Goal: Transaction & Acquisition: Obtain resource

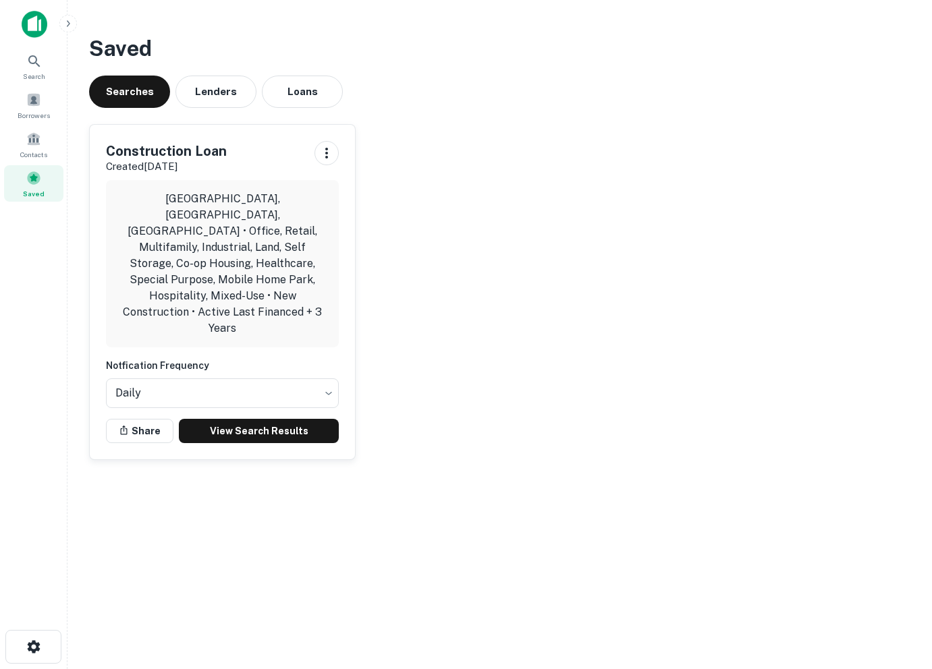
click at [36, 192] on span "Saved" at bounding box center [34, 193] width 22 height 11
click at [231, 419] on link "View Search Results" at bounding box center [259, 431] width 160 height 24
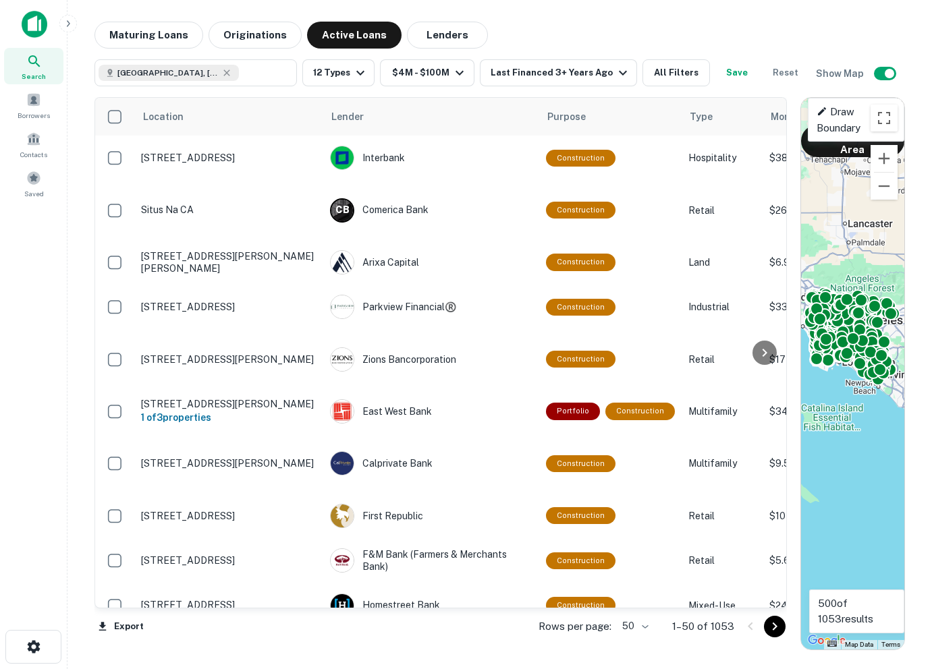
click at [630, 624] on body "Search Borrowers Contacts Saved Maturing Loans Originations Active Loans Lender…" at bounding box center [466, 334] width 932 height 669
click at [630, 638] on li "100" at bounding box center [635, 641] width 39 height 24
click at [32, 184] on span at bounding box center [33, 178] width 15 height 15
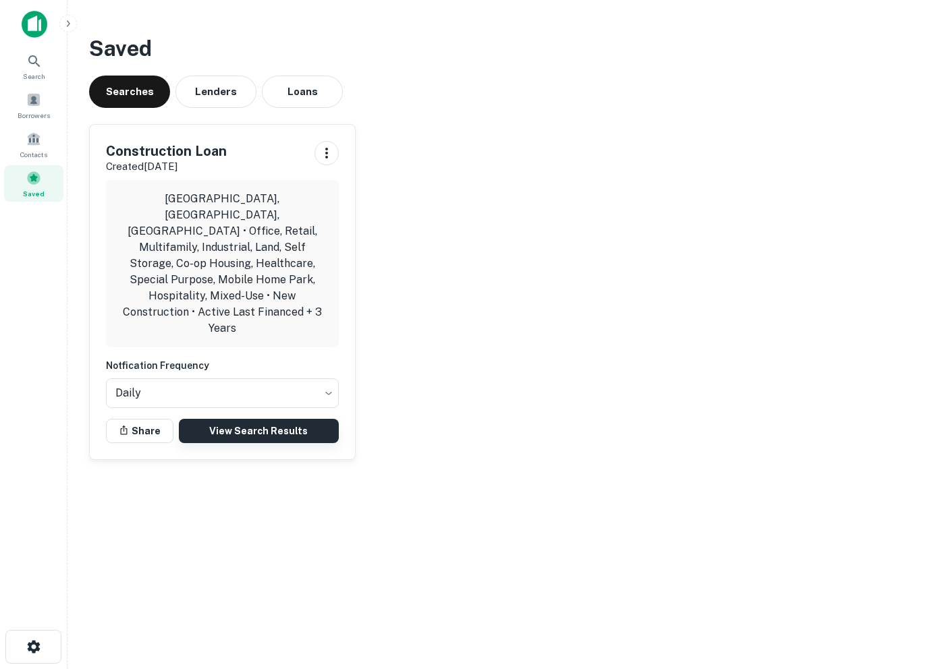
click at [233, 419] on link "View Search Results" at bounding box center [259, 431] width 160 height 24
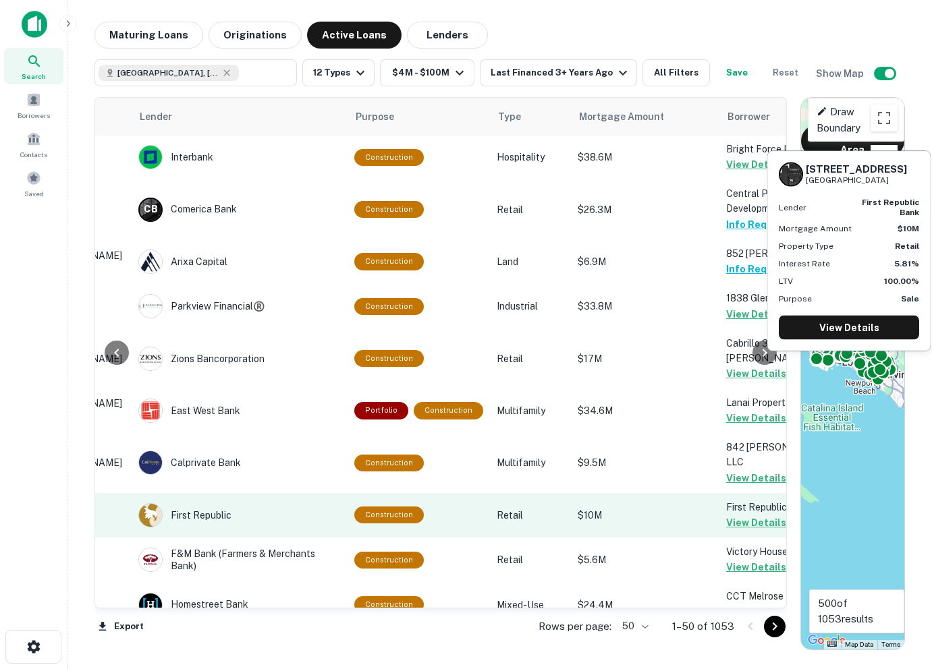
scroll to position [1, 0]
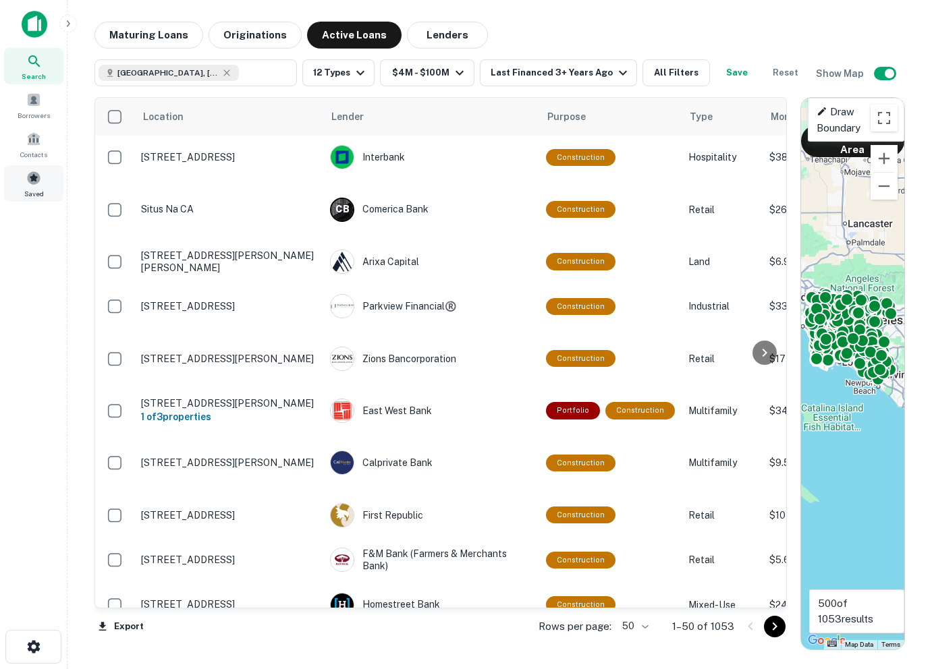
click at [38, 182] on span at bounding box center [33, 178] width 15 height 15
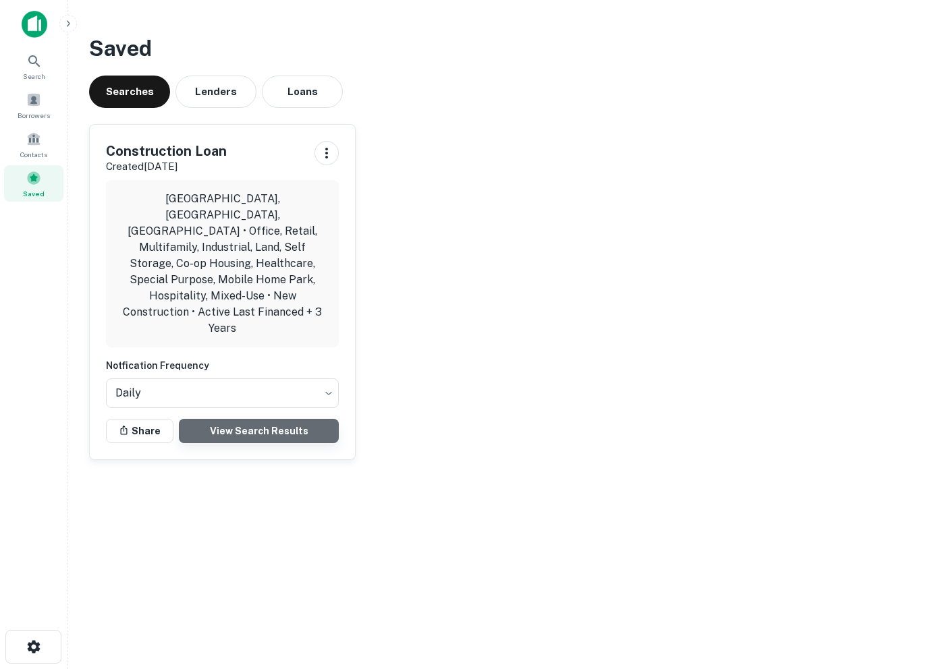
click at [213, 419] on link "View Search Results" at bounding box center [259, 431] width 160 height 24
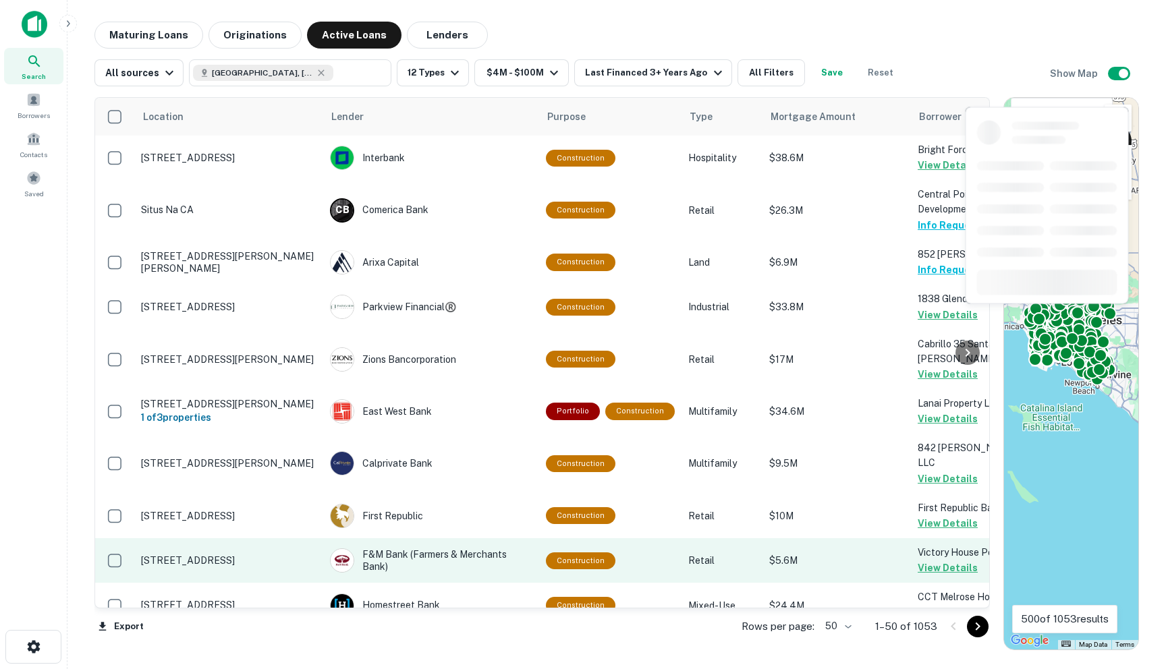
scroll to position [0, 100]
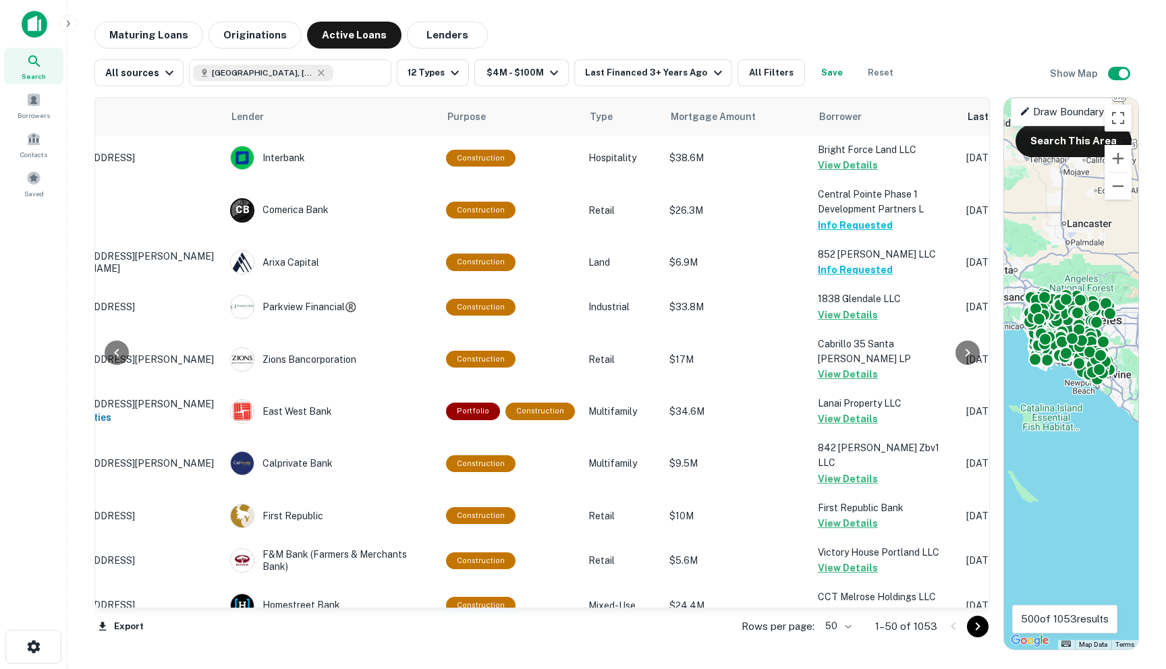
click at [849, 630] on body "Search Borrowers Contacts Saved Maturing Loans Originations Active Loans Lender…" at bounding box center [583, 334] width 1166 height 669
click at [836, 640] on li "100" at bounding box center [839, 641] width 39 height 24
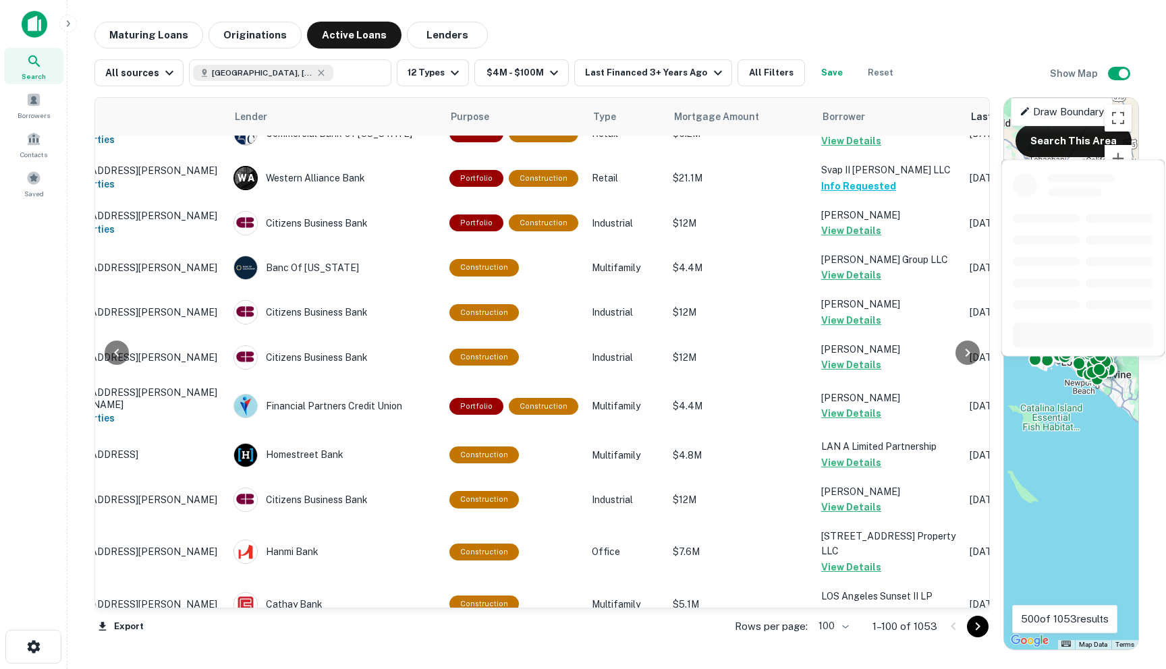
scroll to position [4285, 97]
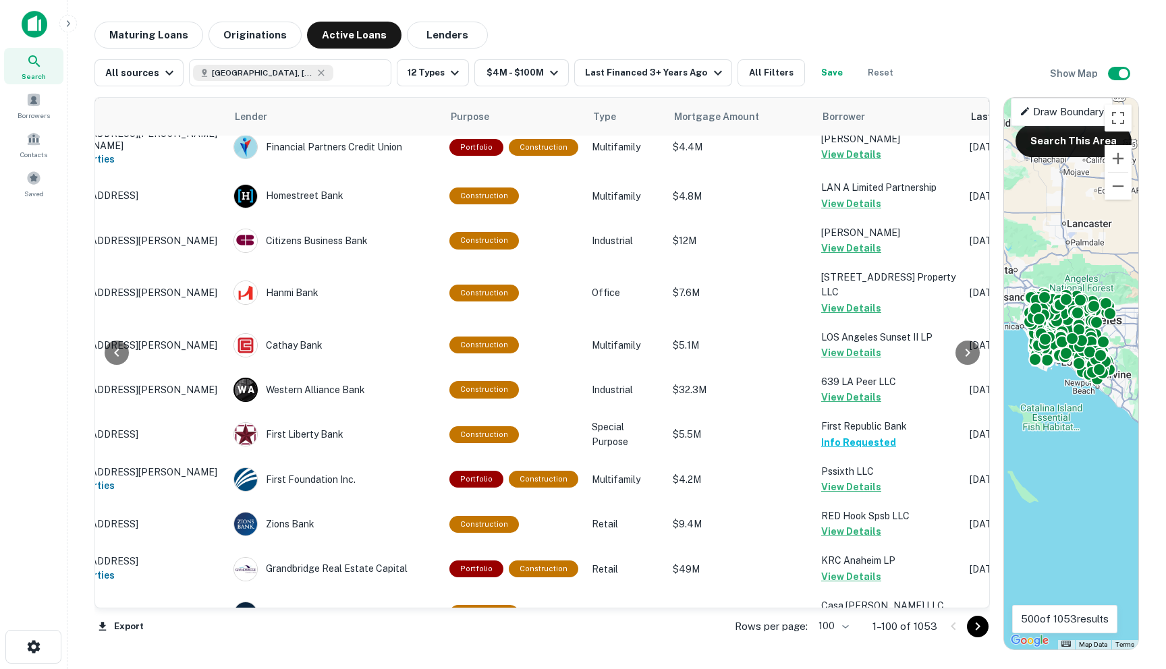
click at [931, 631] on icon "Go to next page" at bounding box center [978, 627] width 16 height 16
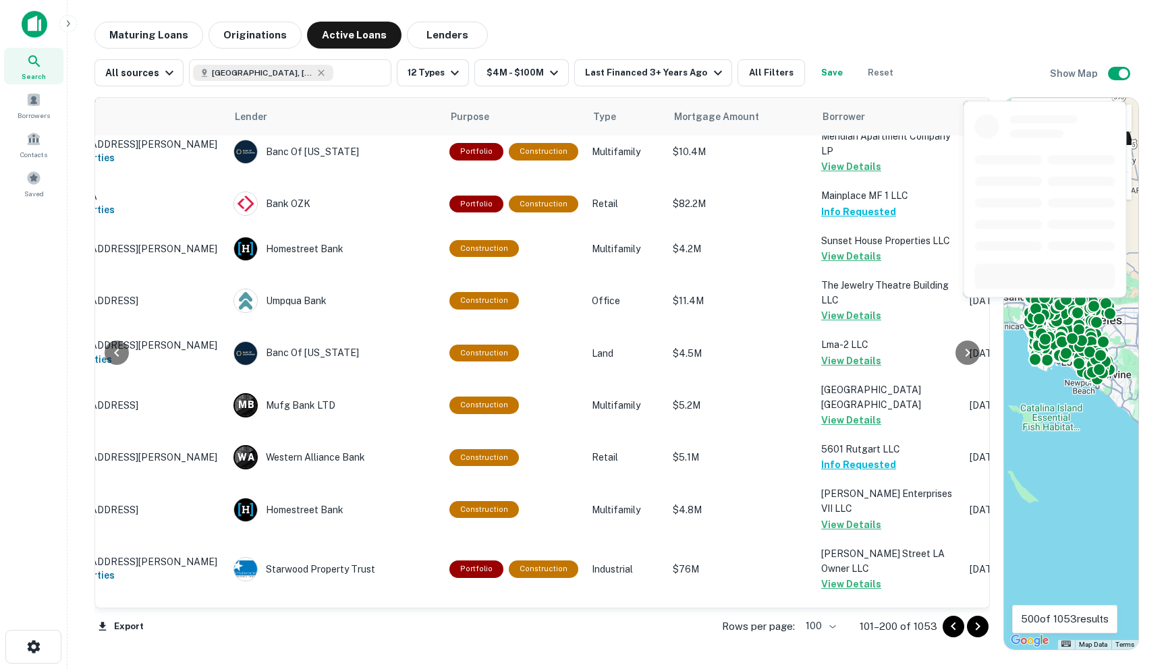
scroll to position [4202, 97]
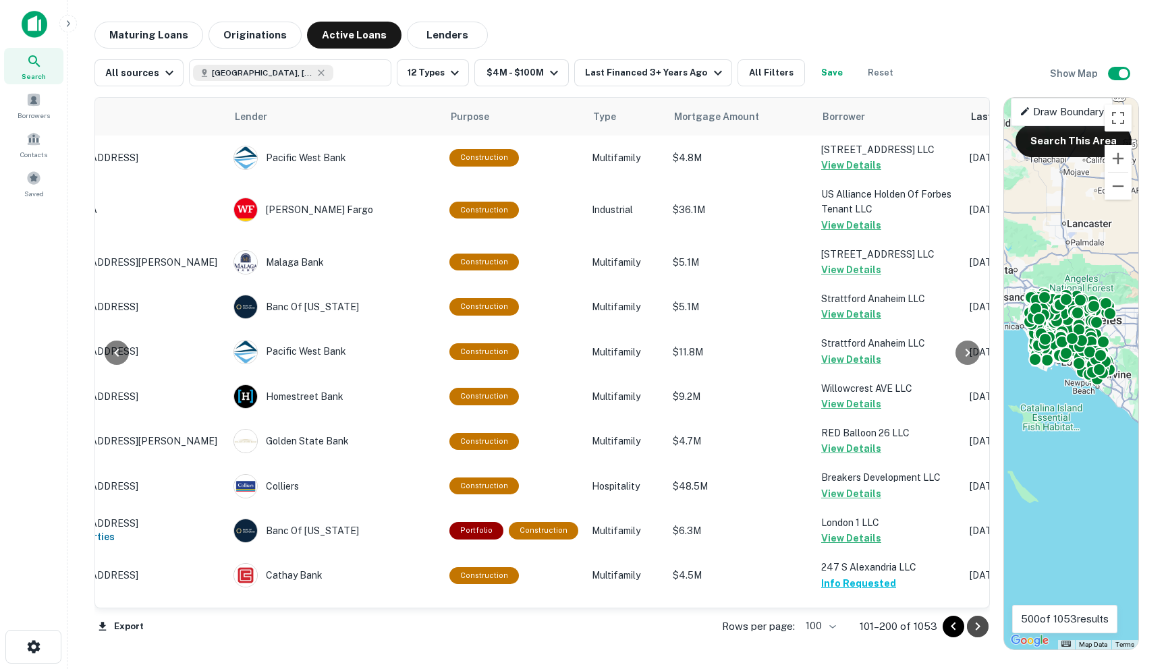
click at [931, 621] on icon "Go to next page" at bounding box center [978, 627] width 16 height 16
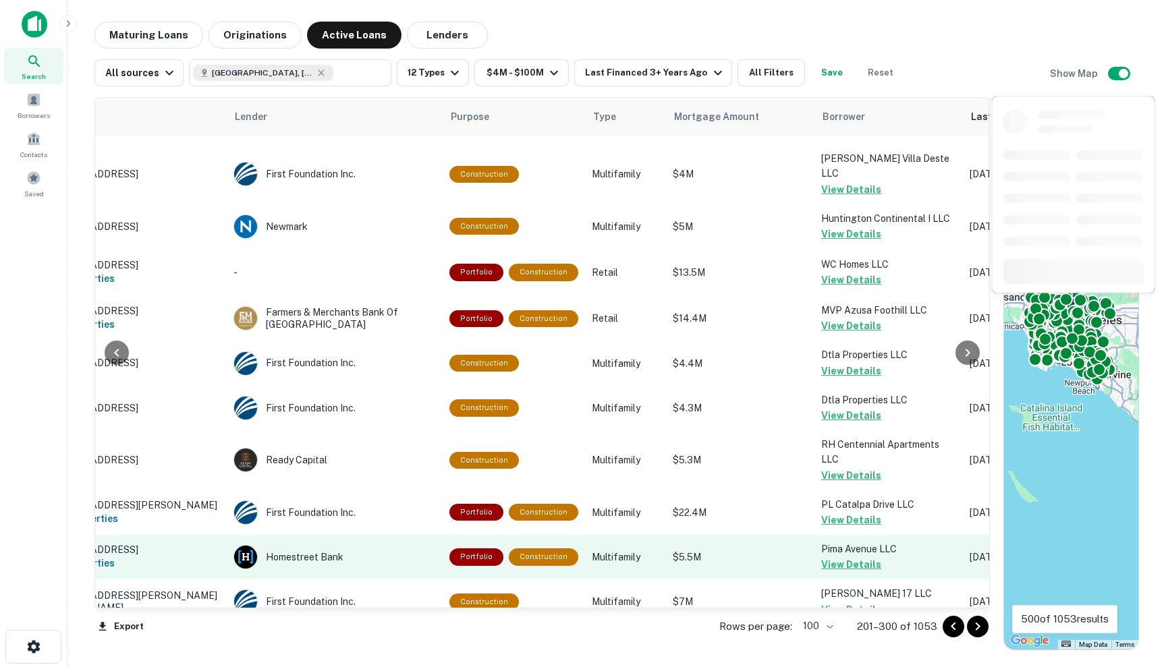
scroll to position [4389, 97]
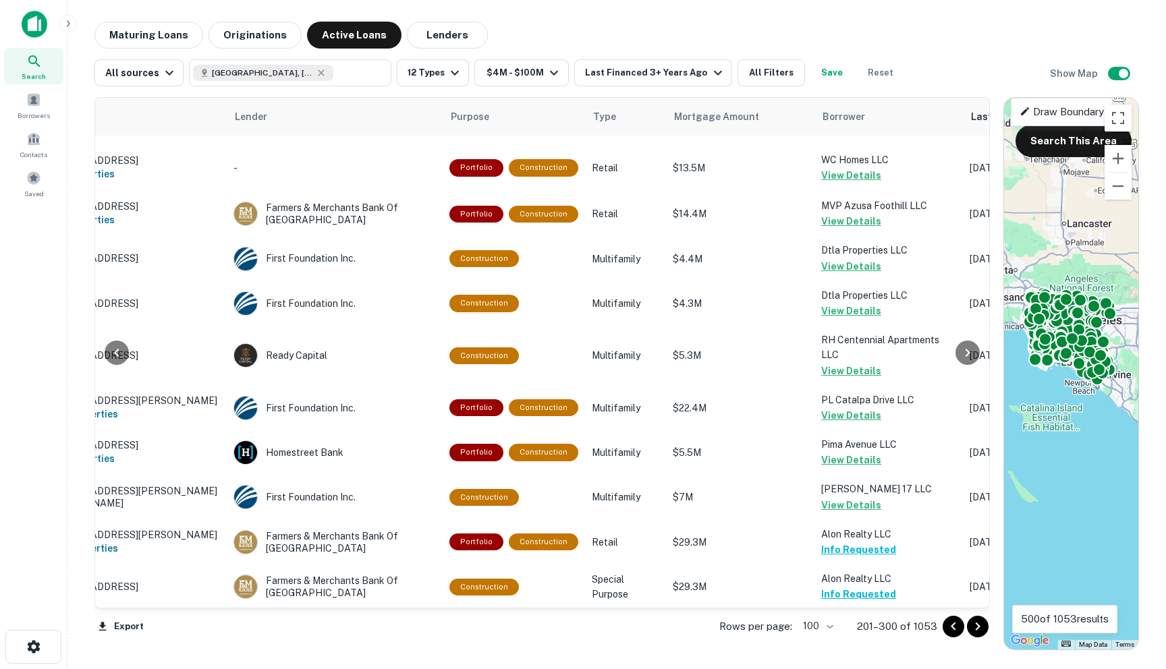
click at [931, 617] on button "Go to next page" at bounding box center [978, 627] width 22 height 22
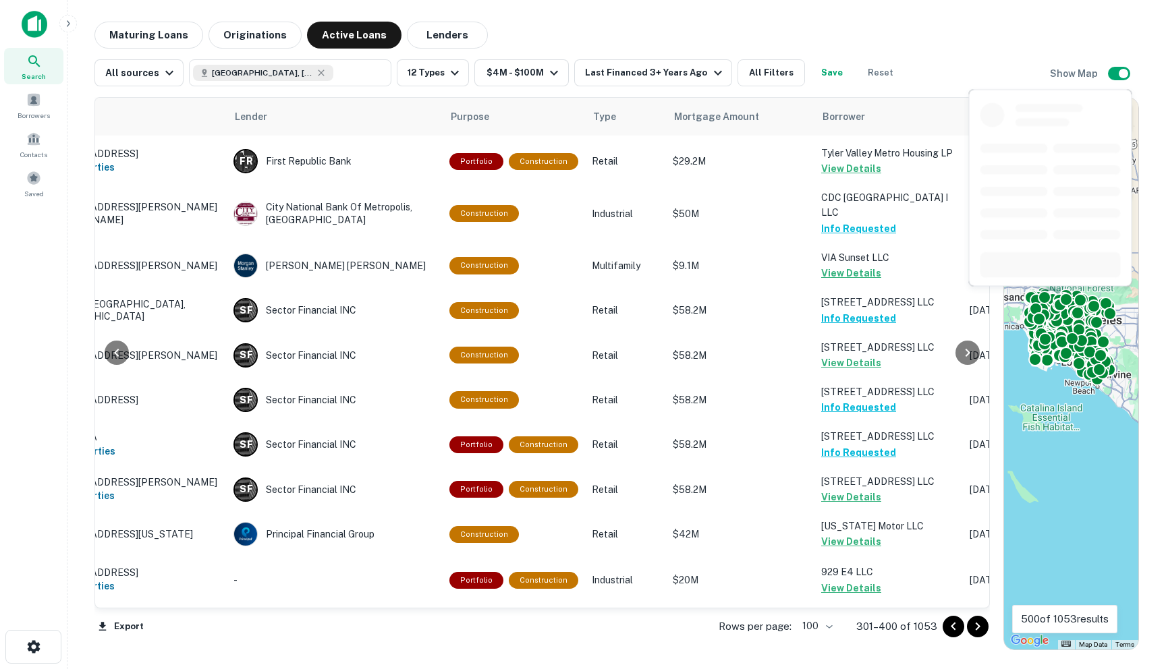
scroll to position [1147, 97]
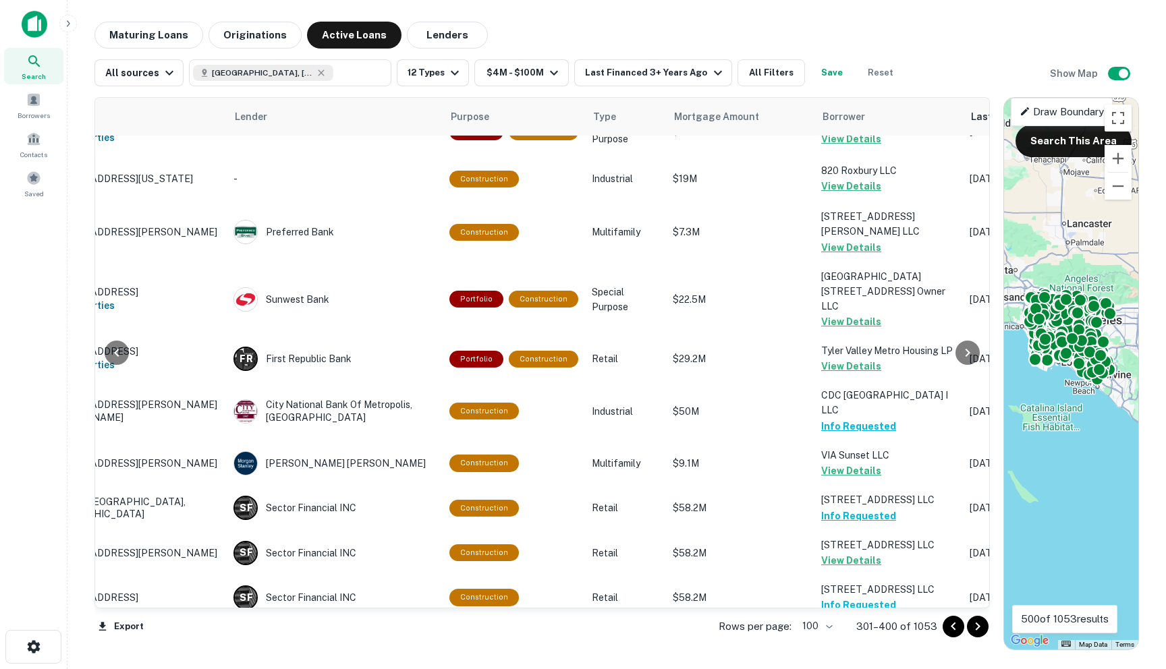
click at [931, 626] on icon "Go to next page" at bounding box center [978, 627] width 16 height 16
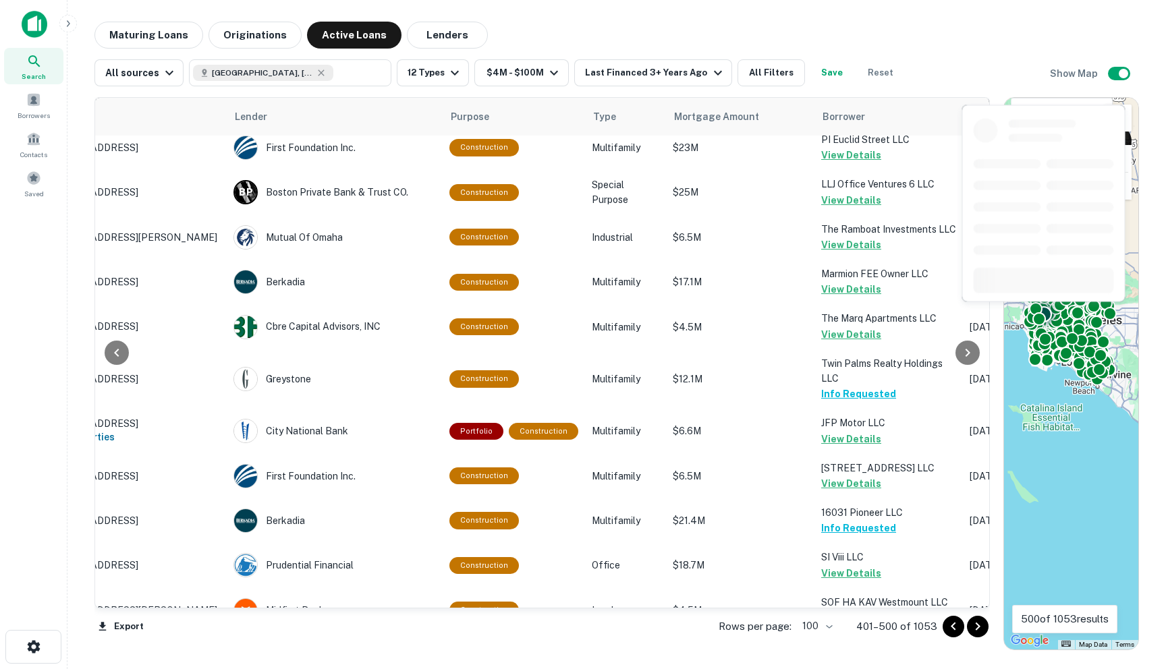
scroll to position [4327, 97]
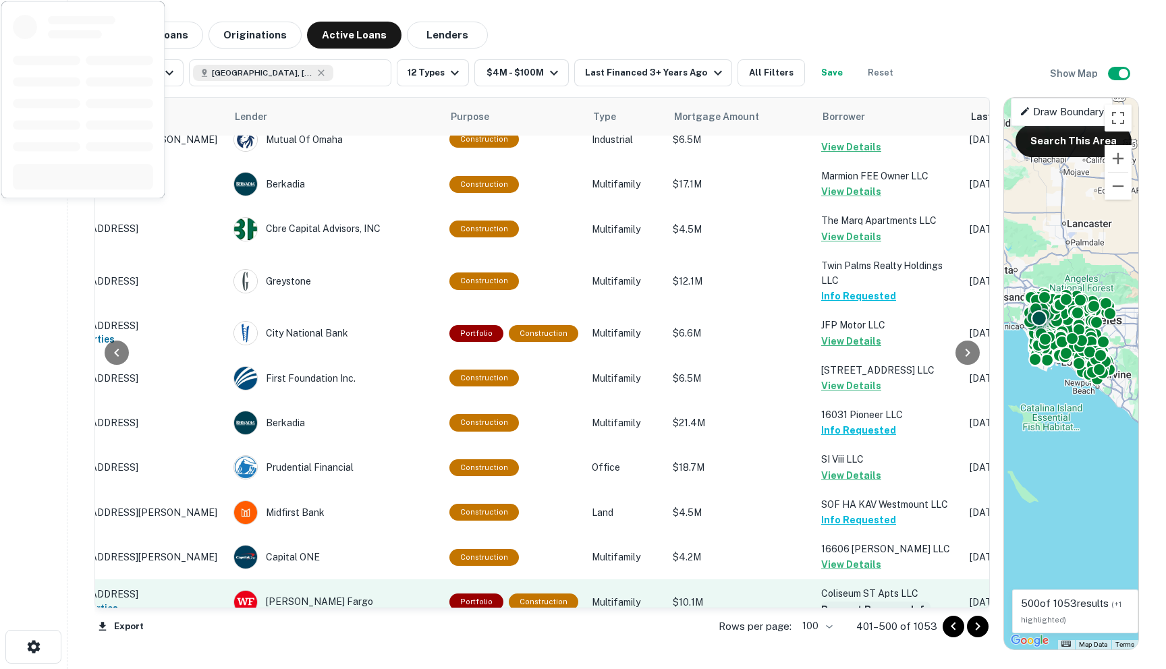
click at [862, 602] on button "Request Borrower Info" at bounding box center [875, 610] width 109 height 16
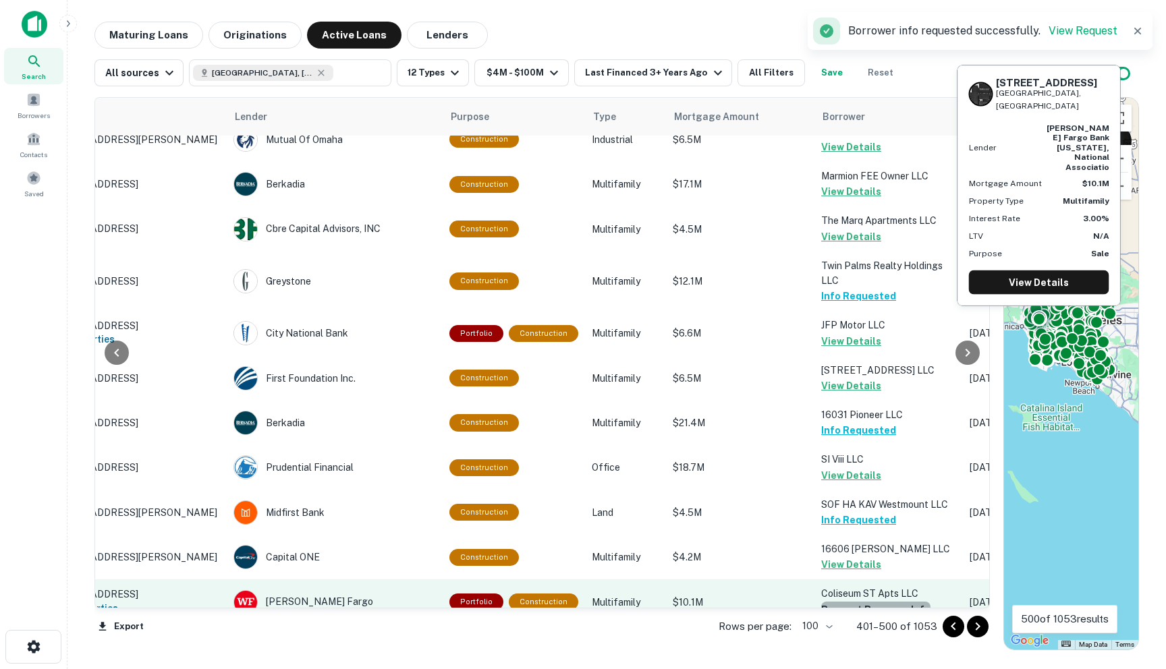
click at [886, 602] on button "Request Borrower Info" at bounding box center [875, 610] width 109 height 16
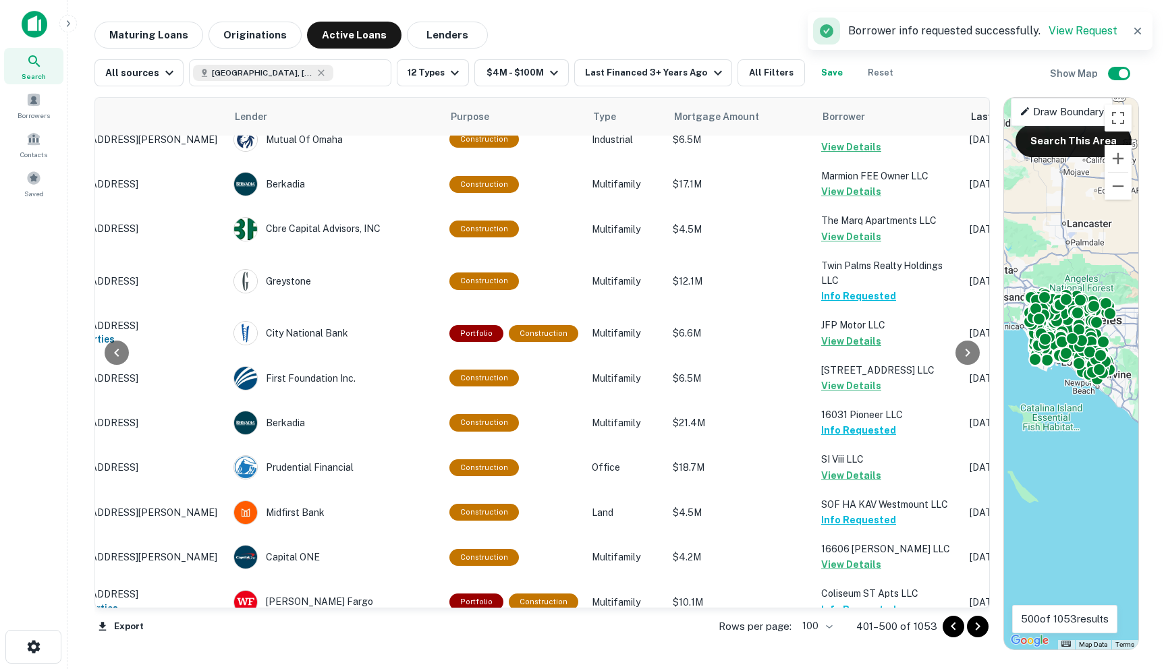
click at [931, 628] on icon "Go to next page" at bounding box center [978, 627] width 16 height 16
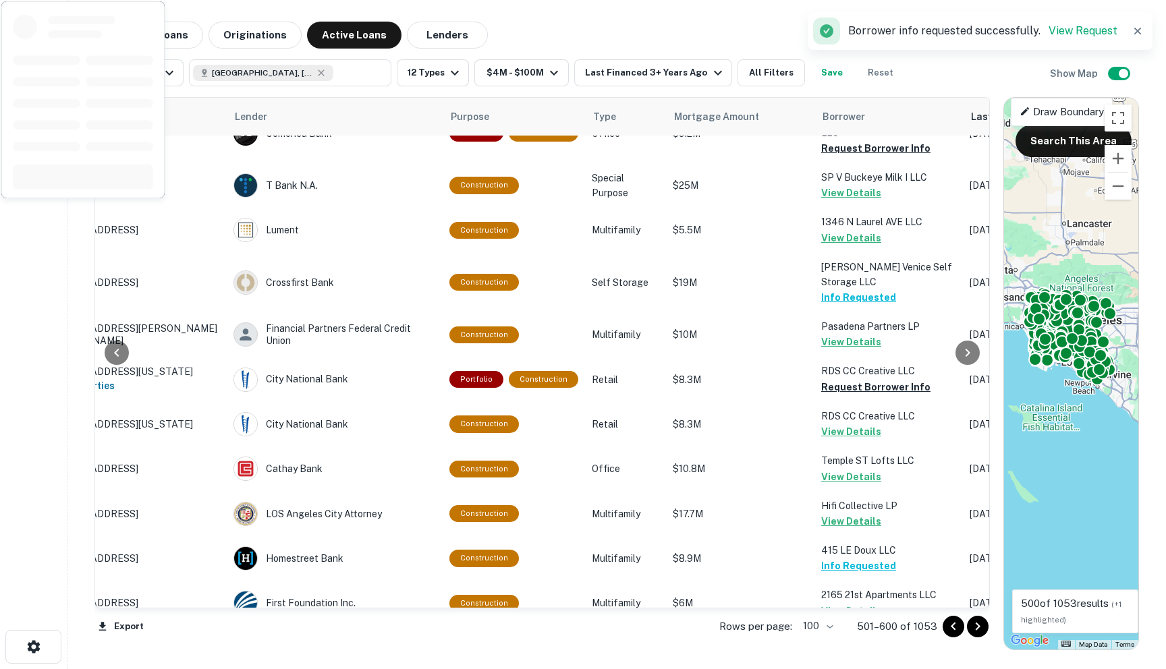
scroll to position [0, 97]
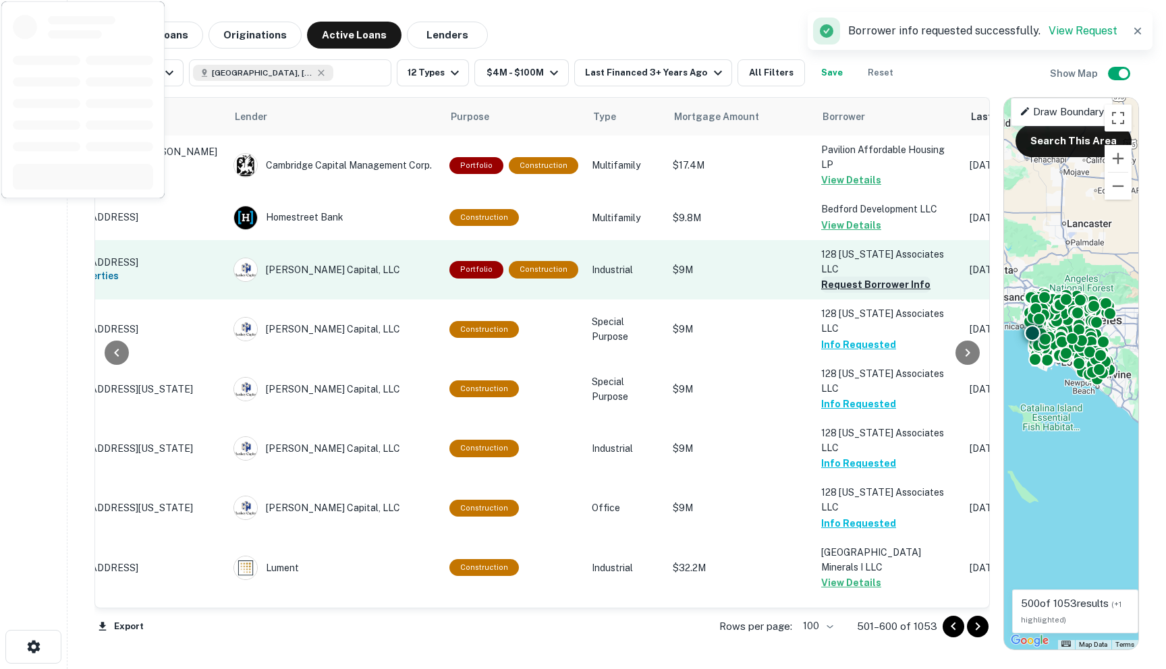
click at [837, 277] on button "Request Borrower Info" at bounding box center [875, 285] width 109 height 16
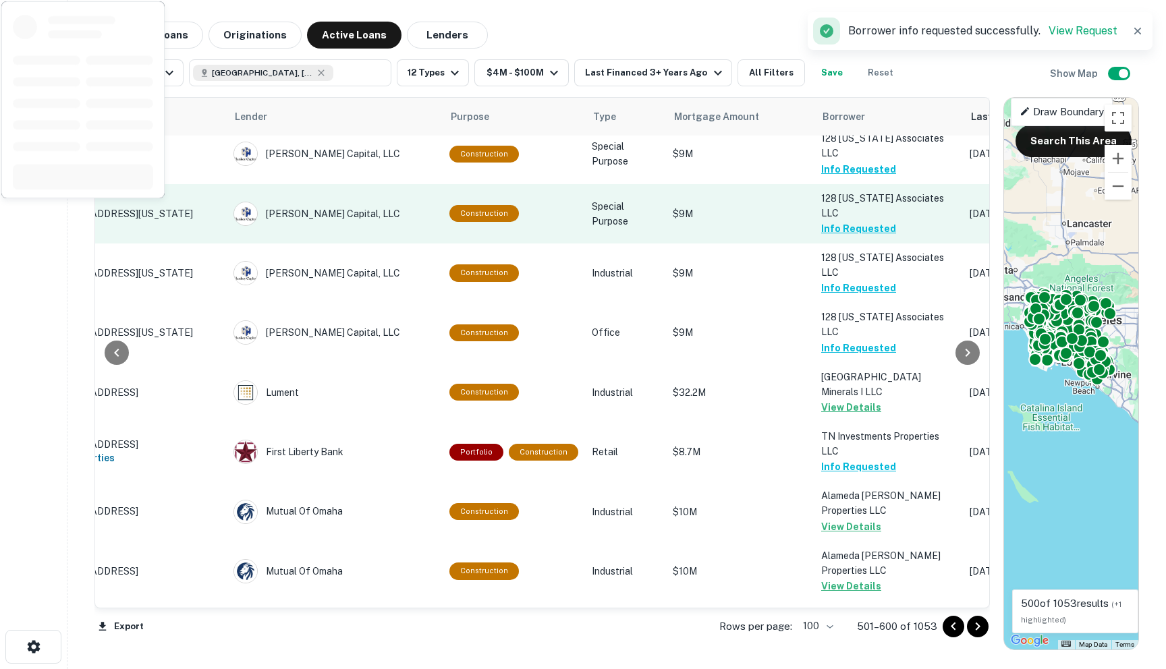
scroll to position [375, 97]
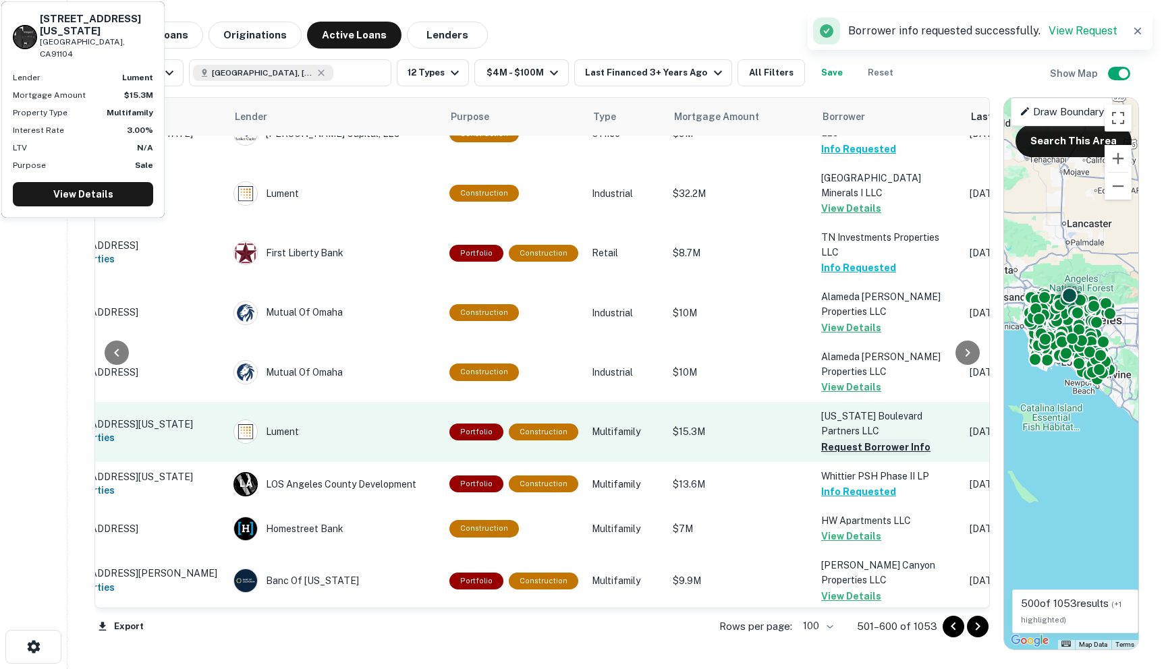
click at [844, 439] on button "Request Borrower Info" at bounding box center [875, 447] width 109 height 16
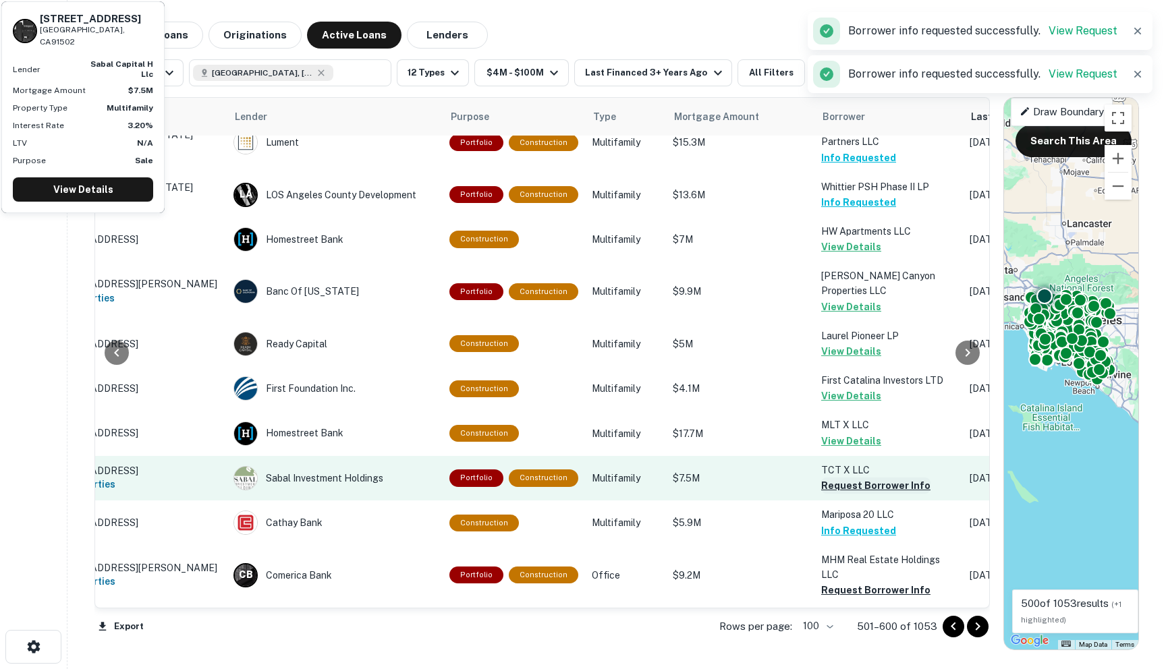
click at [839, 478] on button "Request Borrower Info" at bounding box center [875, 486] width 109 height 16
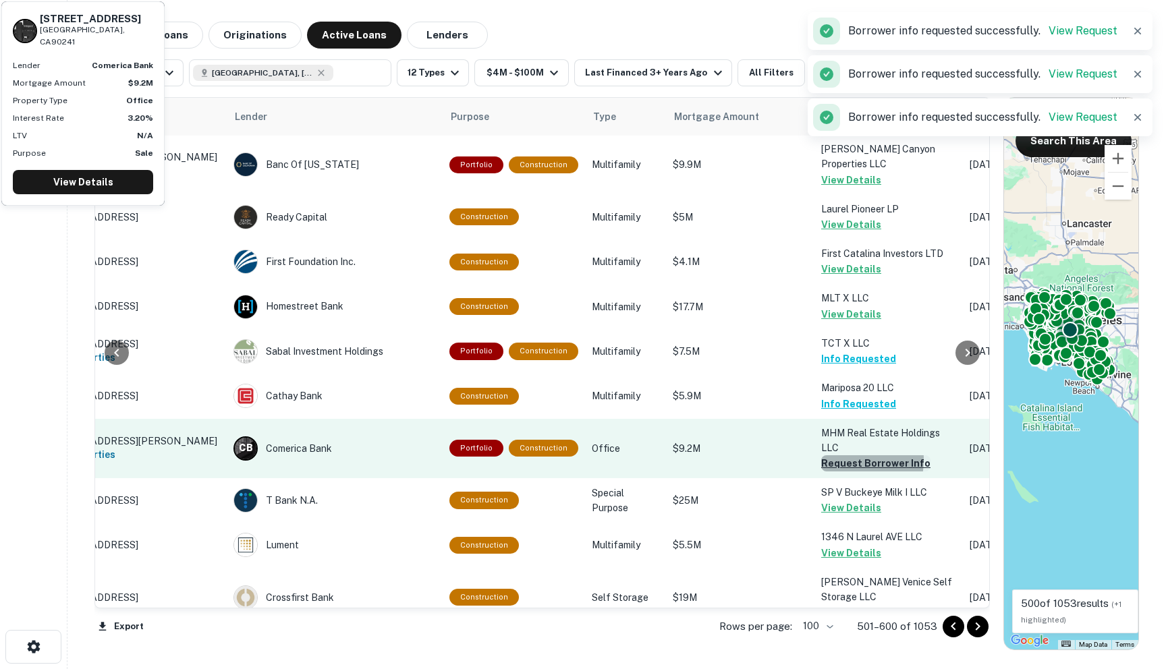
click at [833, 456] on button "Request Borrower Info" at bounding box center [875, 464] width 109 height 16
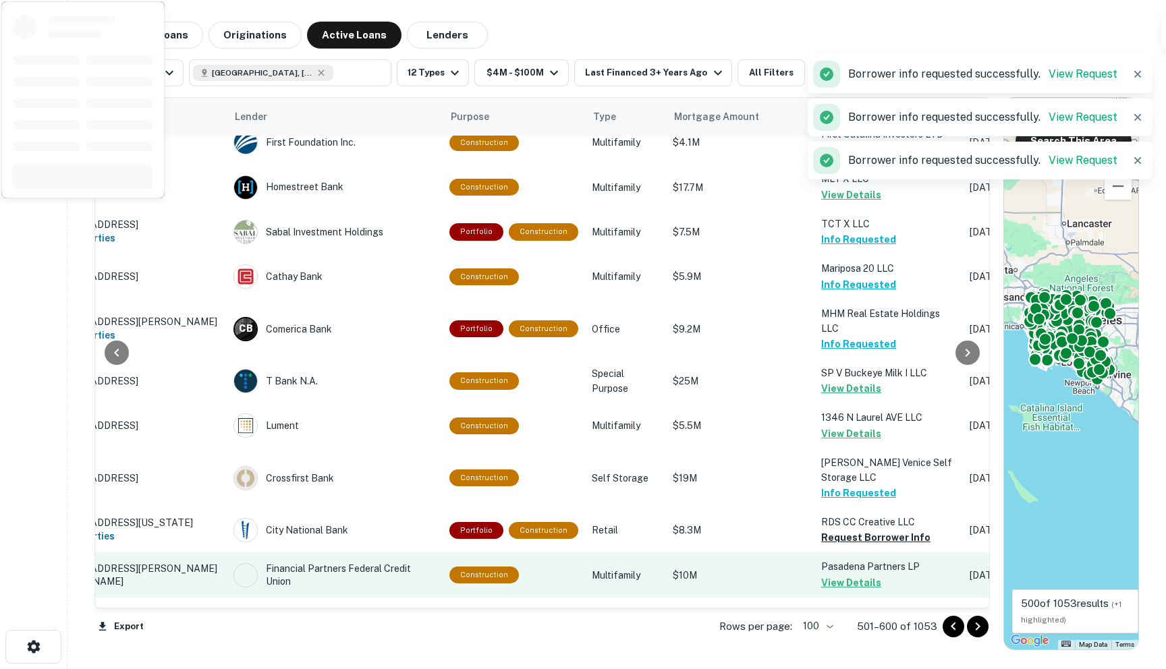
scroll to position [993, 97]
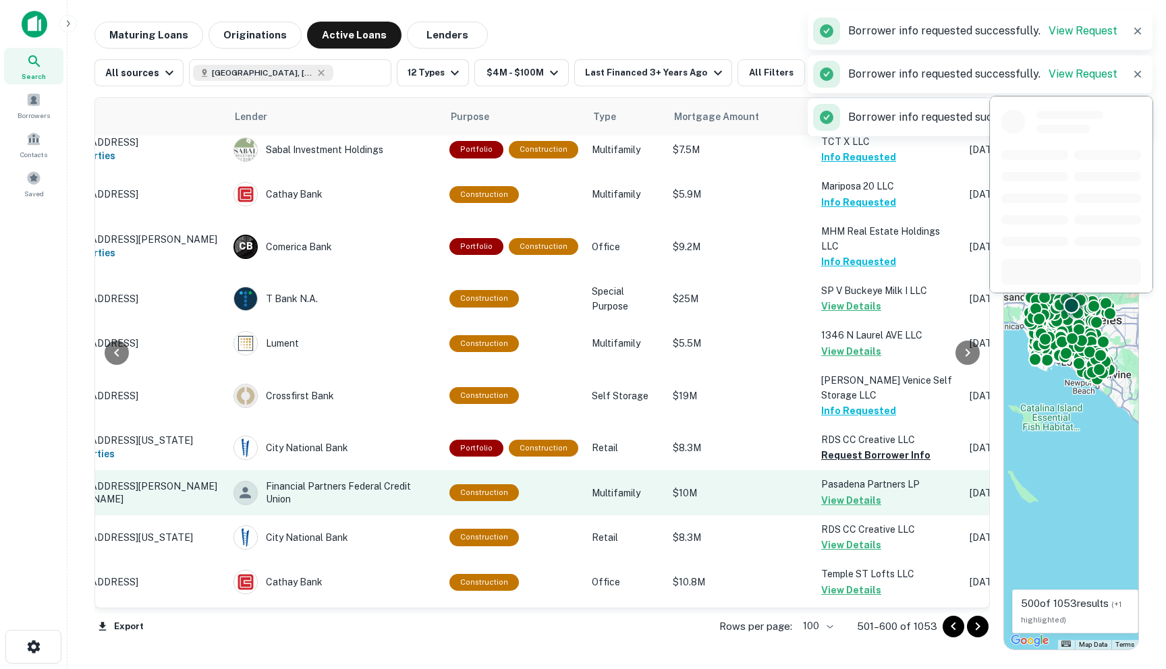
click at [829, 493] on button "View Details" at bounding box center [851, 501] width 60 height 16
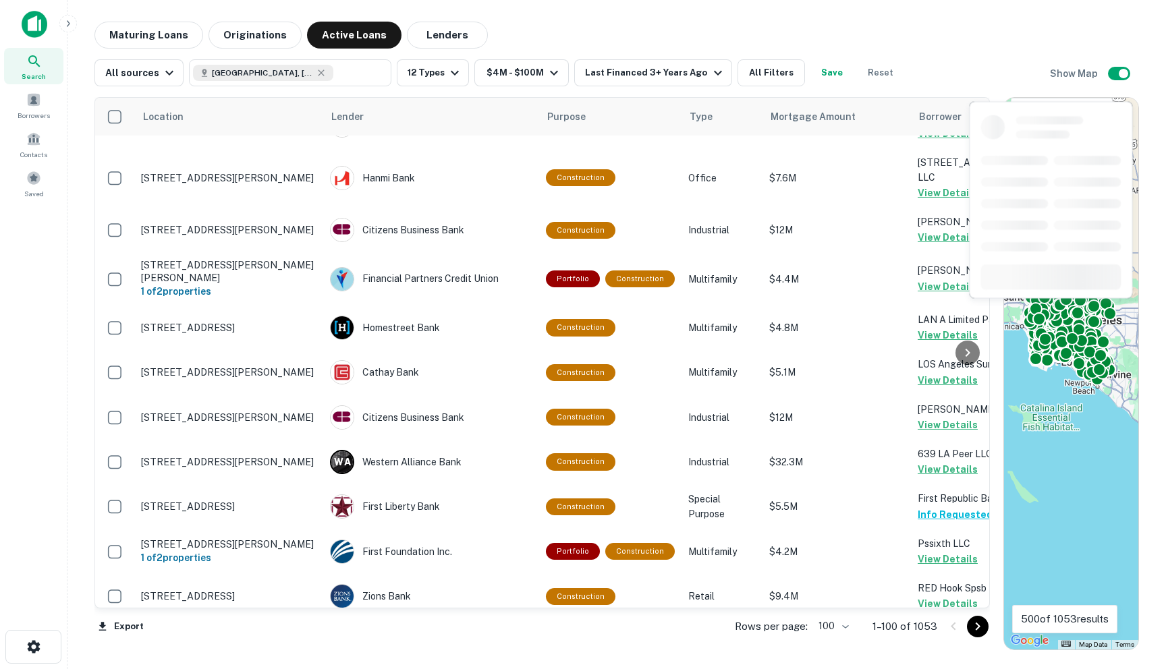
scroll to position [4285, 0]
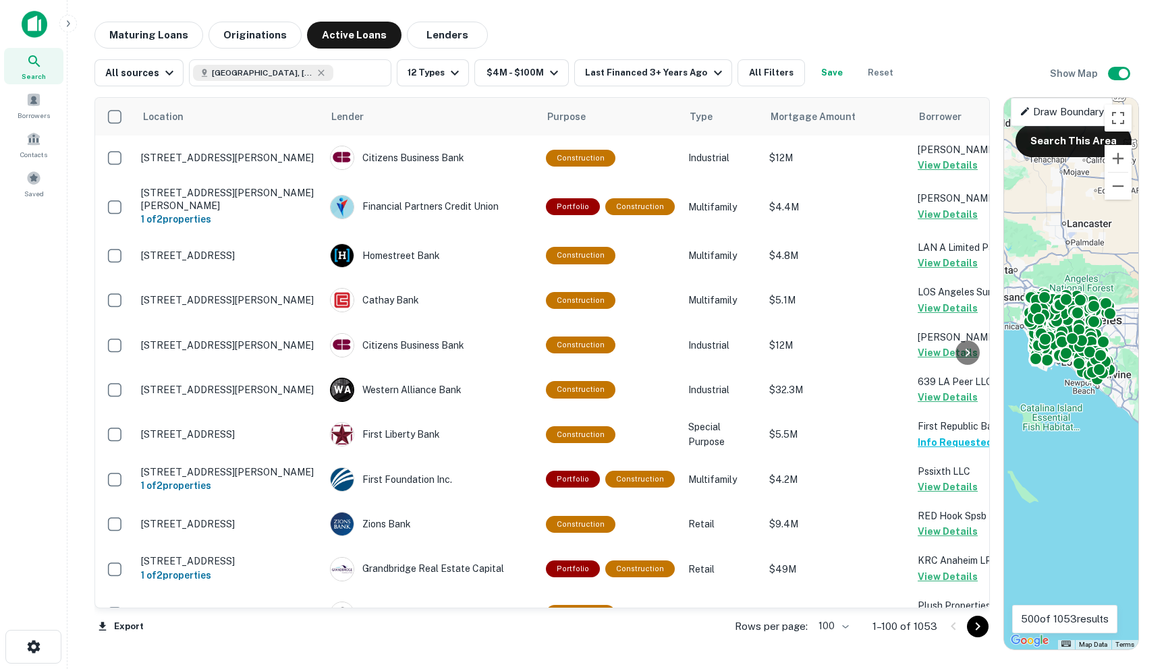
click at [931, 628] on icon "Go to next page" at bounding box center [978, 627] width 16 height 16
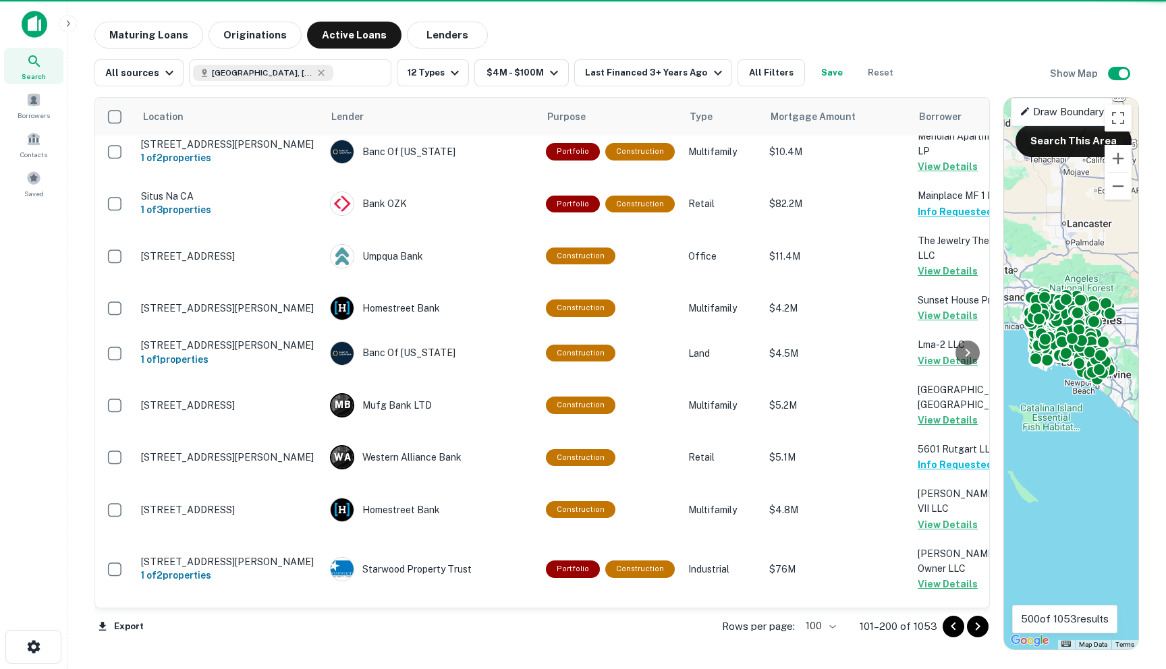
scroll to position [4210, 0]
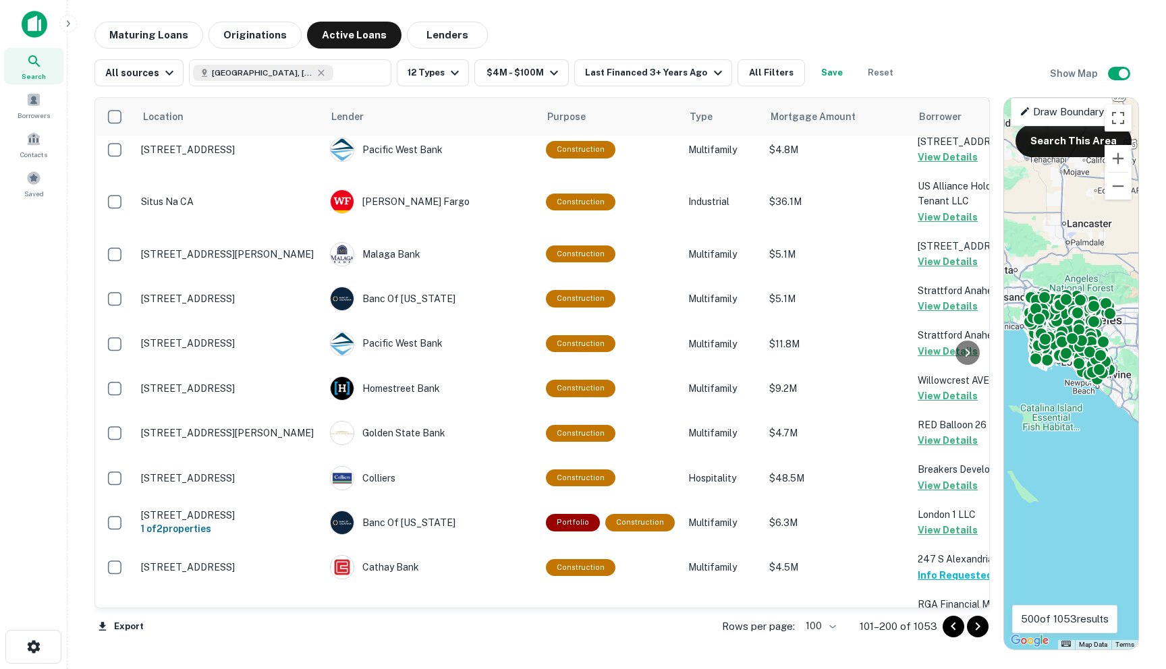
click at [931, 629] on icon "Go to next page" at bounding box center [978, 627] width 16 height 16
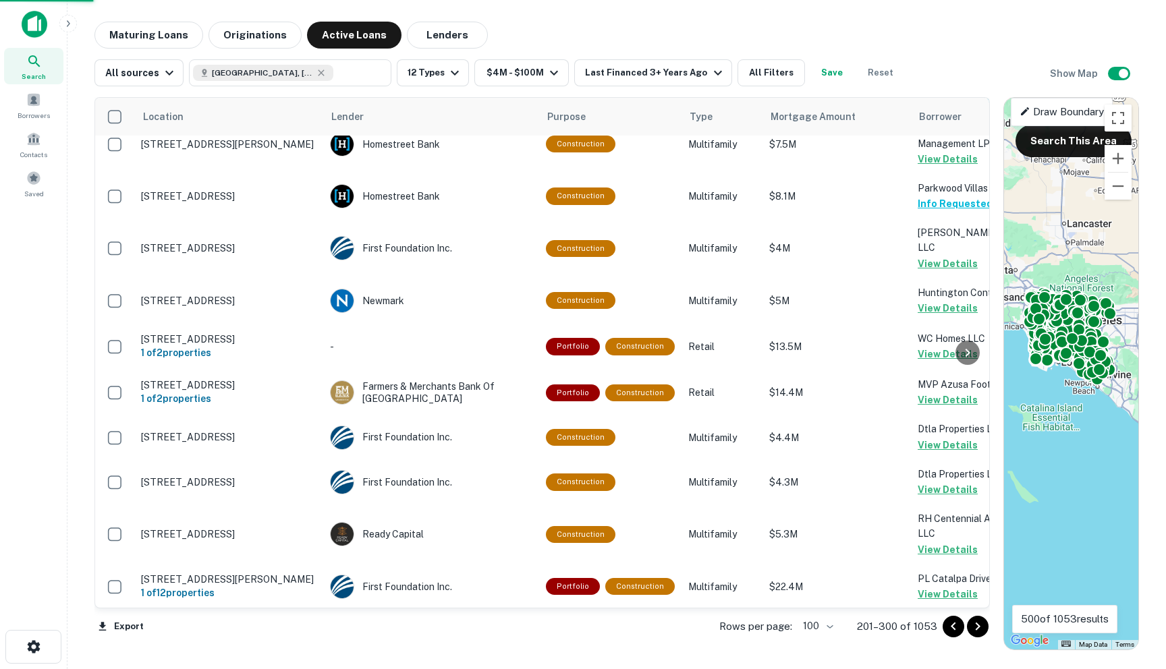
scroll to position [4285, 0]
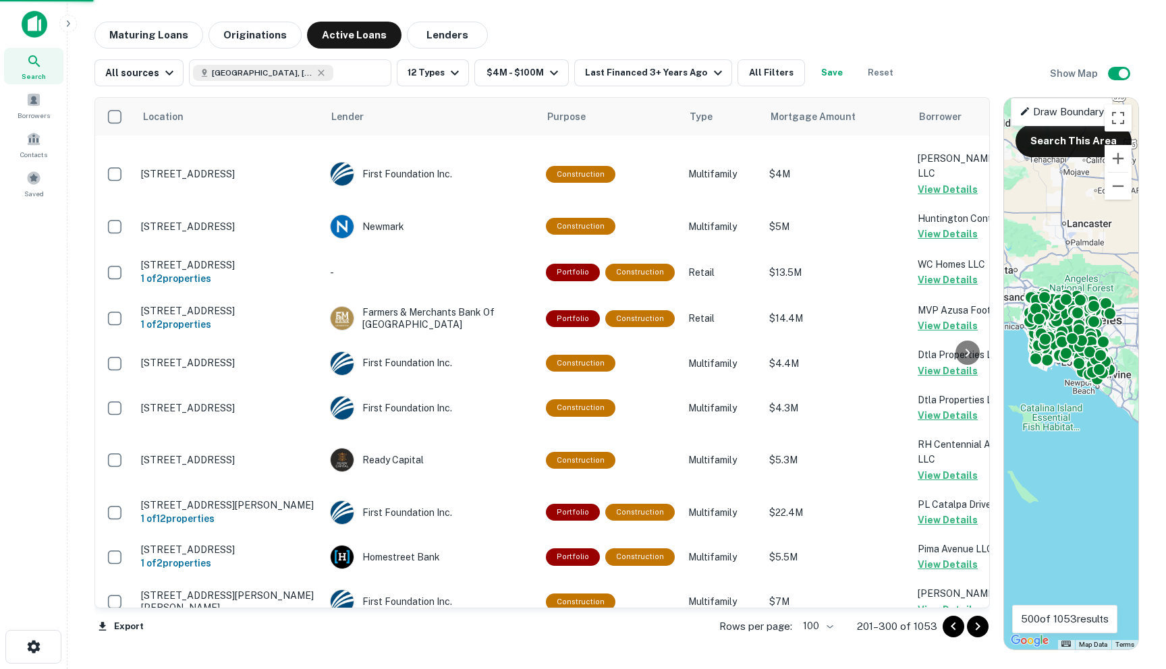
click at [931, 629] on icon "Go to next page" at bounding box center [978, 627] width 16 height 16
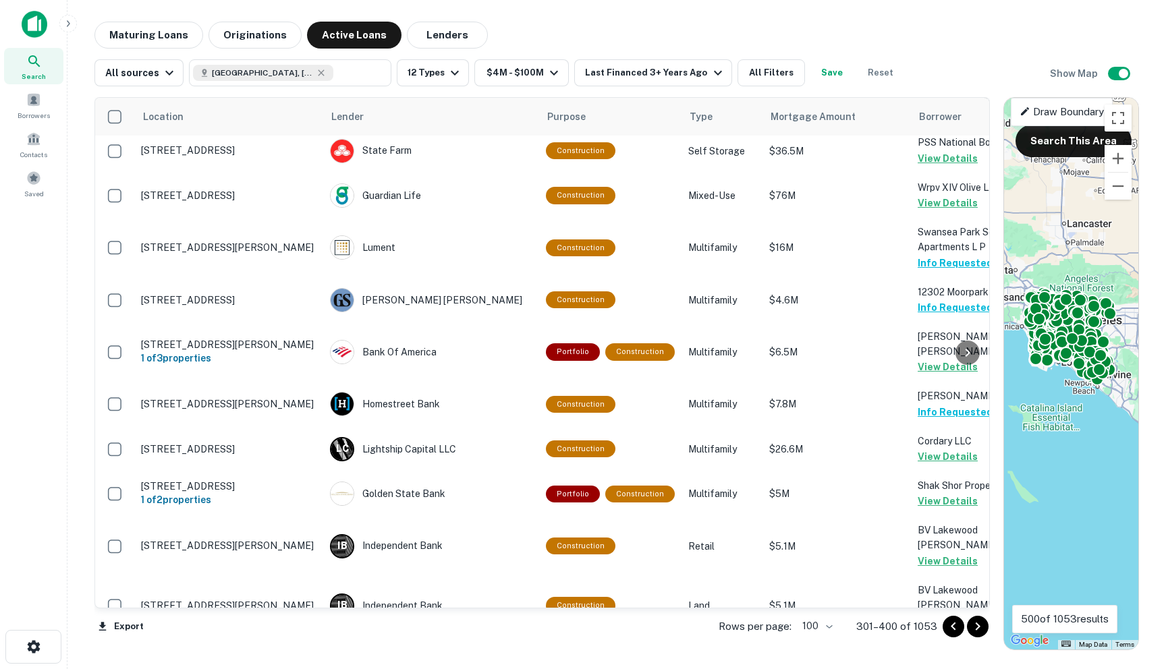
click at [931, 629] on icon "Go to next page" at bounding box center [978, 627] width 16 height 16
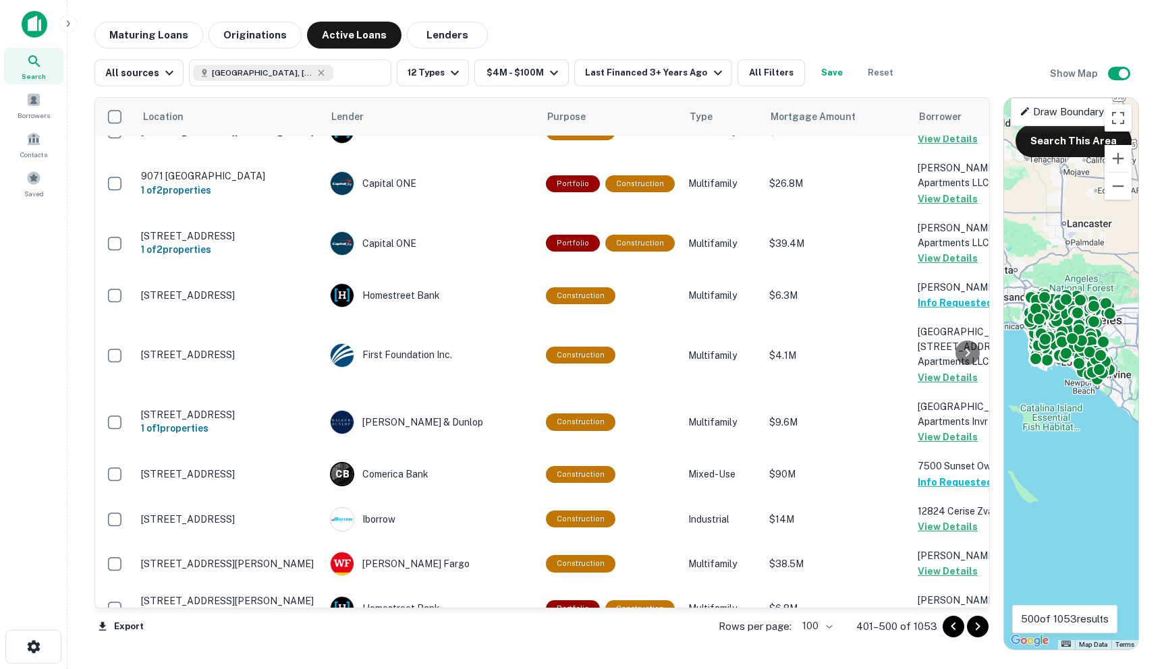
scroll to position [4285, 0]
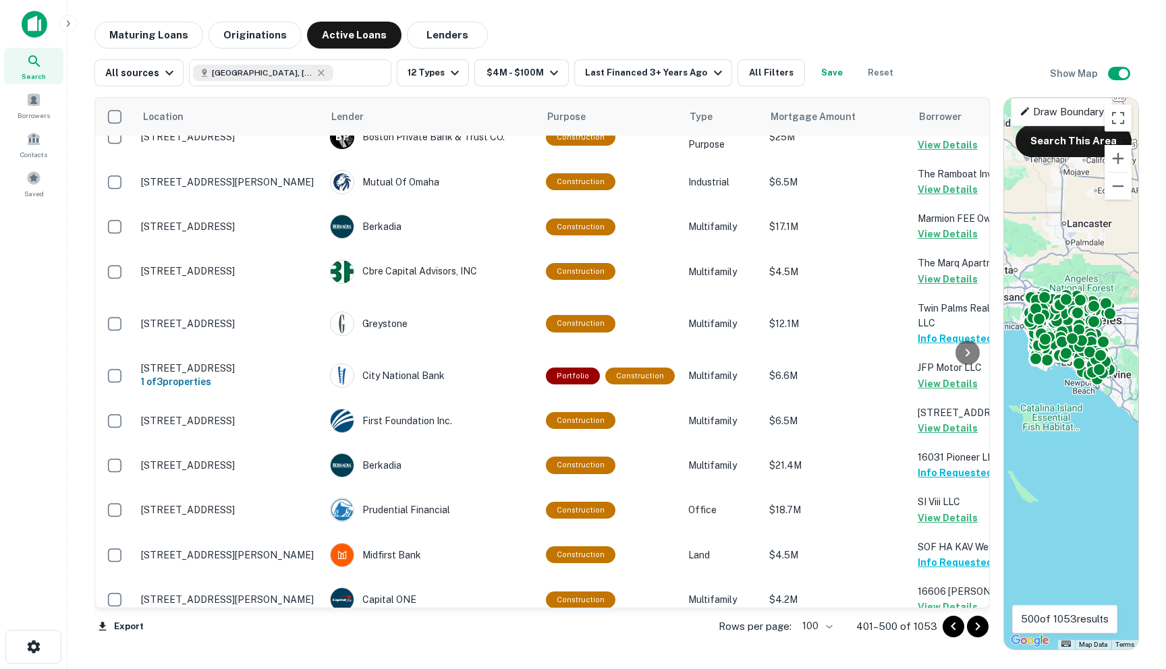
click at [931, 629] on icon "Go to next page" at bounding box center [978, 627] width 16 height 16
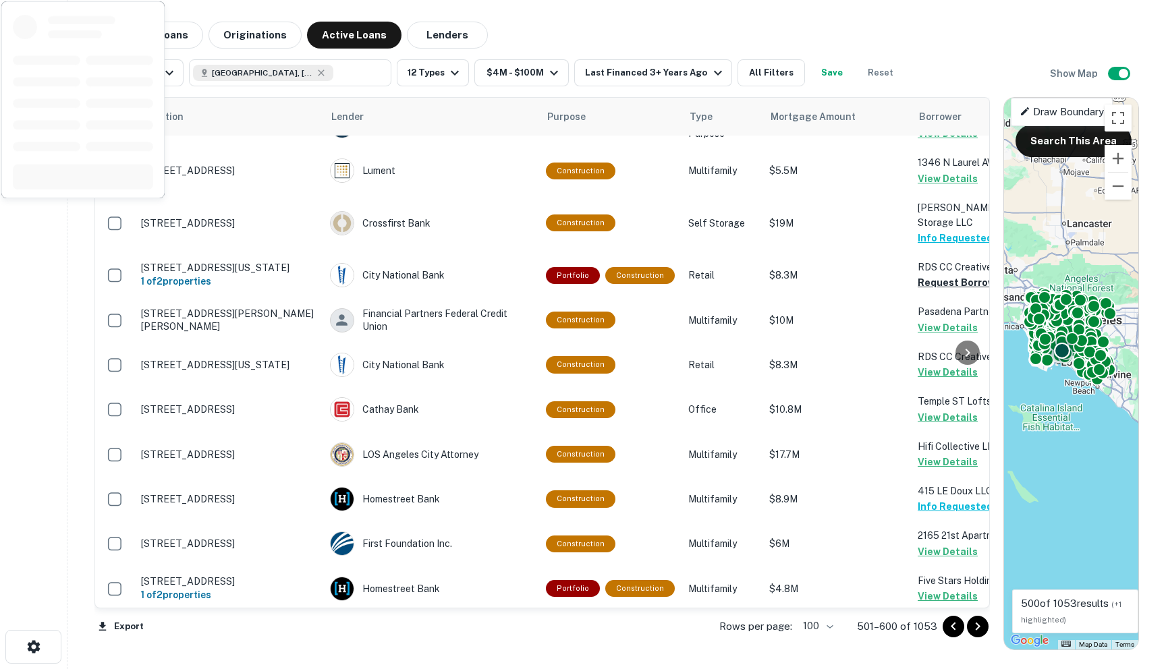
scroll to position [1155, 0]
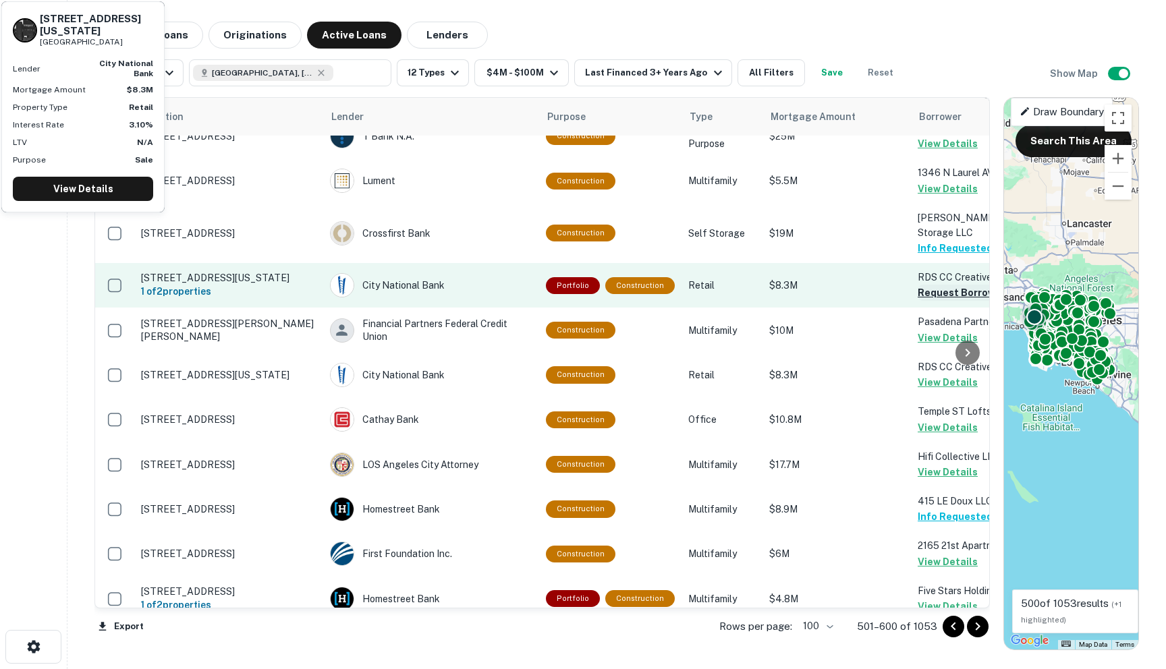
click at [924, 285] on button "Request Borrower Info" at bounding box center [972, 293] width 109 height 16
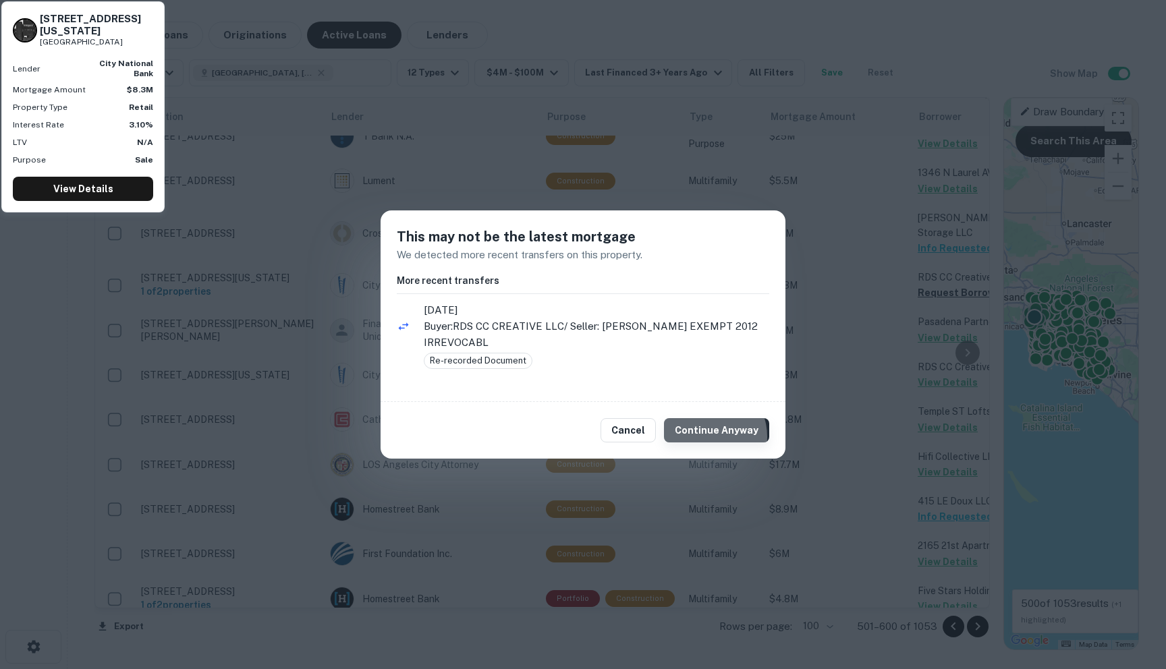
click at [711, 437] on button "Continue Anyway" at bounding box center [716, 430] width 105 height 24
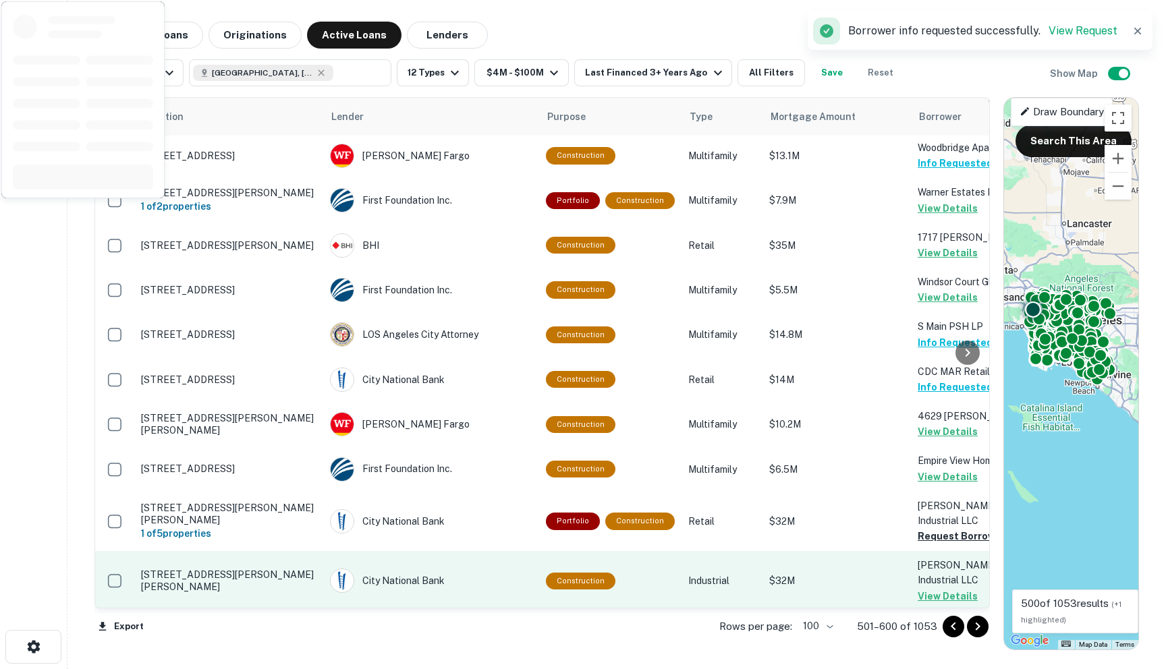
scroll to position [2164, 0]
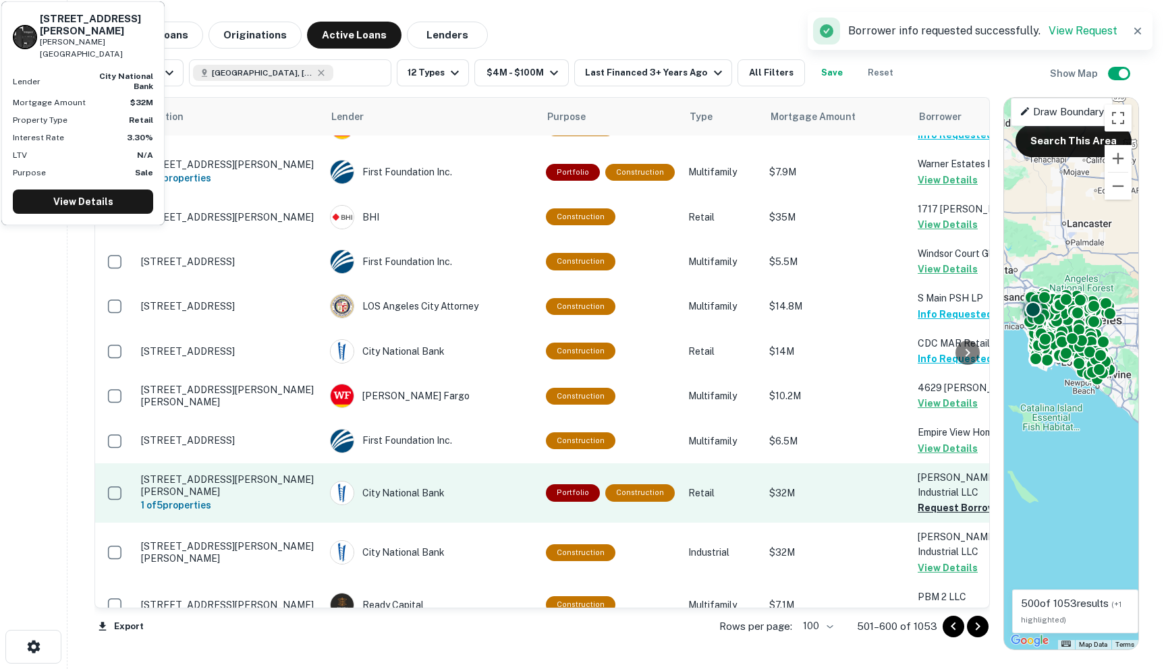
click at [921, 464] on td "[PERSON_NAME] Hills Industrial LLC Request Borrower Info" at bounding box center [985, 493] width 148 height 59
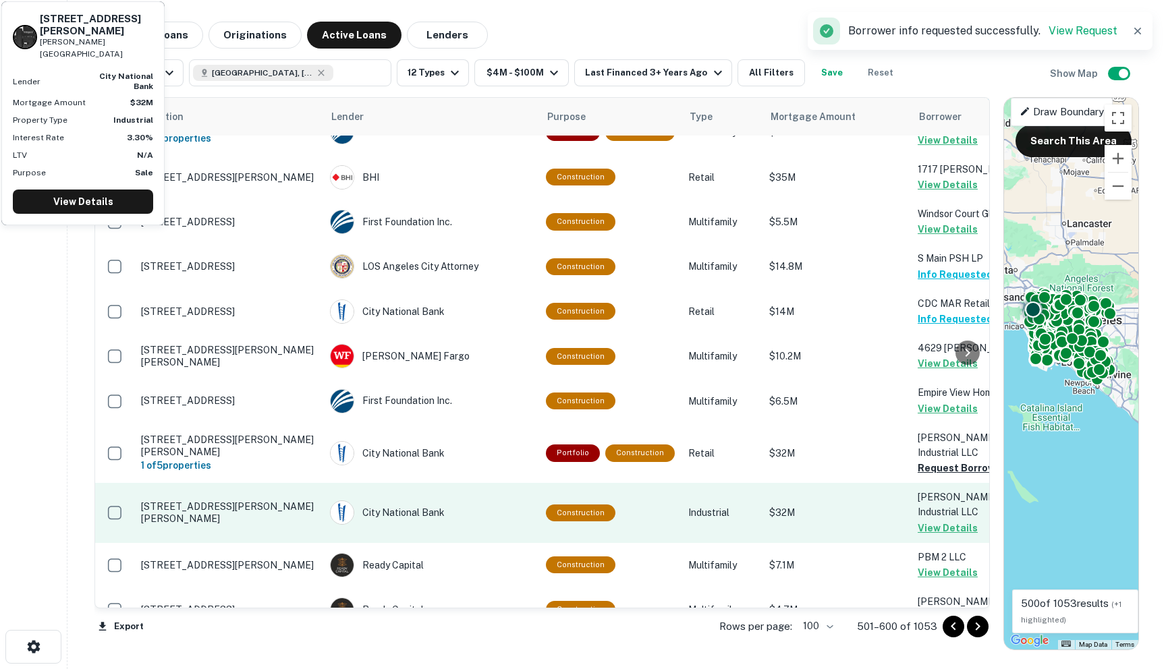
scroll to position [2228, 0]
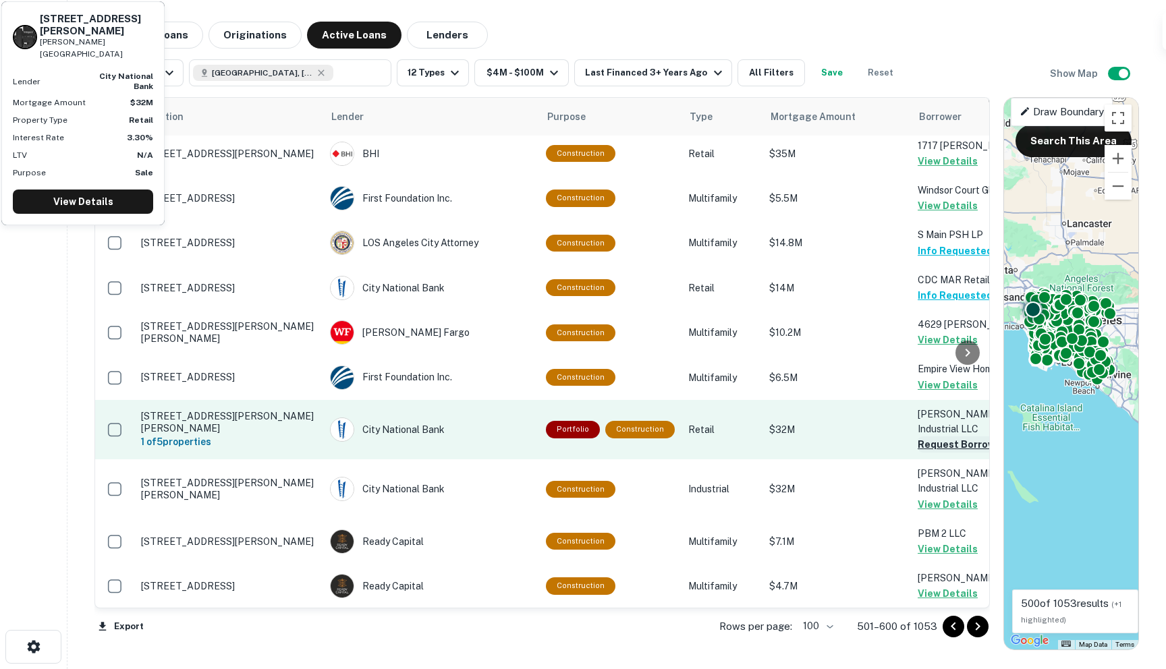
click at [924, 437] on button "Request Borrower Info" at bounding box center [972, 445] width 109 height 16
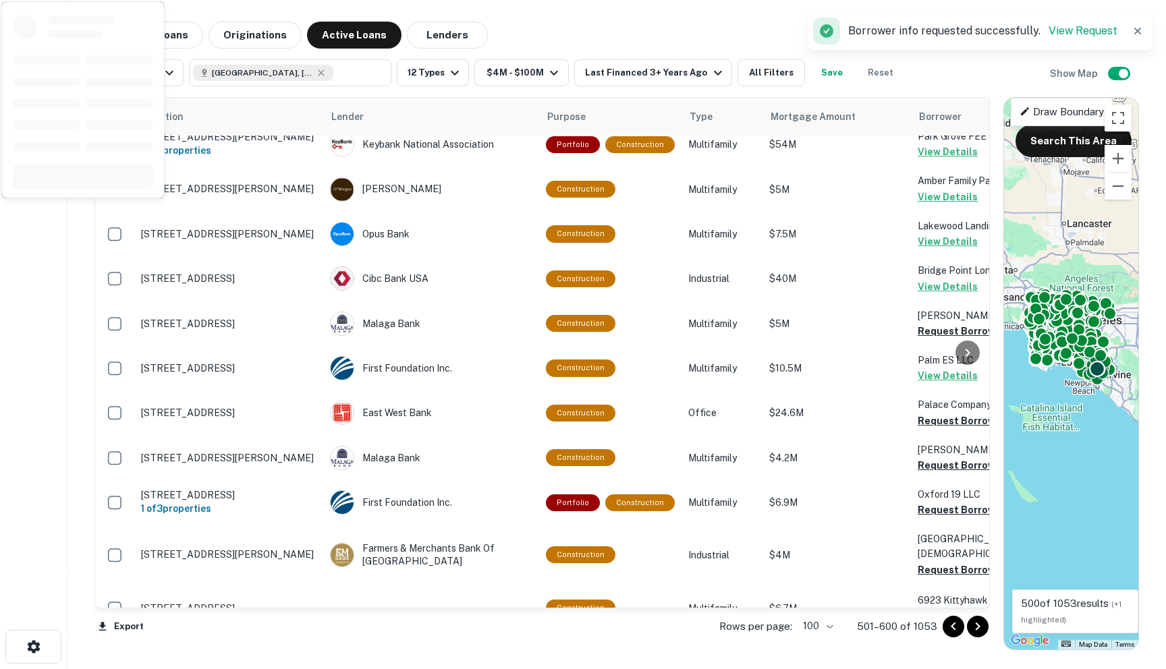
scroll to position [2809, 0]
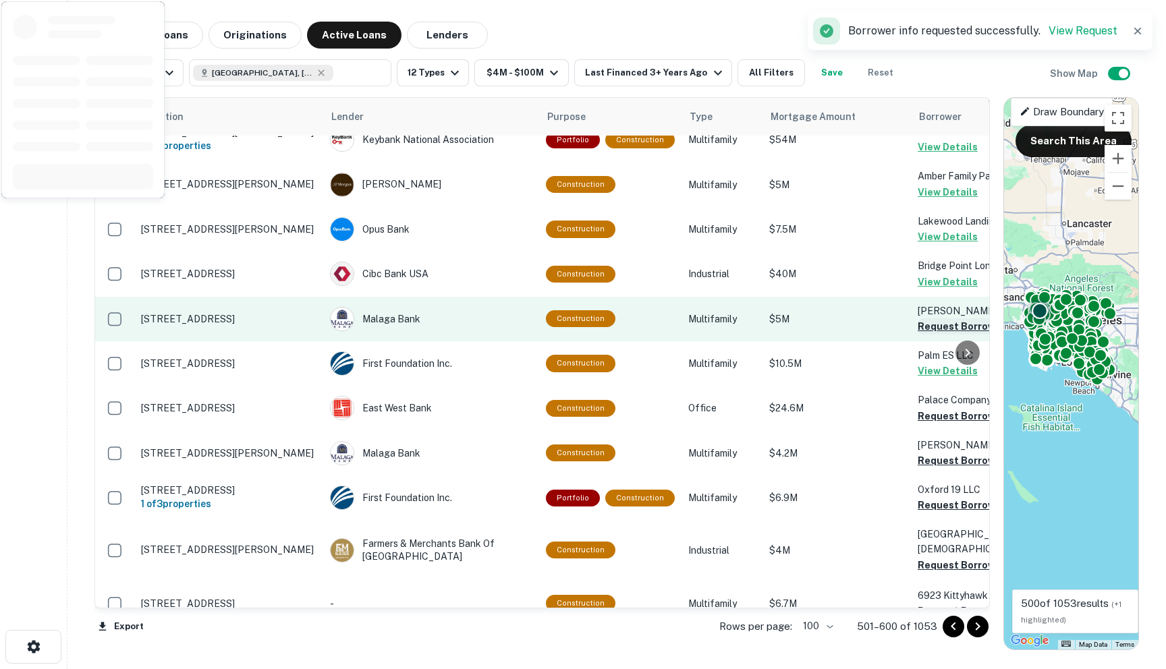
click at [924, 319] on button "Request Borrower Info" at bounding box center [972, 327] width 109 height 16
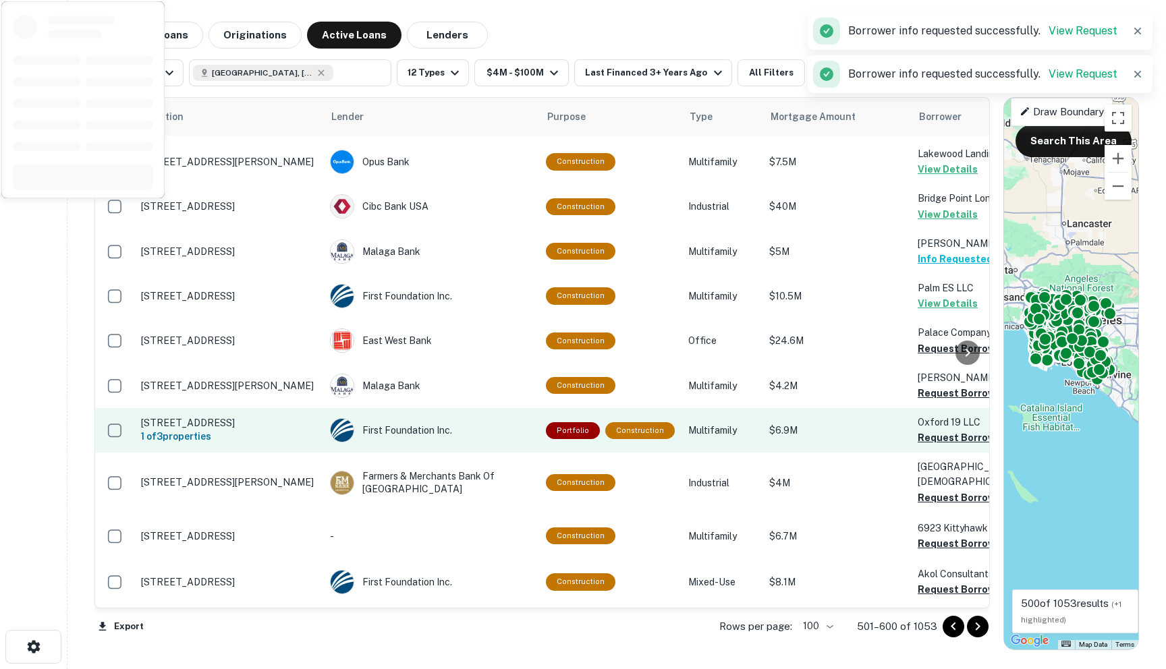
scroll to position [2919, 0]
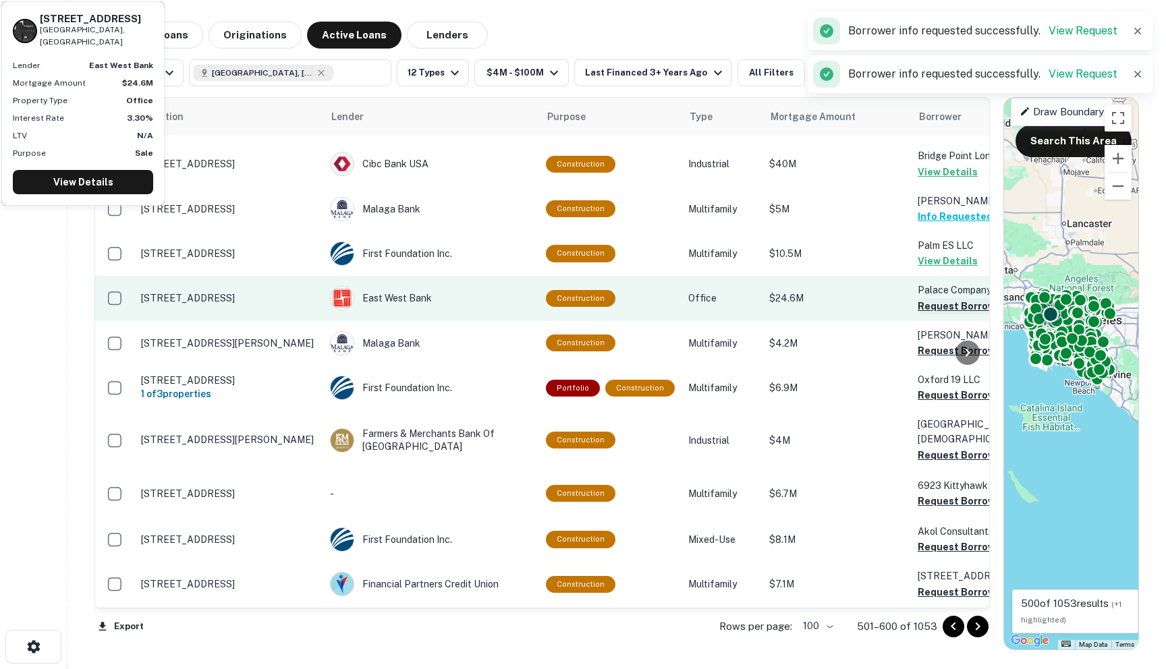
click at [922, 298] on button "Request Borrower Info" at bounding box center [972, 306] width 109 height 16
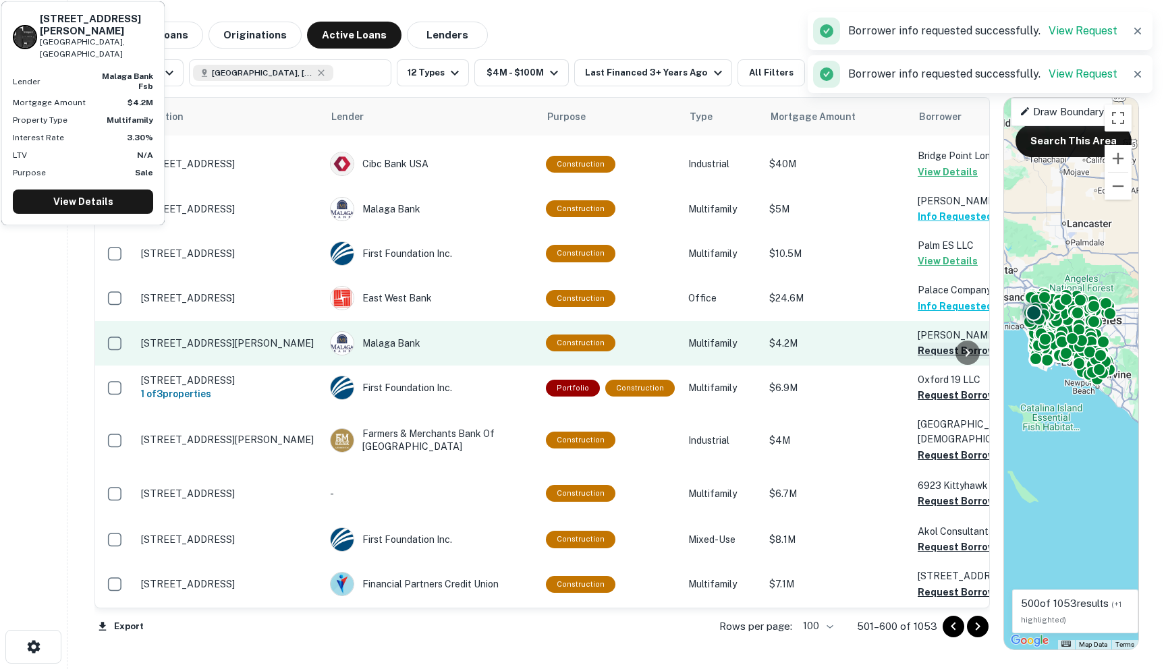
click at [918, 343] on button "Request Borrower Info" at bounding box center [972, 351] width 109 height 16
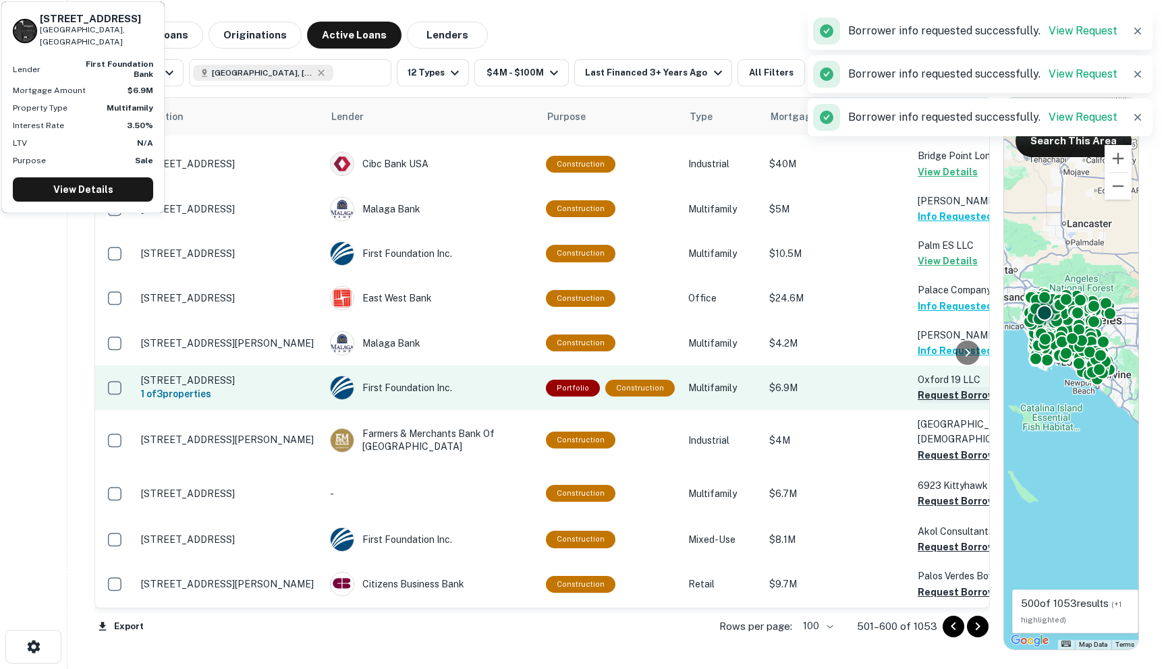
click at [921, 387] on button "Request Borrower Info" at bounding box center [972, 395] width 109 height 16
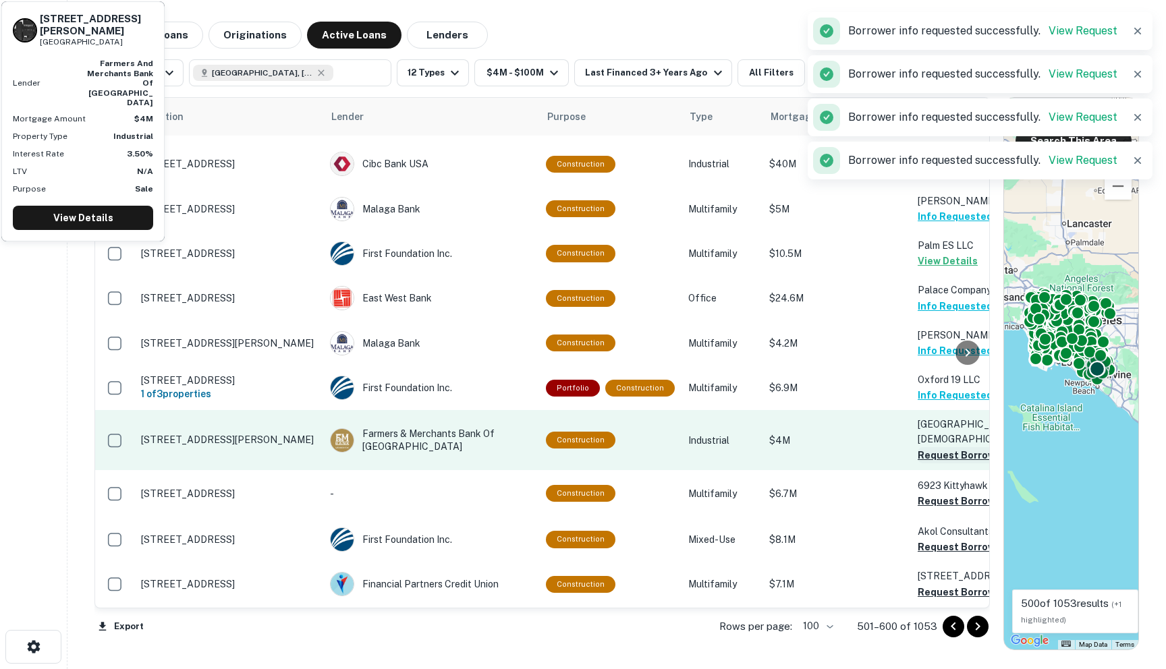
click at [923, 447] on button "Request Borrower Info" at bounding box center [972, 455] width 109 height 16
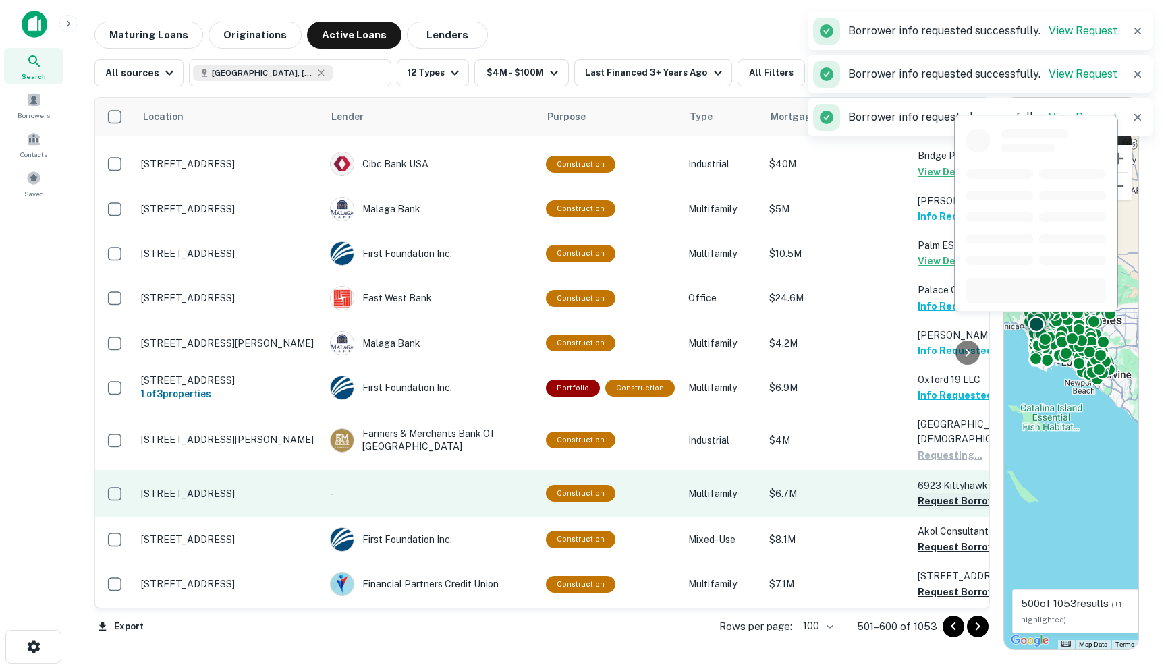
click at [920, 493] on button "Request Borrower Info" at bounding box center [972, 501] width 109 height 16
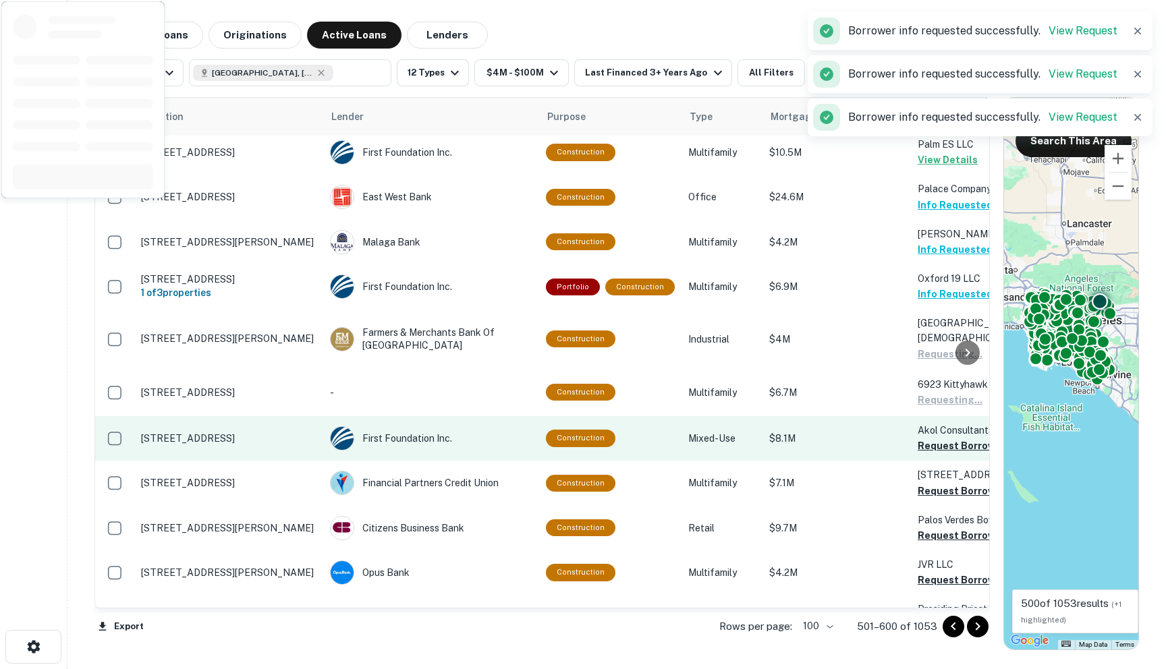
scroll to position [3021, 0]
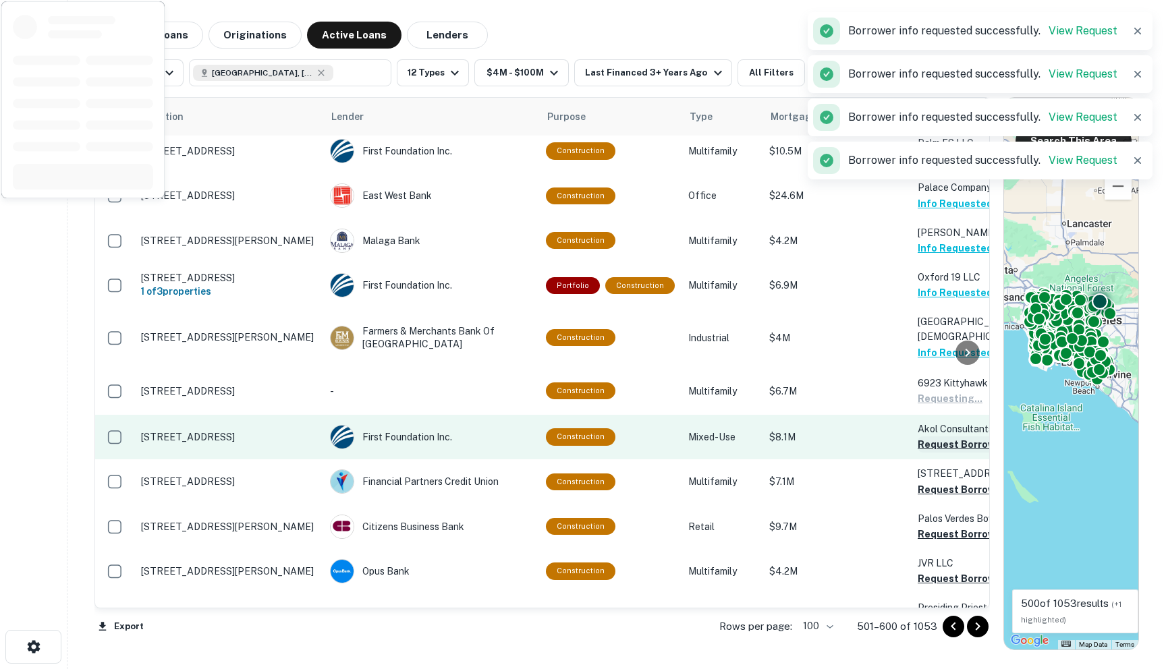
click at [918, 437] on button "Request Borrower Info" at bounding box center [972, 445] width 109 height 16
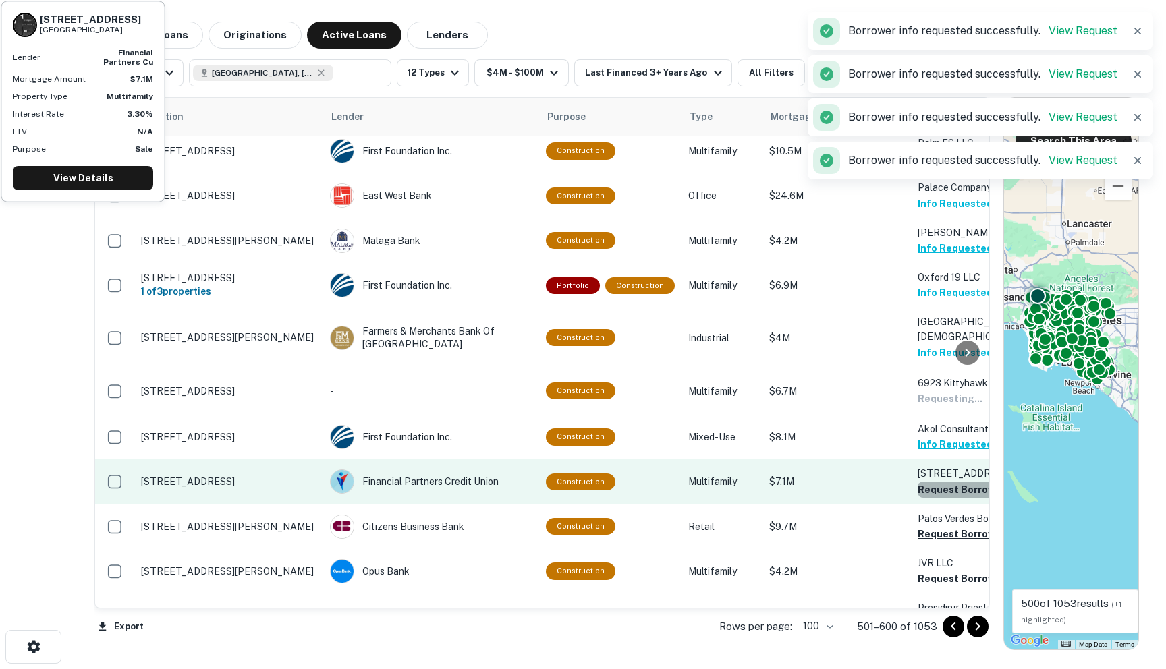
click at [924, 482] on button "Request Borrower Info" at bounding box center [972, 490] width 109 height 16
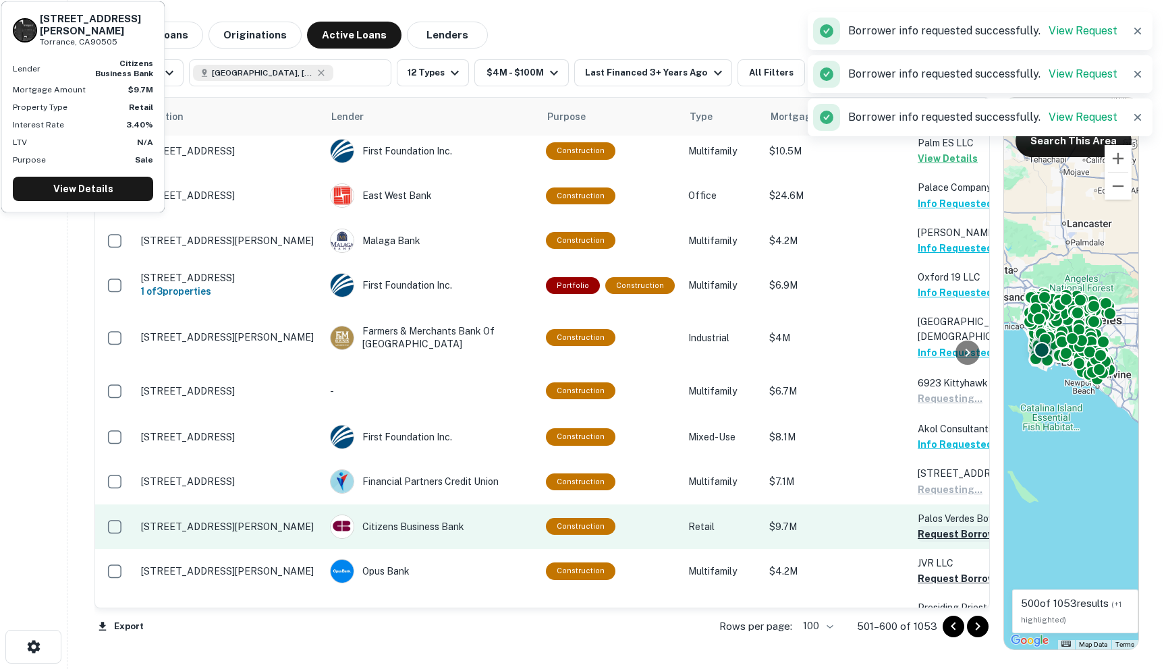
click at [923, 526] on button "Request Borrower Info" at bounding box center [972, 534] width 109 height 16
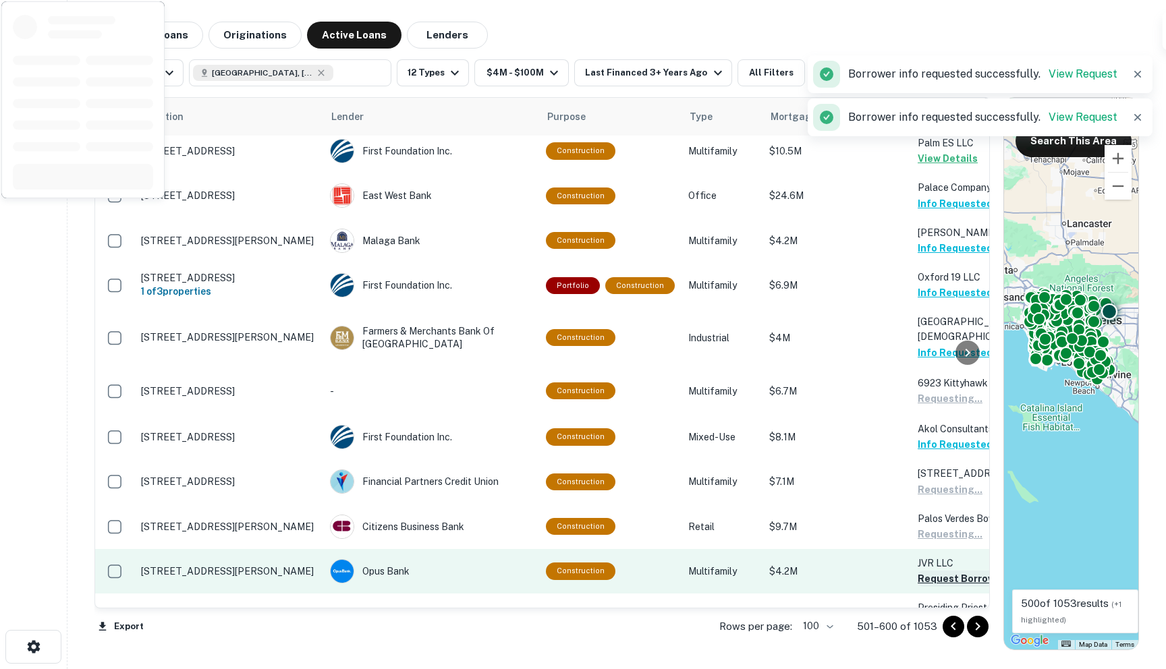
click at [920, 571] on button "Request Borrower Info" at bounding box center [972, 579] width 109 height 16
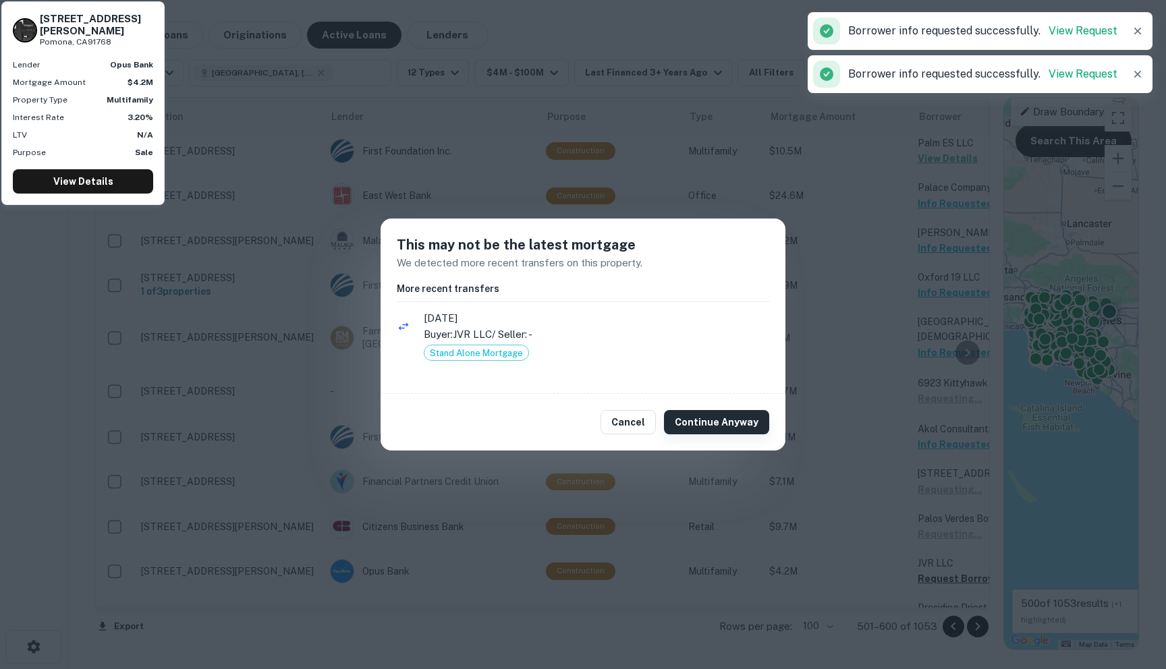
click at [750, 428] on button "Continue Anyway" at bounding box center [716, 422] width 105 height 24
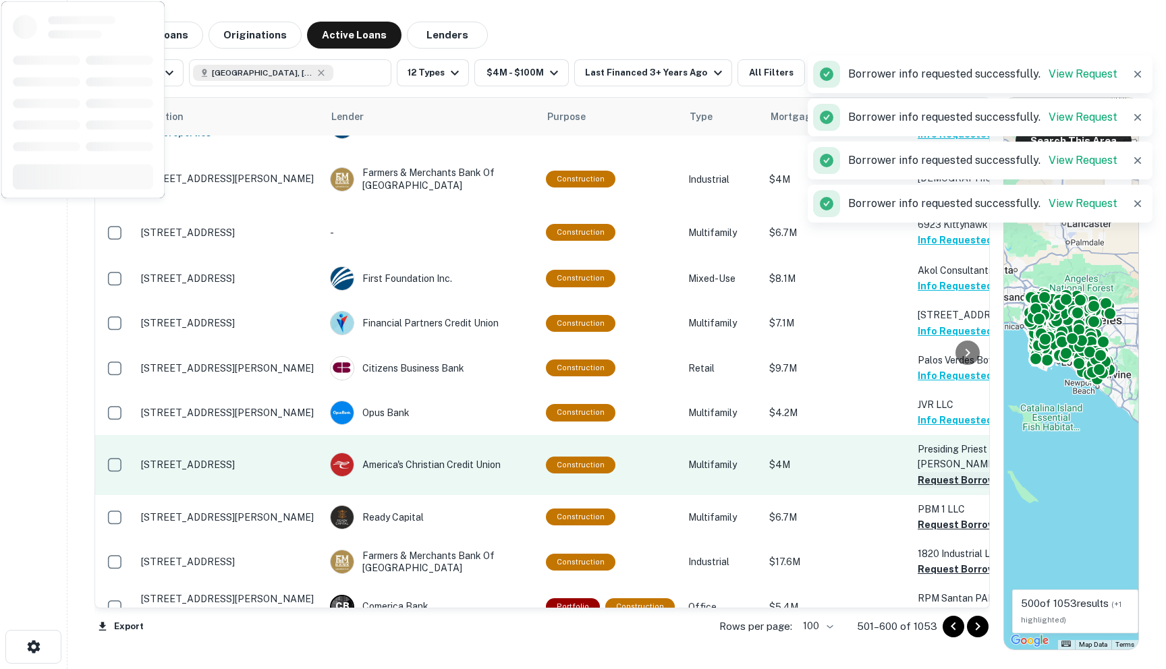
scroll to position [3265, 0]
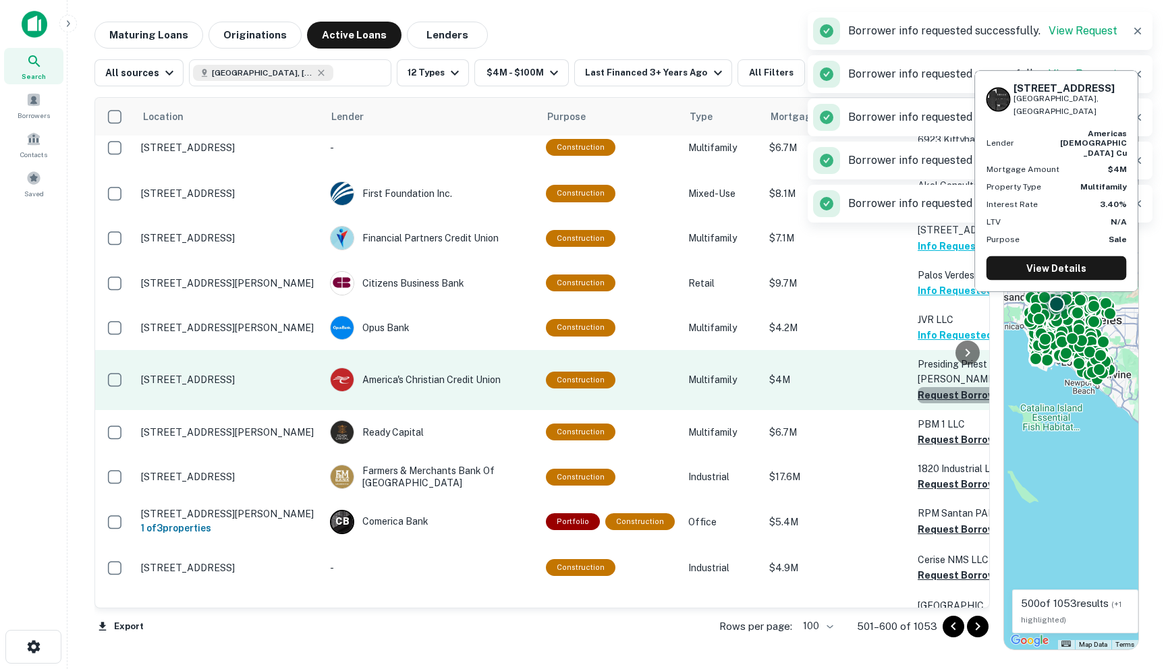
click at [918, 387] on button "Request Borrower Info" at bounding box center [972, 395] width 109 height 16
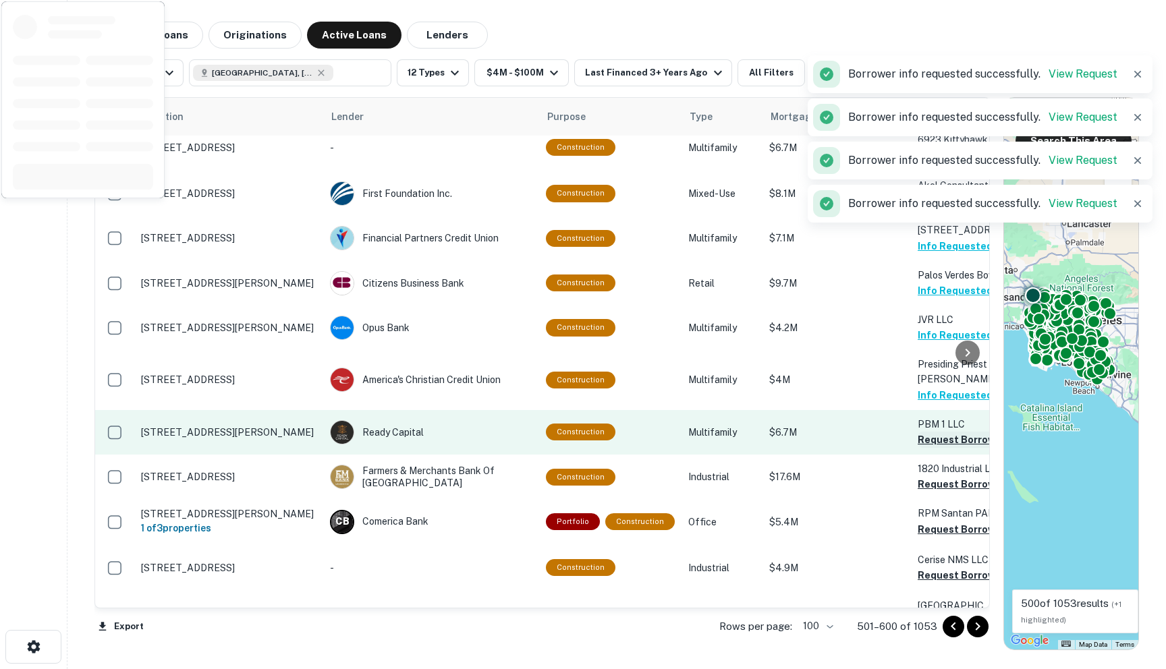
click at [921, 432] on button "Request Borrower Info" at bounding box center [972, 440] width 109 height 16
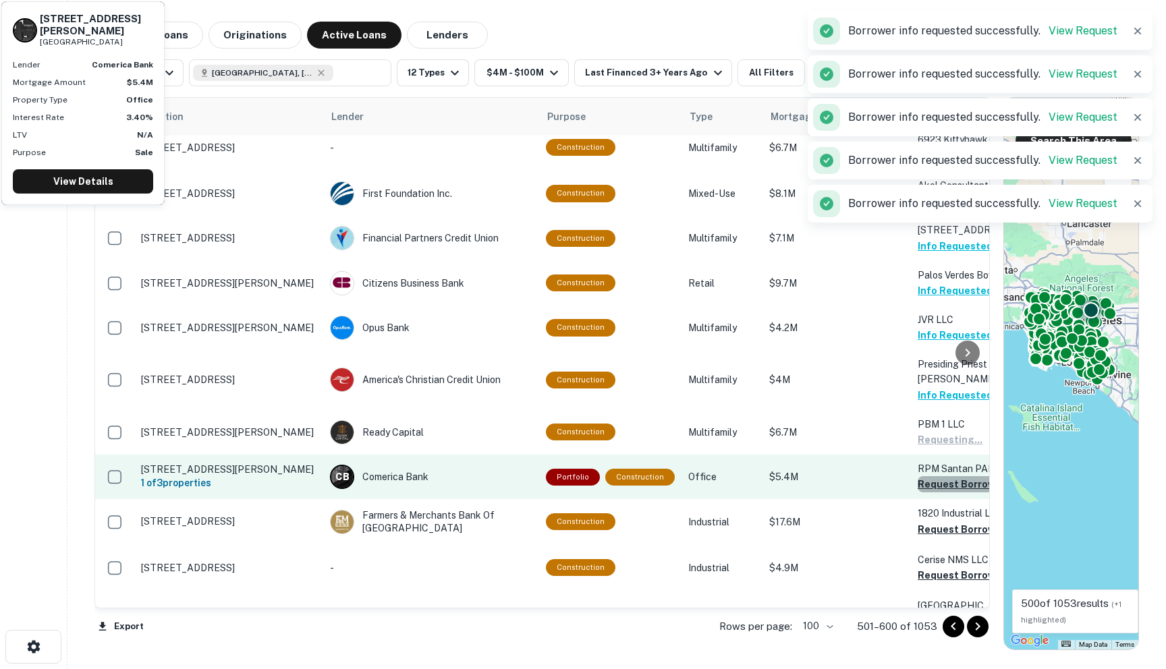
click at [925, 476] on button "Request Borrower Info" at bounding box center [972, 484] width 109 height 16
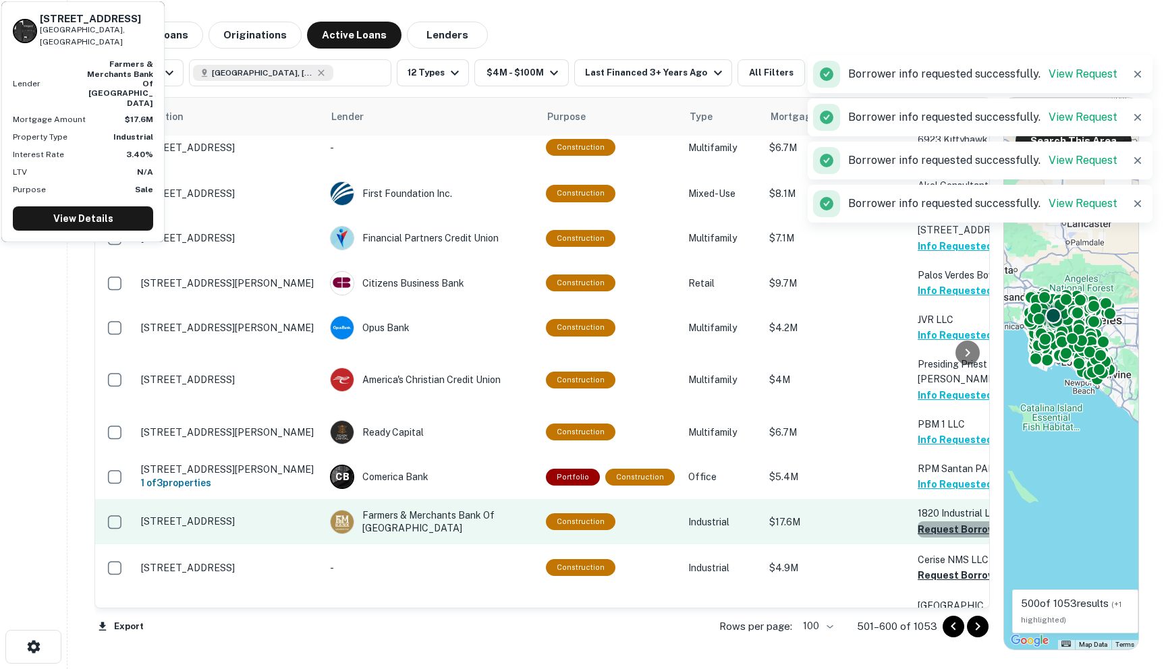
click at [931, 522] on button "Request Borrower Info" at bounding box center [972, 530] width 109 height 16
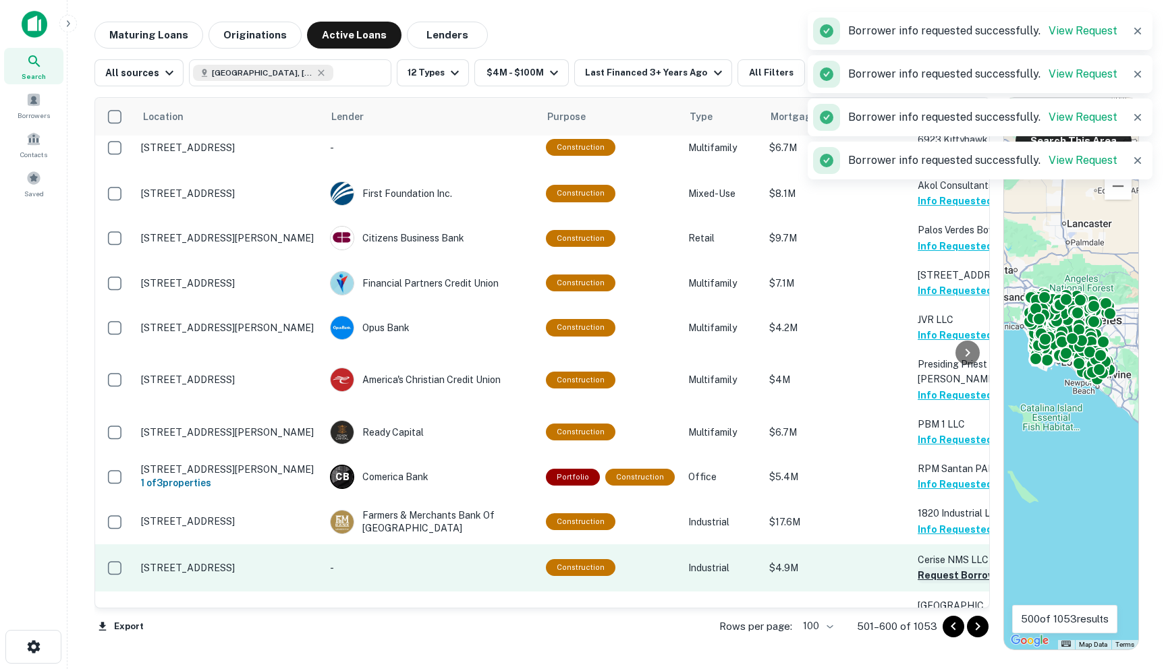
click at [931, 568] on button "Request Borrower Info" at bounding box center [972, 576] width 109 height 16
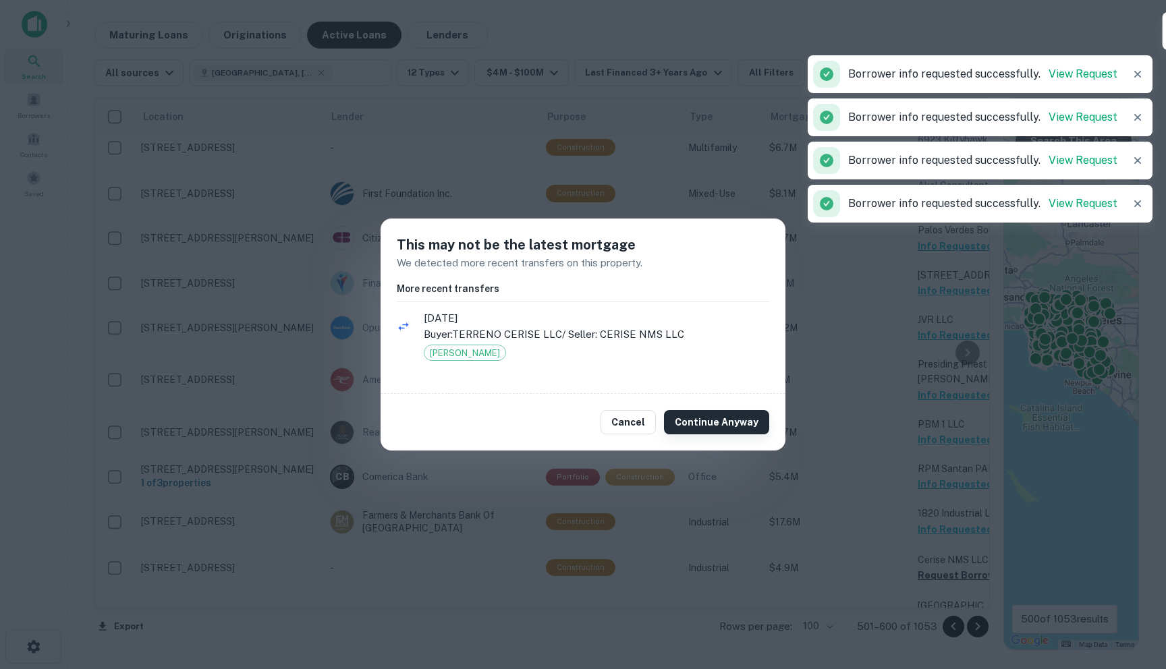
click at [746, 424] on button "Continue Anyway" at bounding box center [716, 422] width 105 height 24
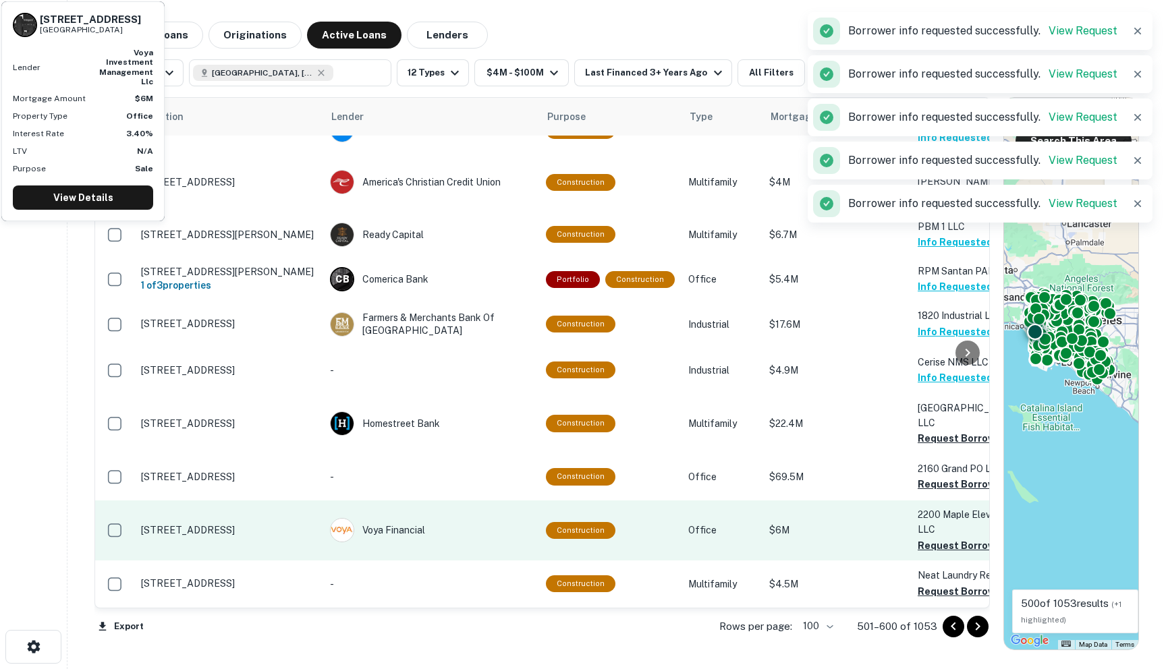
scroll to position [3471, 0]
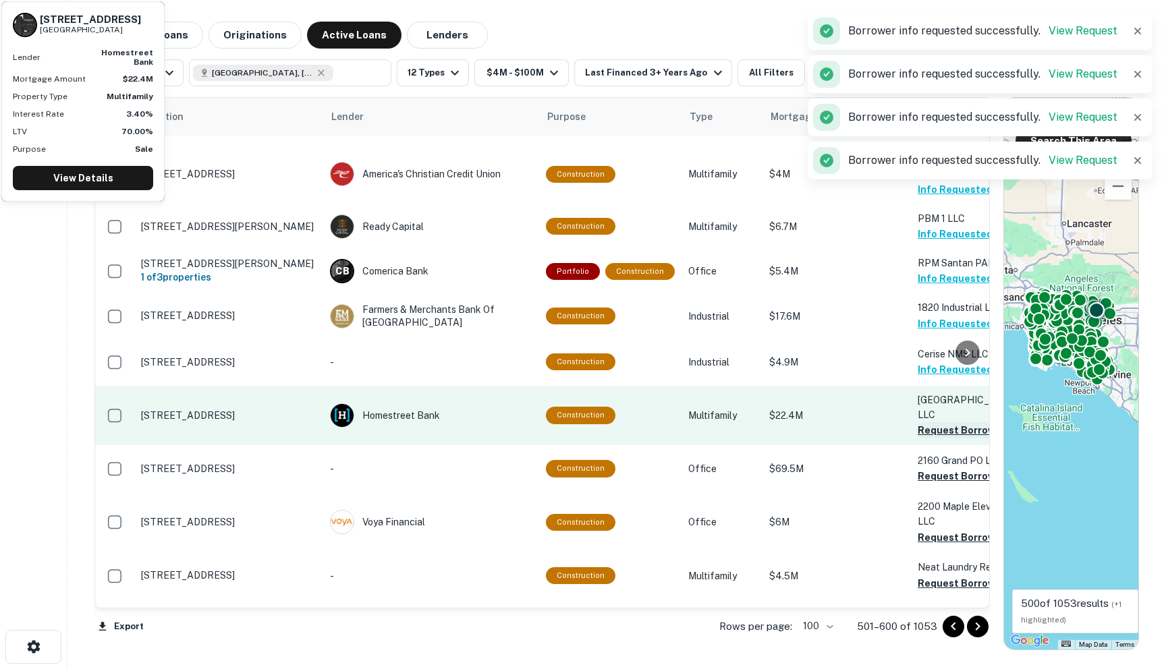
click at [931, 422] on button "Request Borrower Info" at bounding box center [972, 430] width 109 height 16
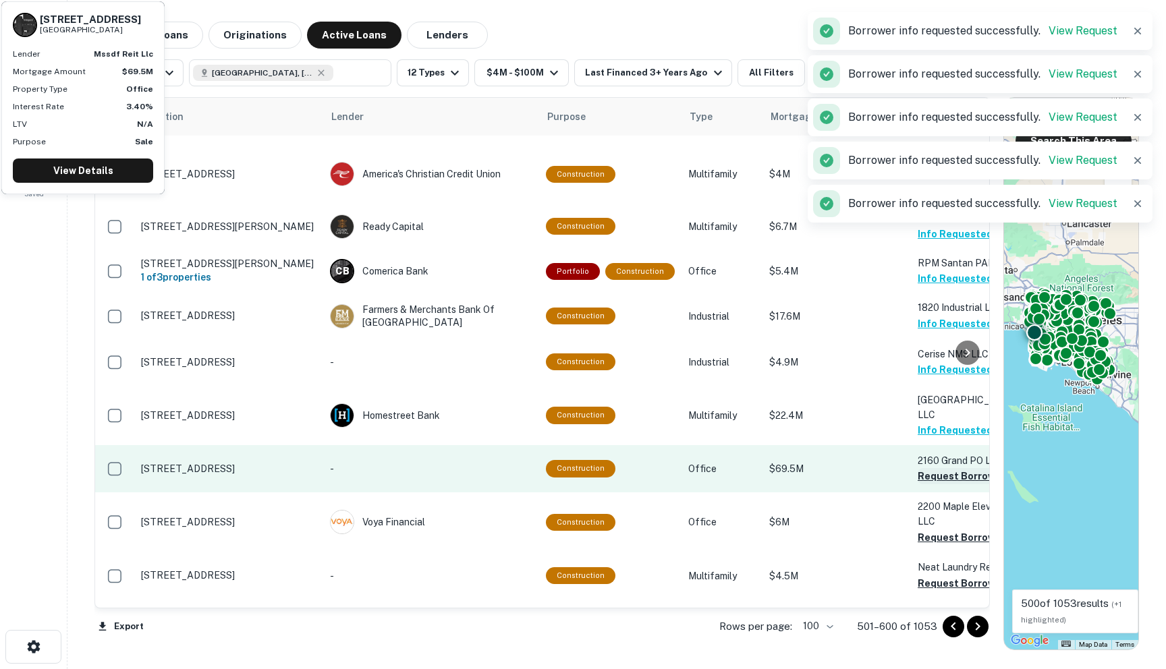
click at [918, 468] on button "Request Borrower Info" at bounding box center [972, 476] width 109 height 16
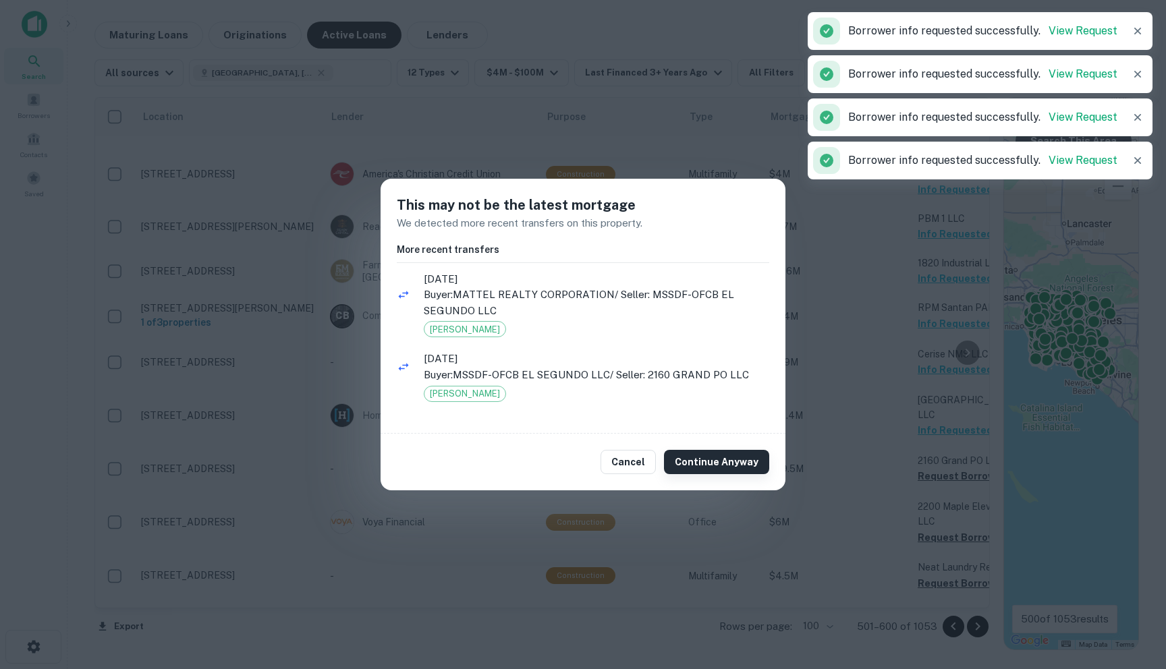
click at [761, 456] on button "Continue Anyway" at bounding box center [716, 462] width 105 height 24
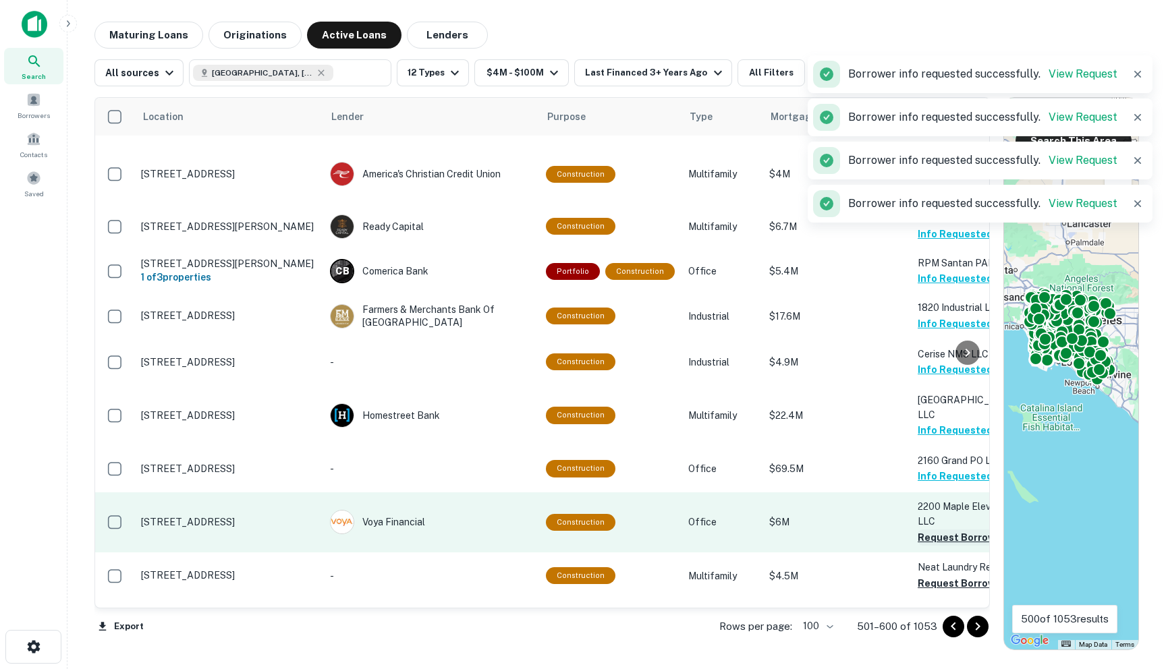
click at [918, 530] on button "Request Borrower Info" at bounding box center [972, 538] width 109 height 16
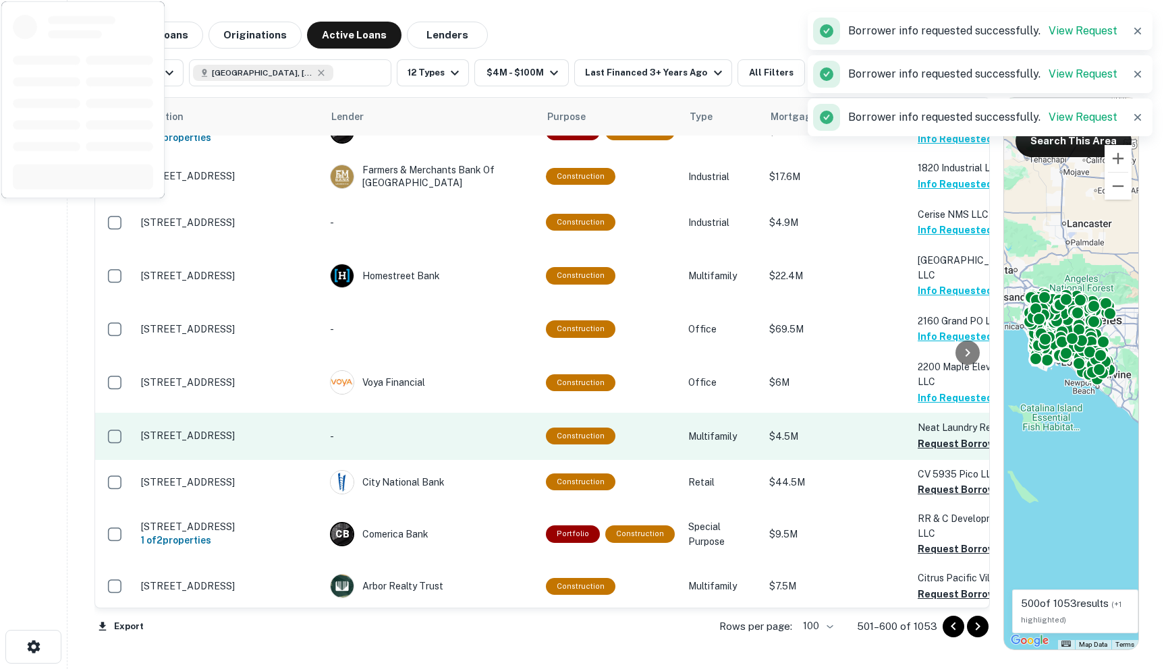
scroll to position [3623, 0]
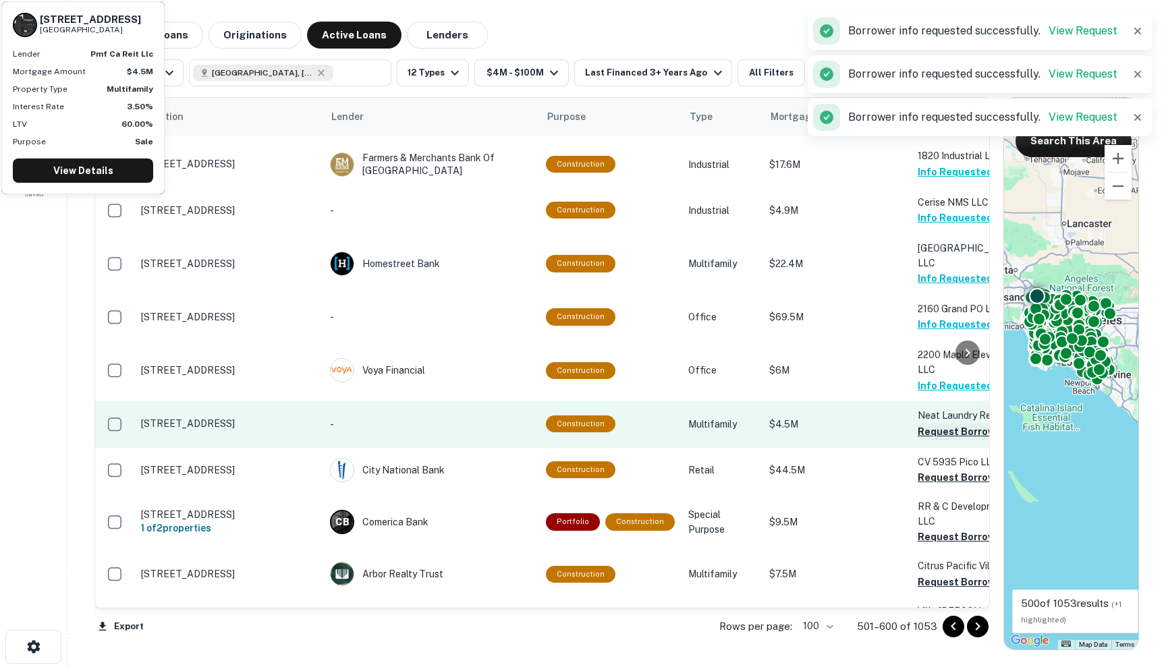
click at [929, 424] on button "Request Borrower Info" at bounding box center [972, 432] width 109 height 16
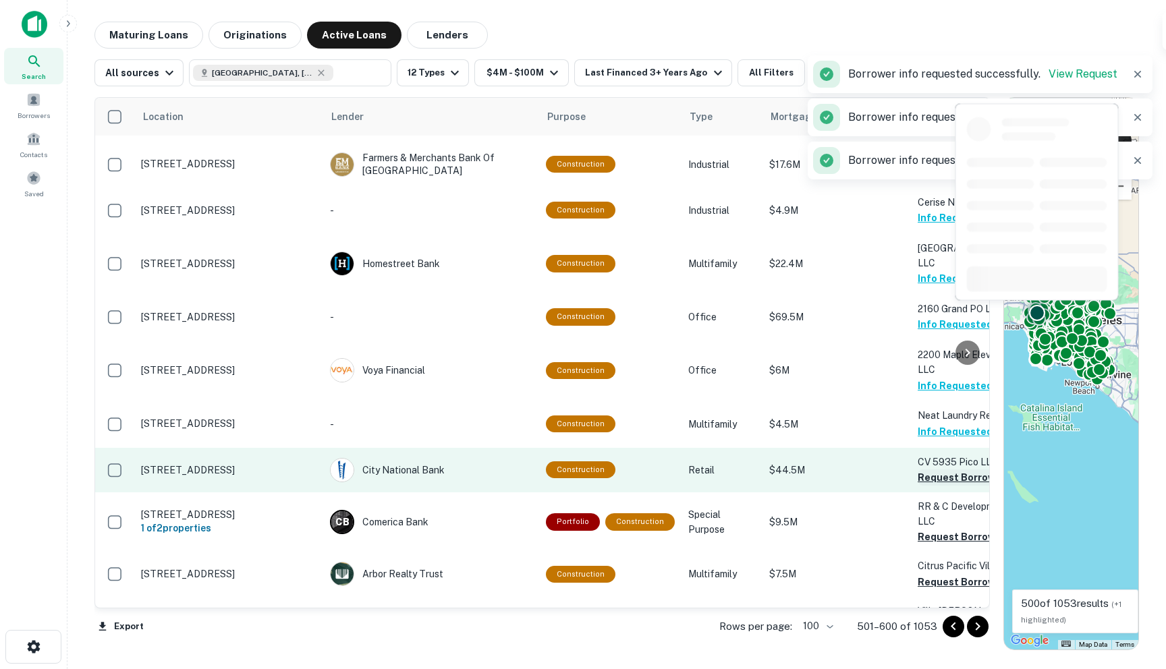
click at [918, 470] on button "Request Borrower Info" at bounding box center [972, 478] width 109 height 16
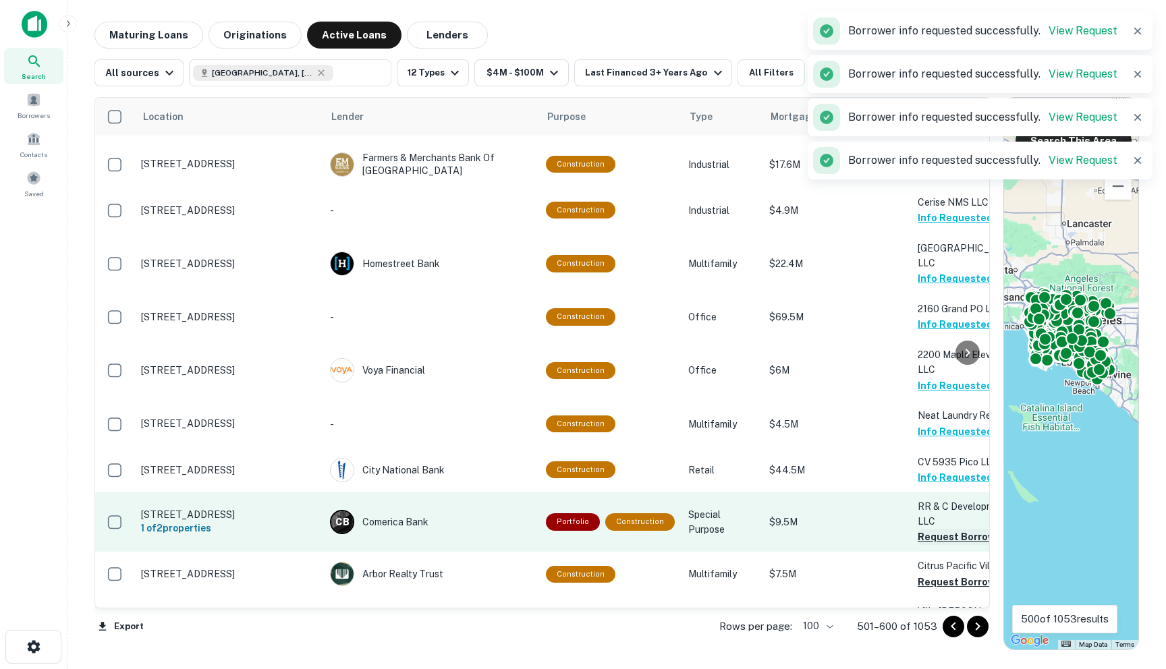
click at [929, 529] on button "Request Borrower Info" at bounding box center [972, 537] width 109 height 16
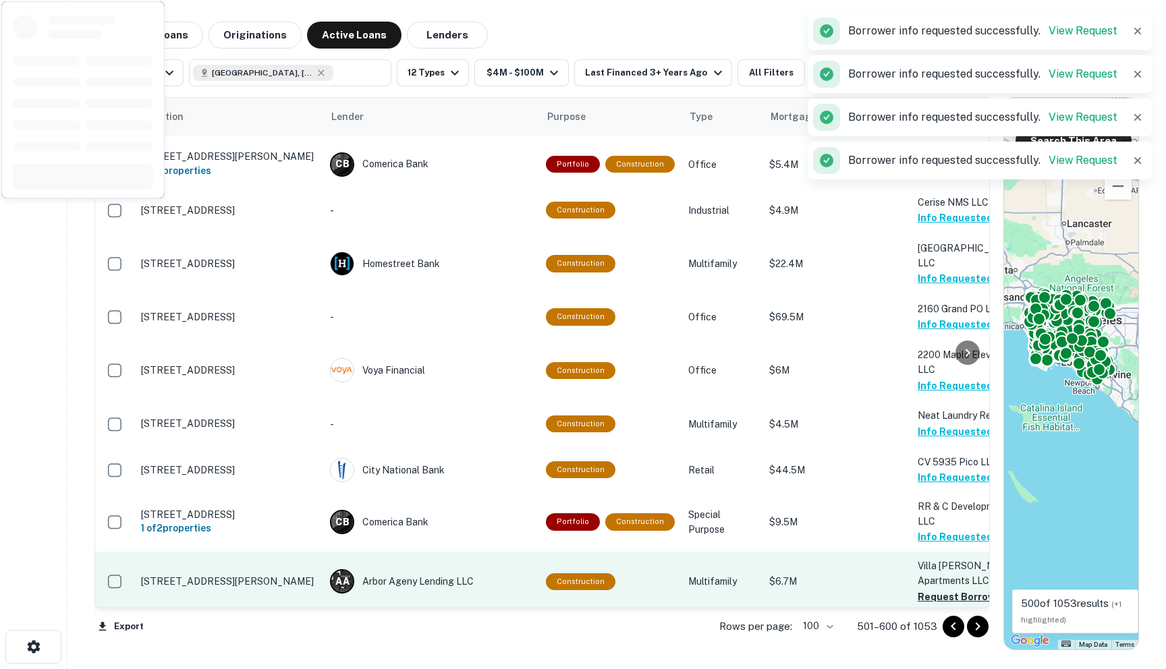
scroll to position [3781, 0]
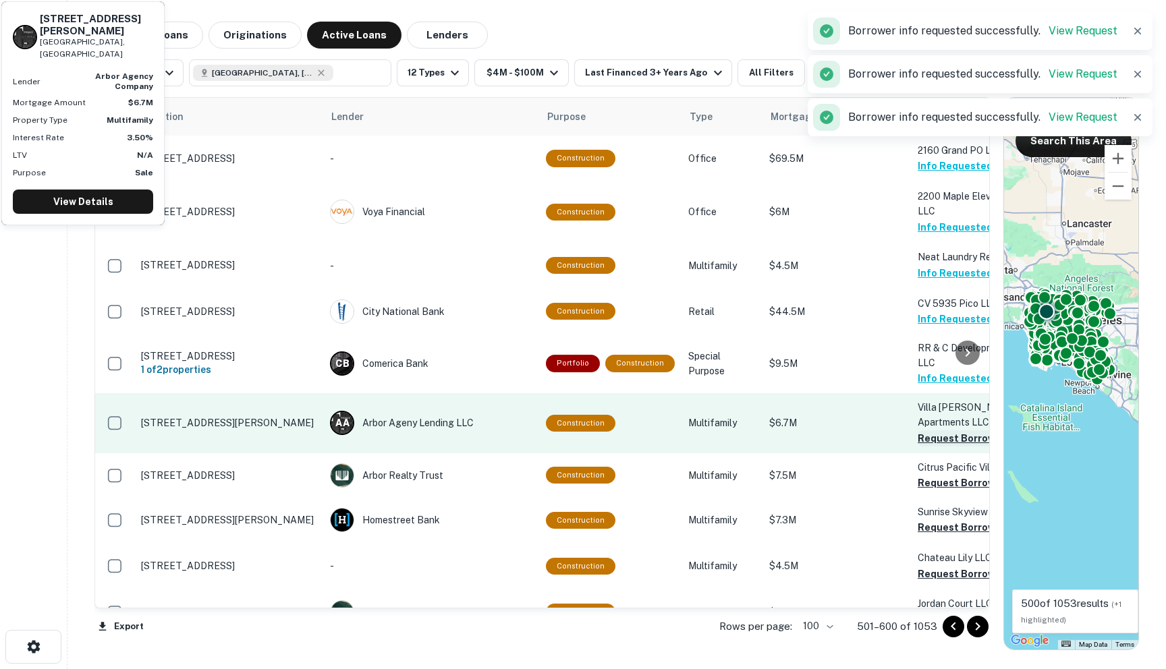
click at [920, 431] on button "Request Borrower Info" at bounding box center [972, 439] width 109 height 16
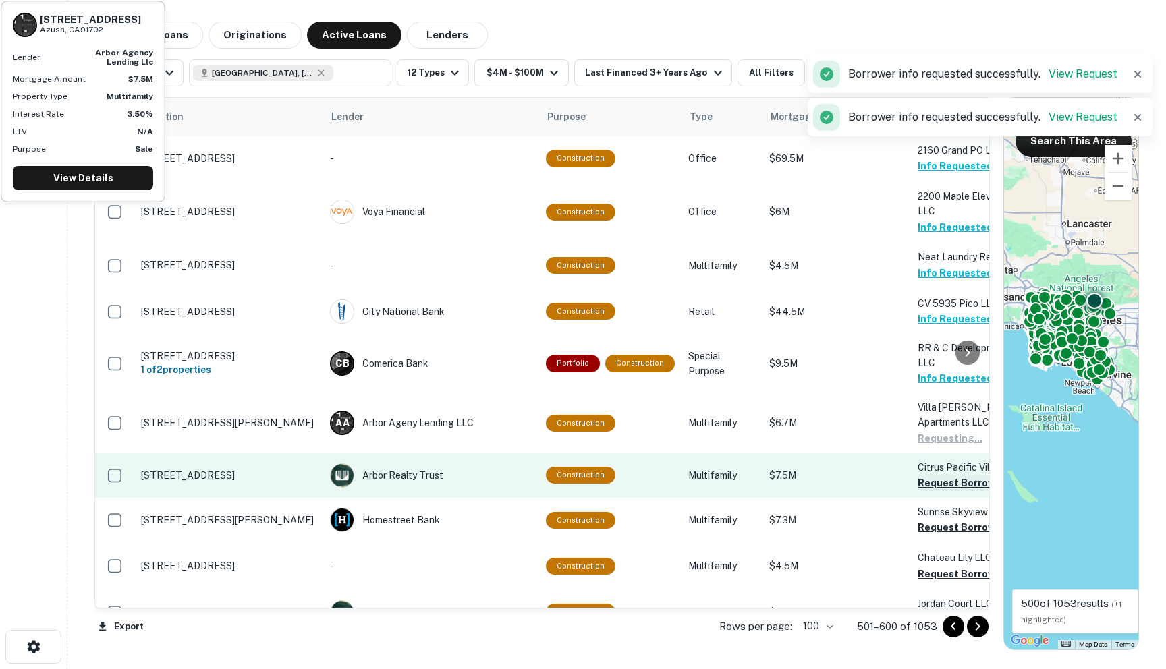
click at [924, 475] on button "Request Borrower Info" at bounding box center [972, 483] width 109 height 16
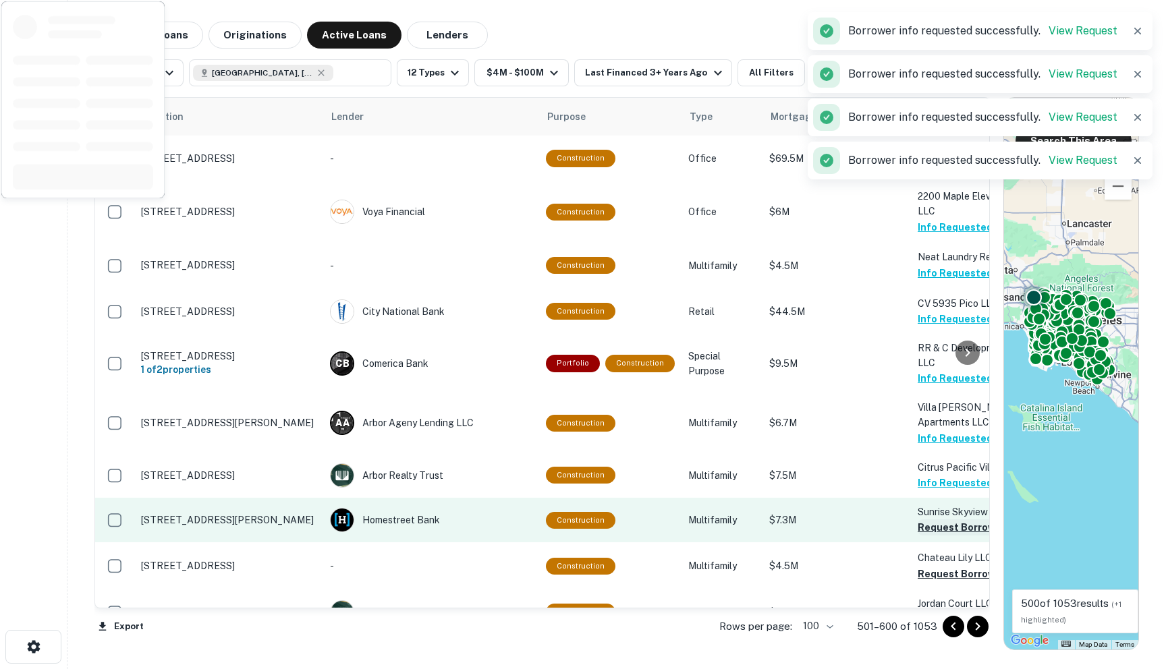
click at [918, 520] on button "Request Borrower Info" at bounding box center [972, 528] width 109 height 16
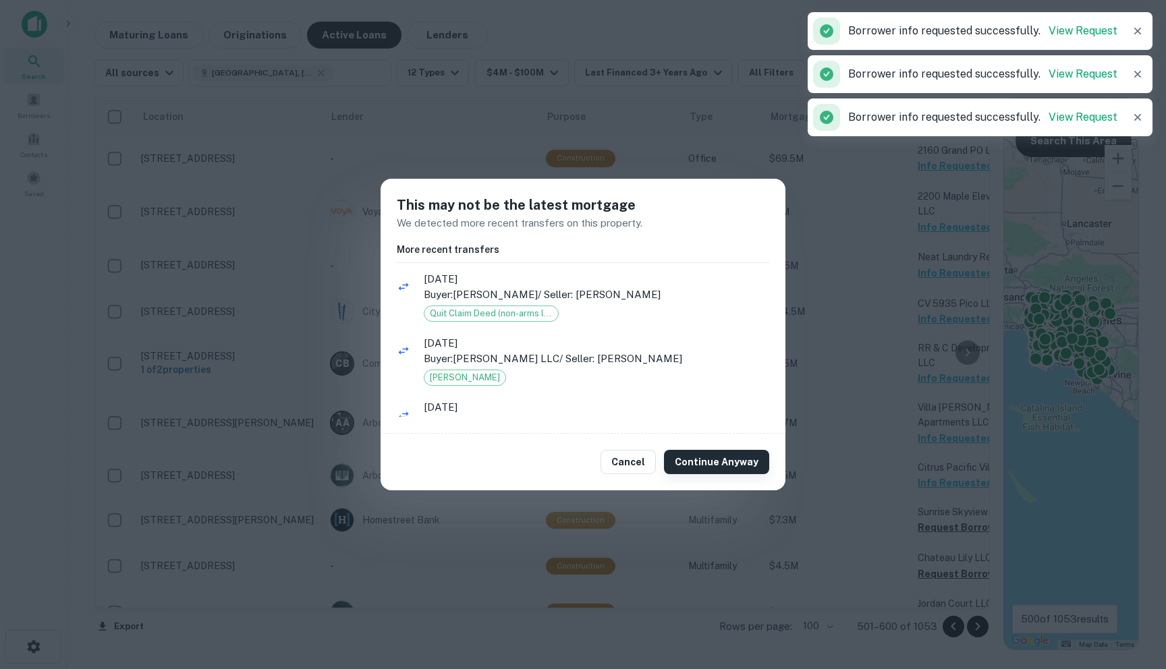
click at [703, 464] on button "Continue Anyway" at bounding box center [716, 462] width 105 height 24
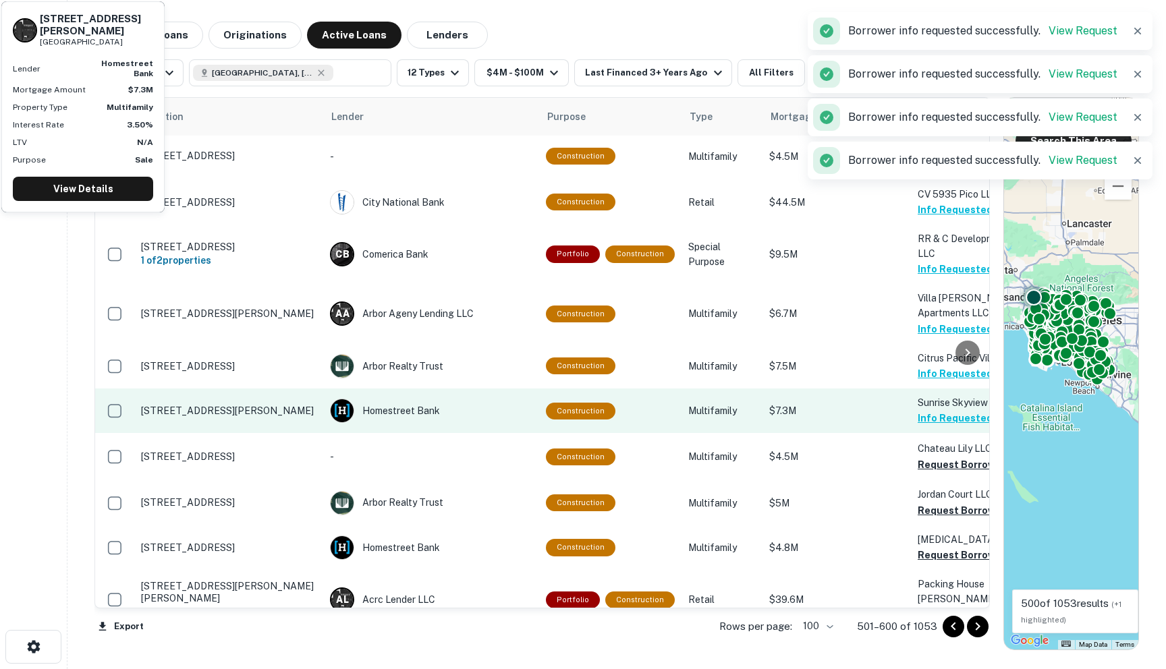
scroll to position [3918, 0]
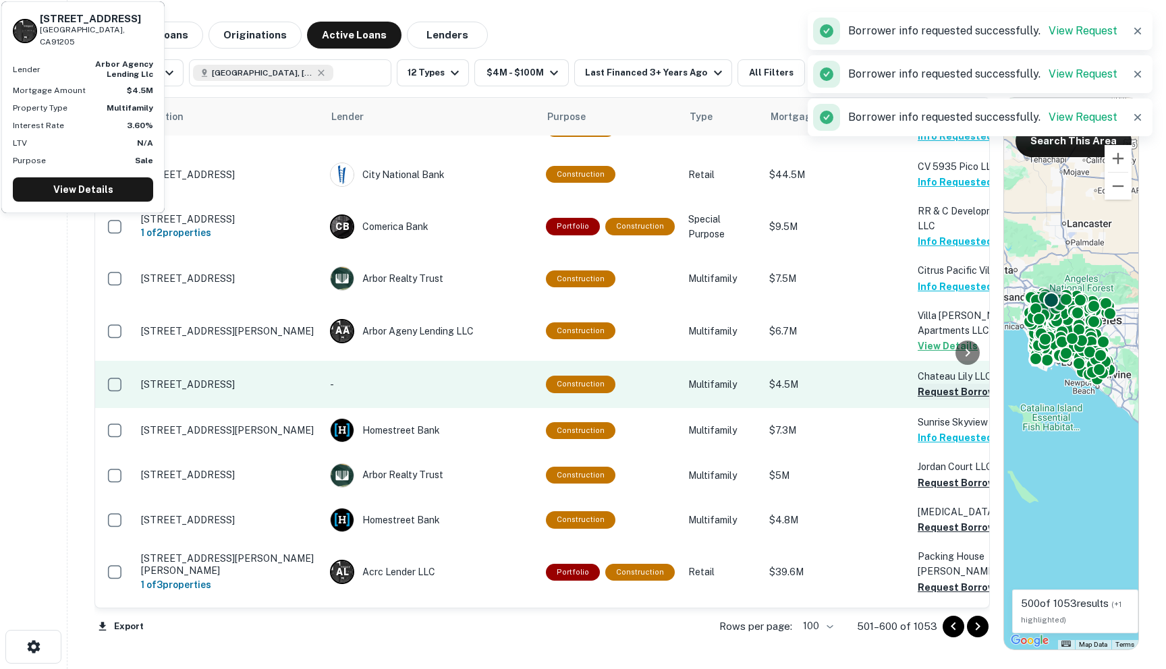
click at [918, 384] on button "Request Borrower Info" at bounding box center [972, 392] width 109 height 16
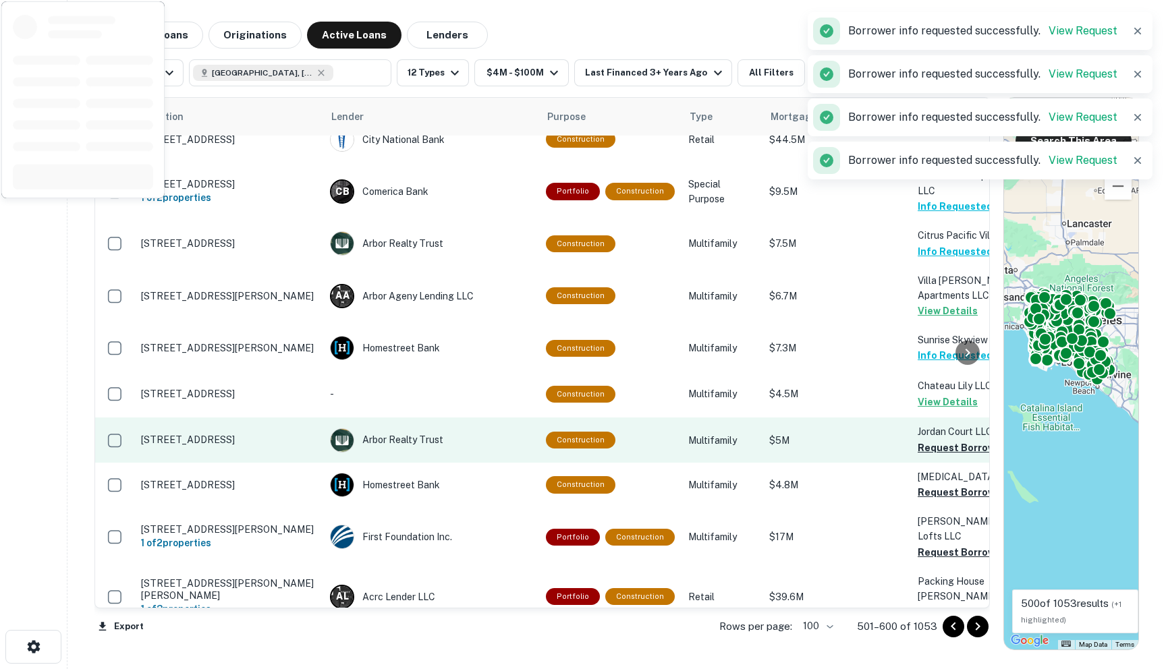
scroll to position [3999, 0]
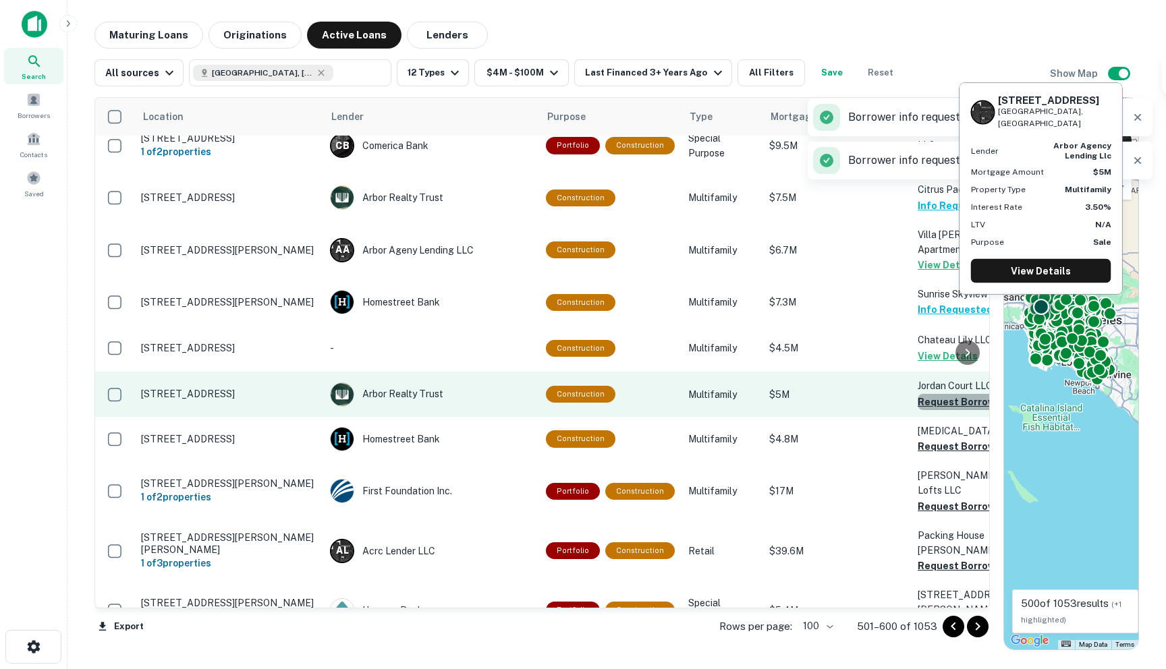
click at [927, 394] on button "Request Borrower Info" at bounding box center [972, 402] width 109 height 16
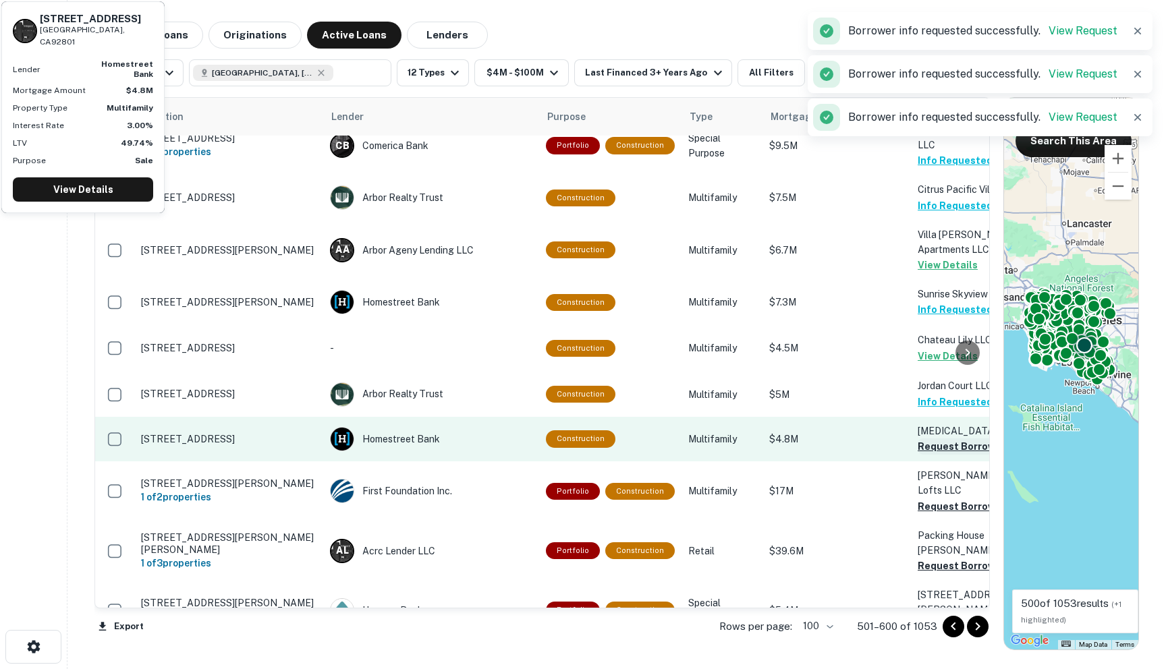
click at [918, 439] on button "Request Borrower Info" at bounding box center [972, 447] width 109 height 16
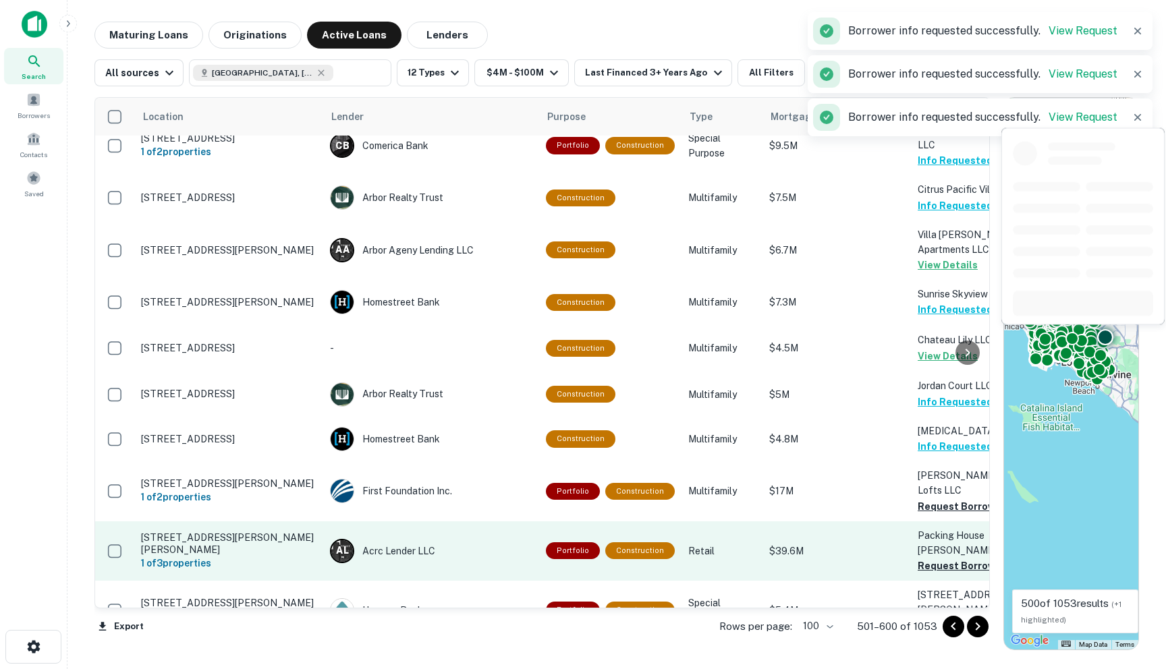
click at [916, 522] on td "Packing House [PERSON_NAME] LLC Request Borrower Info" at bounding box center [985, 551] width 148 height 59
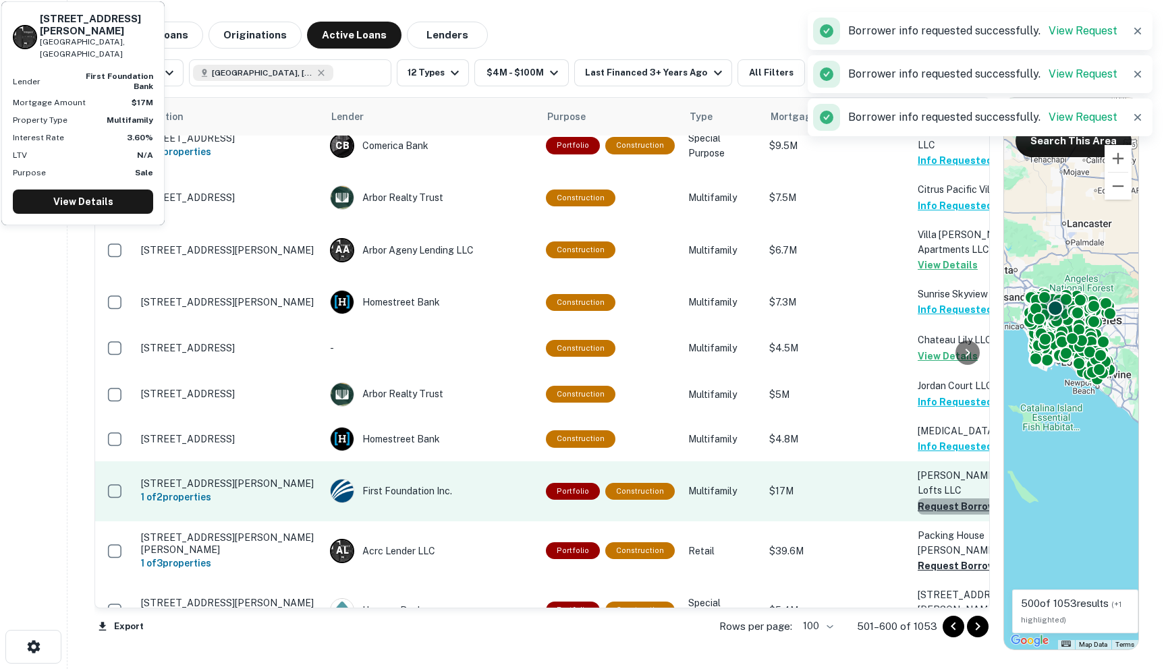
click at [920, 499] on button "Request Borrower Info" at bounding box center [972, 507] width 109 height 16
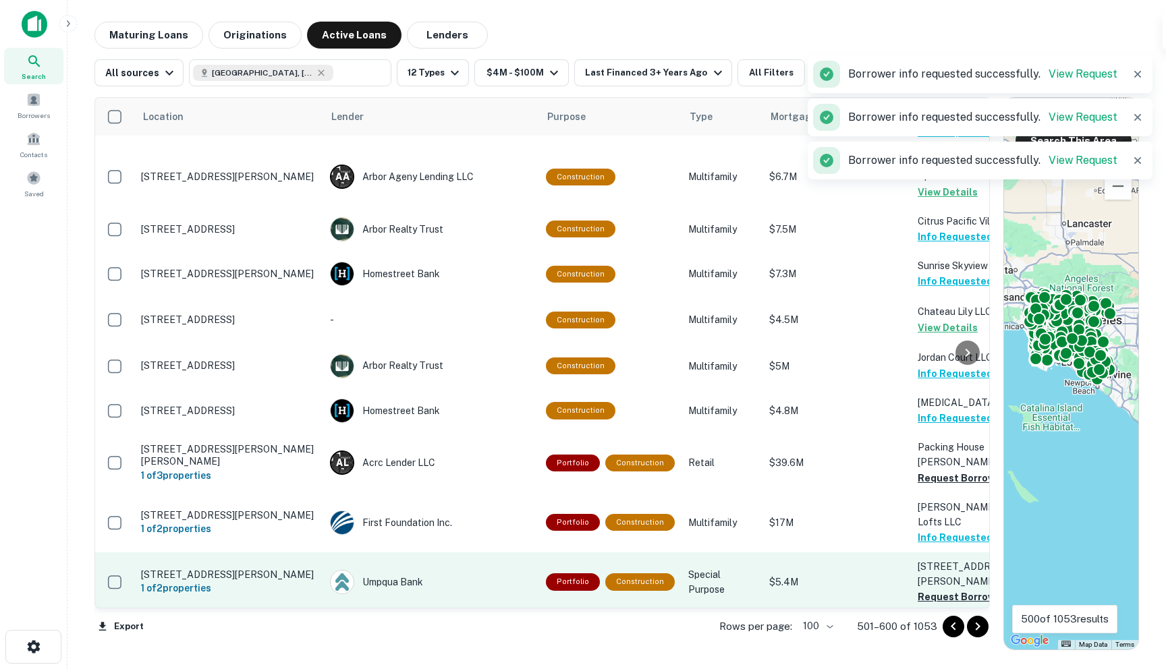
scroll to position [4130, 0]
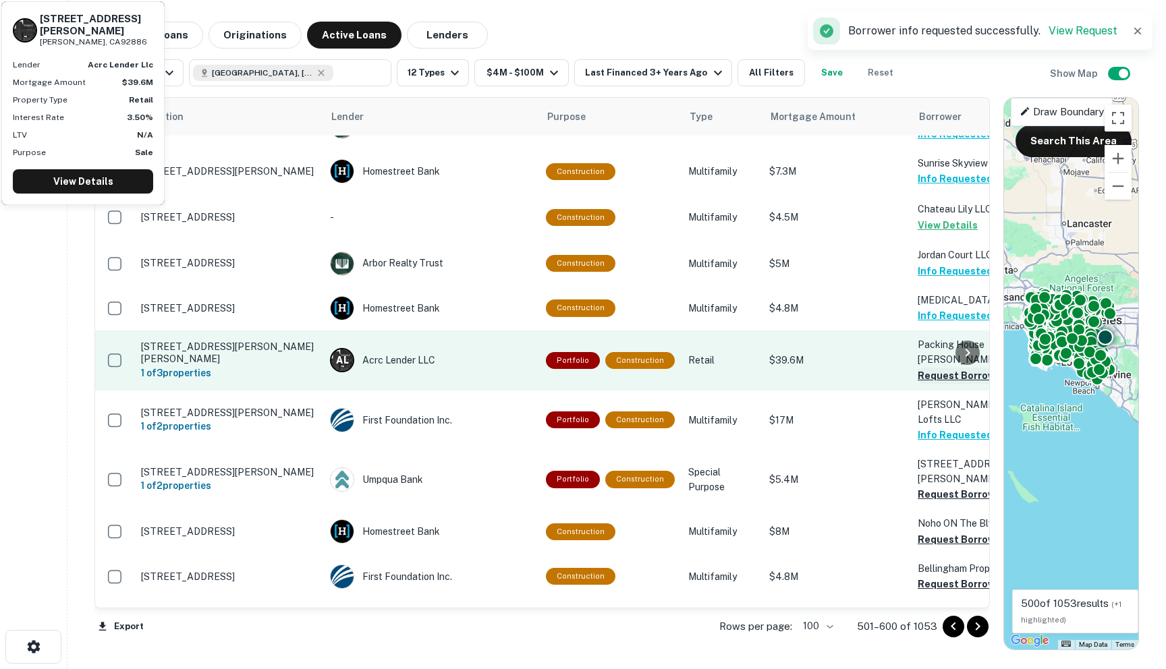
click at [929, 368] on button "Request Borrower Info" at bounding box center [972, 376] width 109 height 16
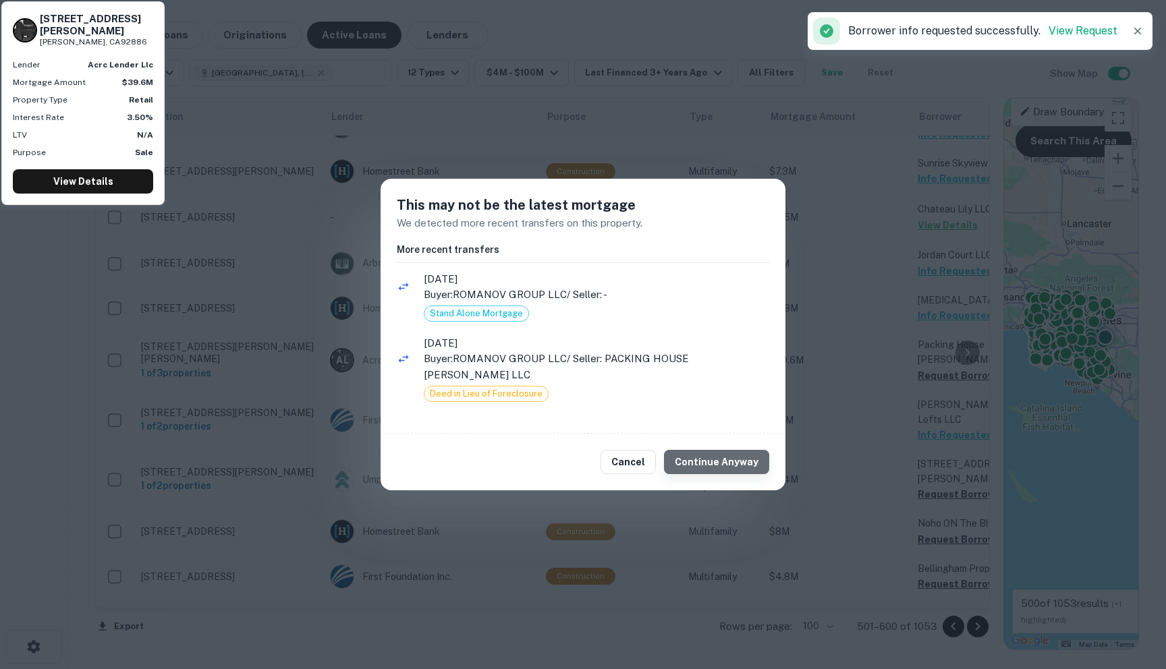
click at [749, 464] on button "Continue Anyway" at bounding box center [716, 462] width 105 height 24
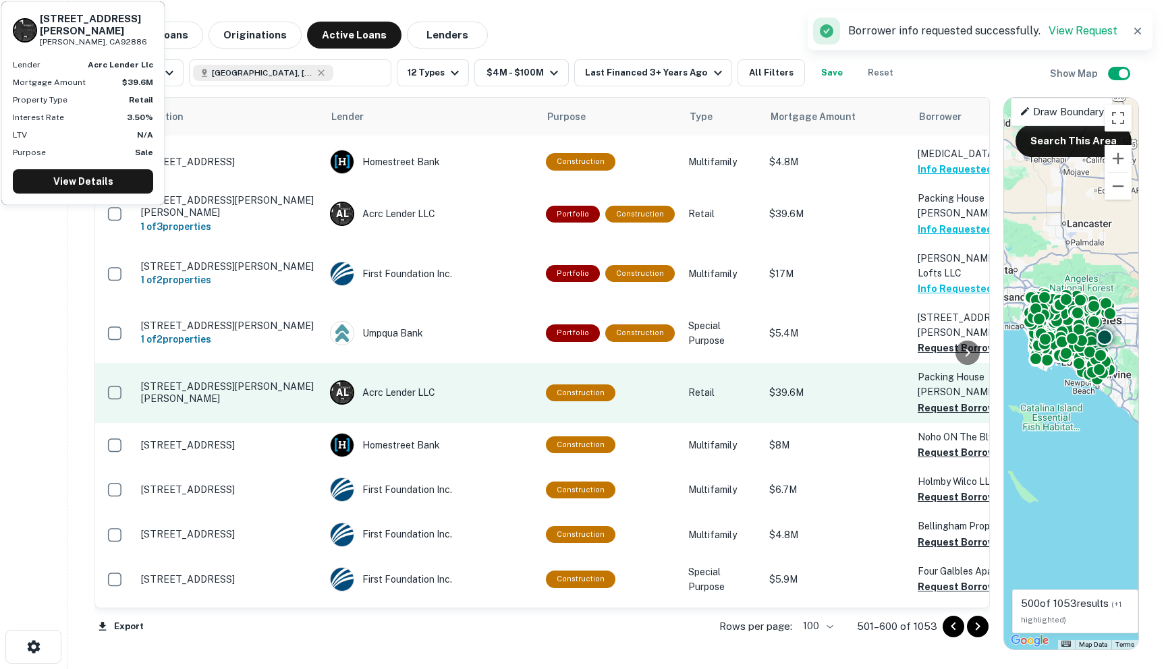
scroll to position [4278, 0]
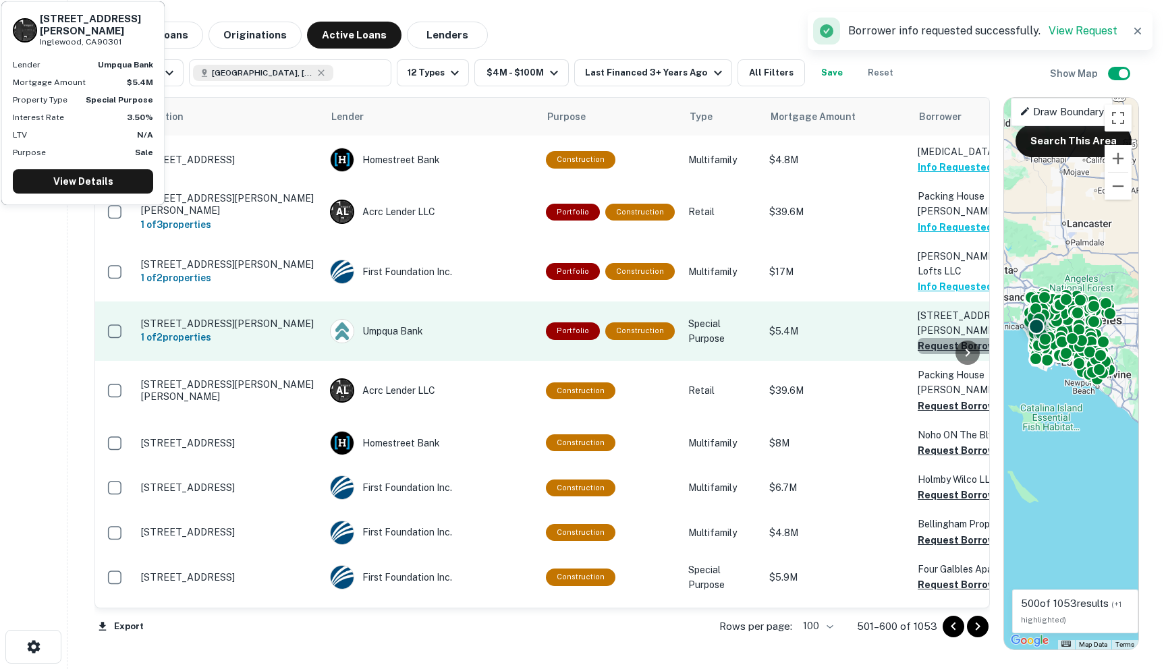
click at [926, 338] on button "Request Borrower Info" at bounding box center [972, 346] width 109 height 16
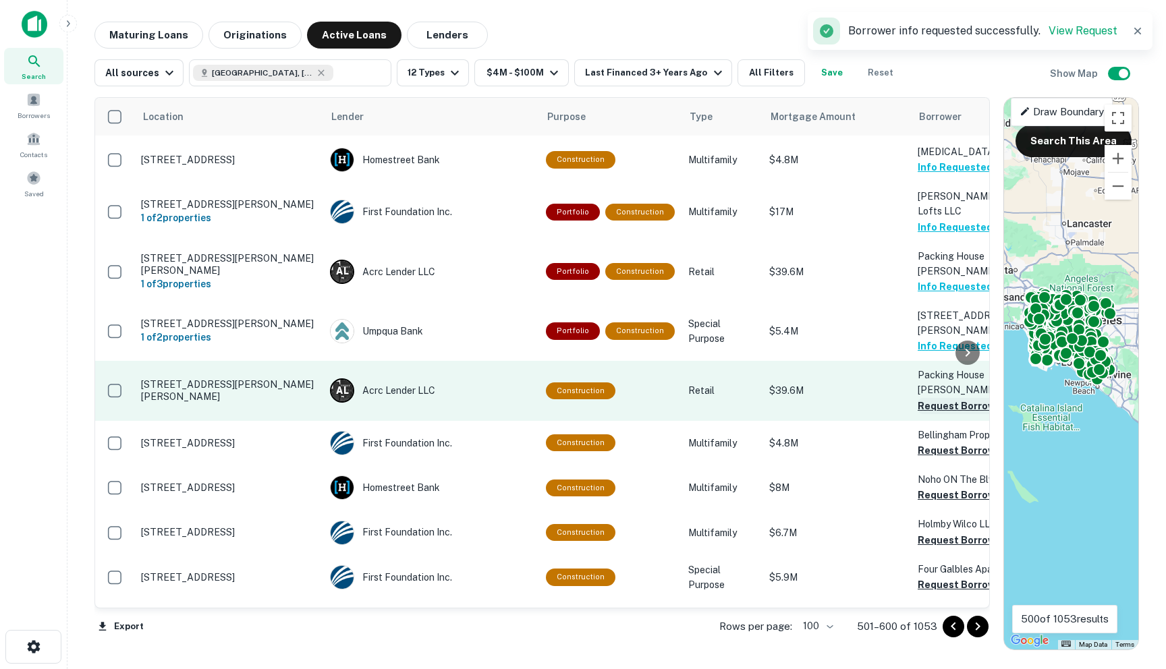
click at [925, 398] on button "Request Borrower Info" at bounding box center [972, 406] width 109 height 16
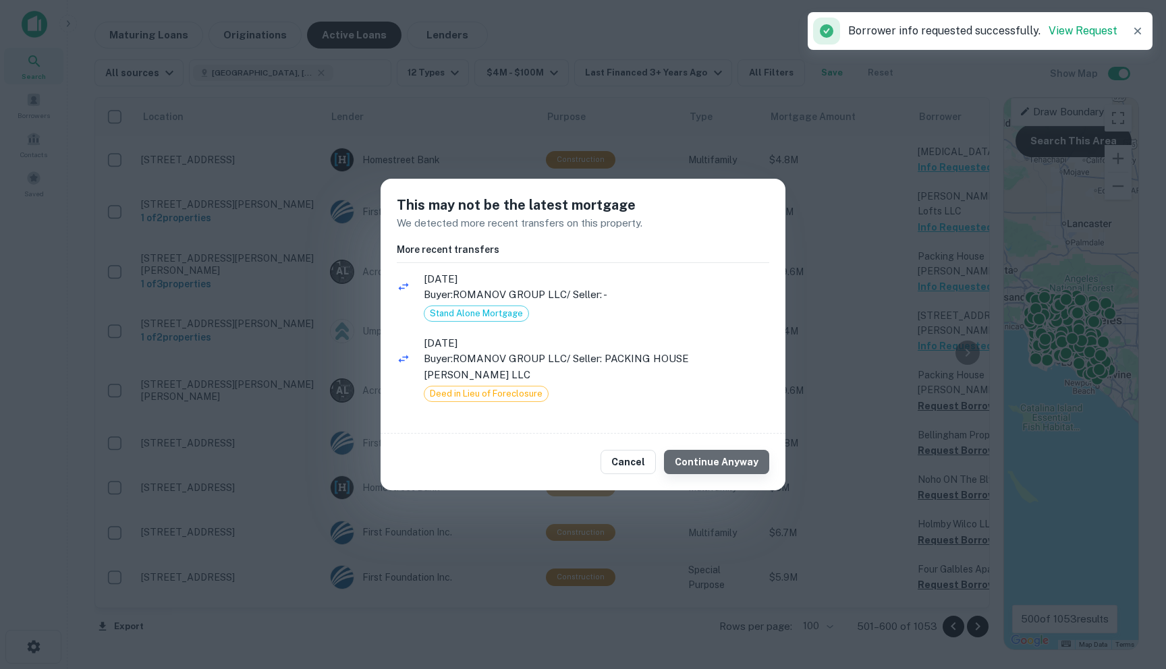
click at [743, 465] on button "Continue Anyway" at bounding box center [716, 462] width 105 height 24
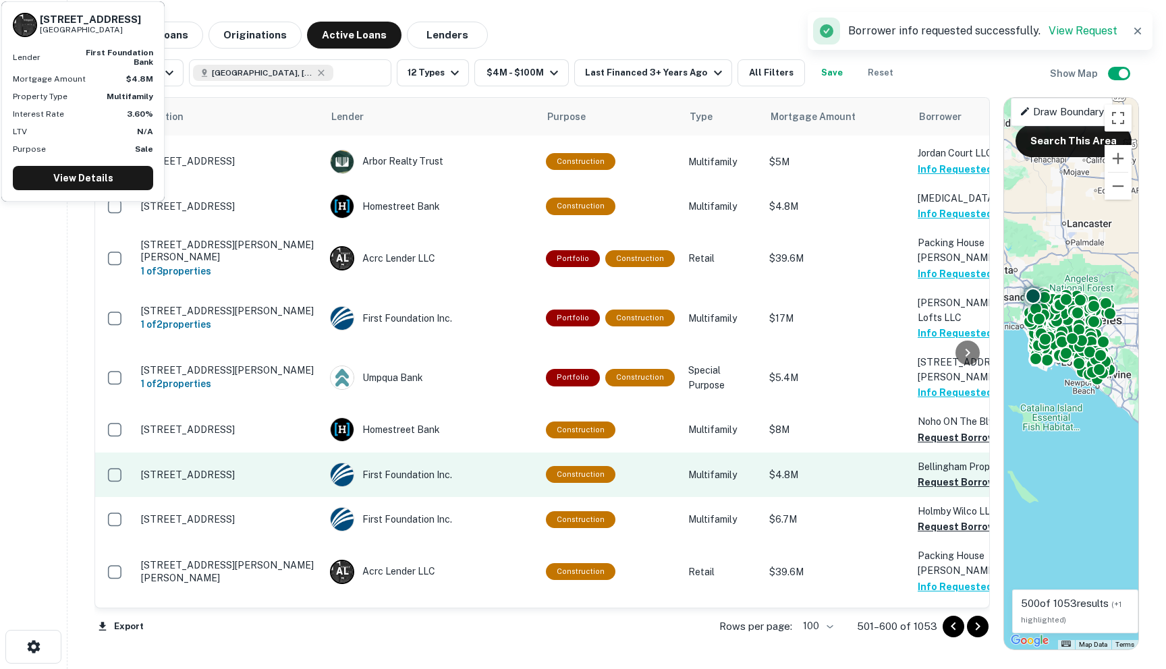
scroll to position [4249, 0]
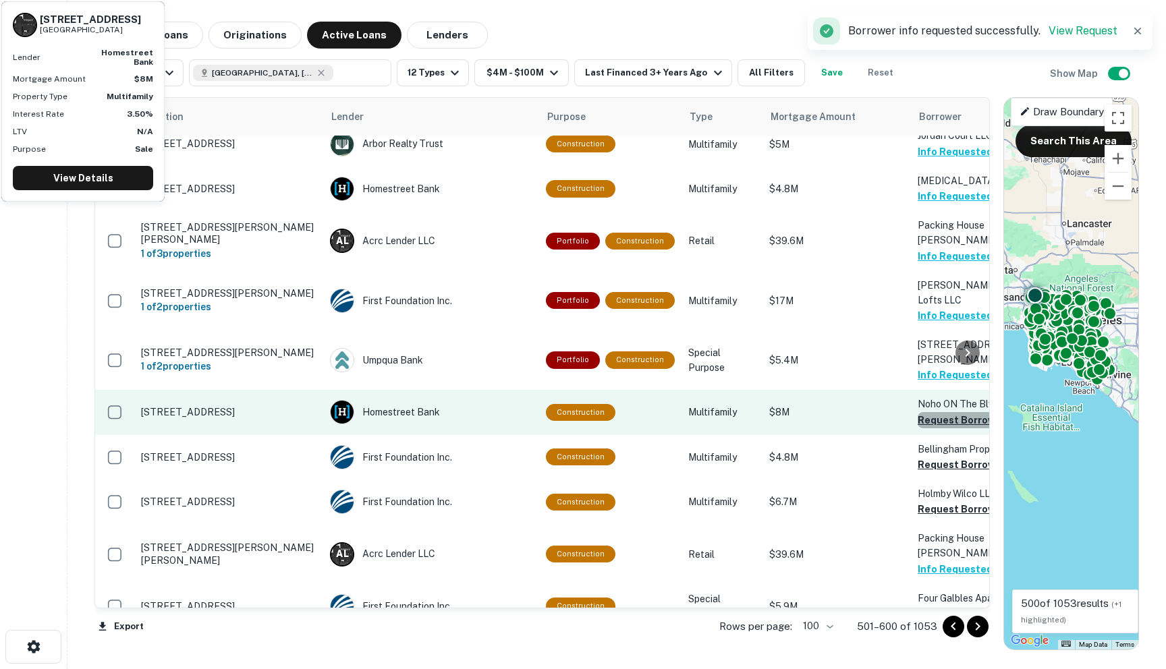
click at [924, 412] on button "Request Borrower Info" at bounding box center [972, 420] width 109 height 16
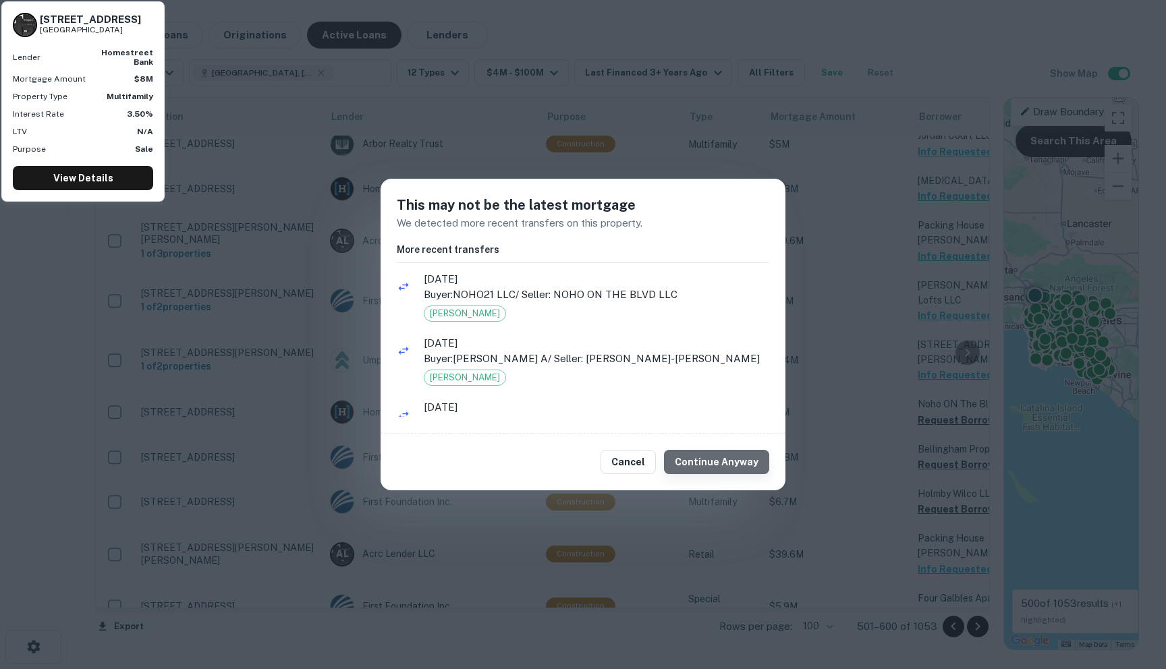
click at [725, 461] on button "Continue Anyway" at bounding box center [716, 462] width 105 height 24
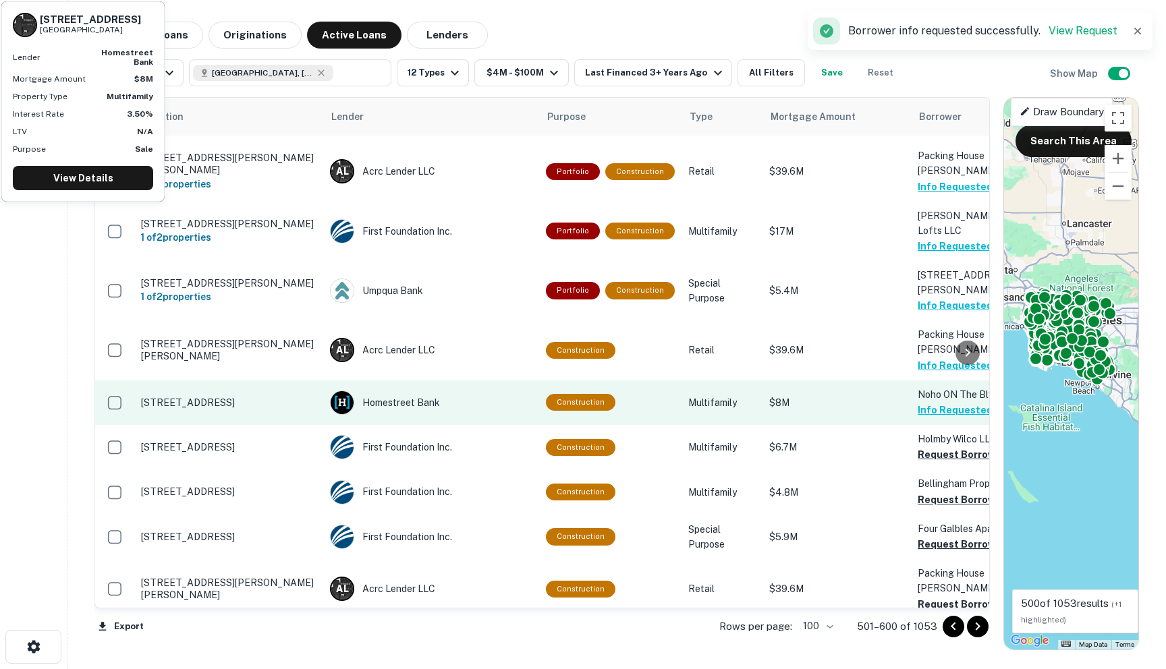
scroll to position [4322, 0]
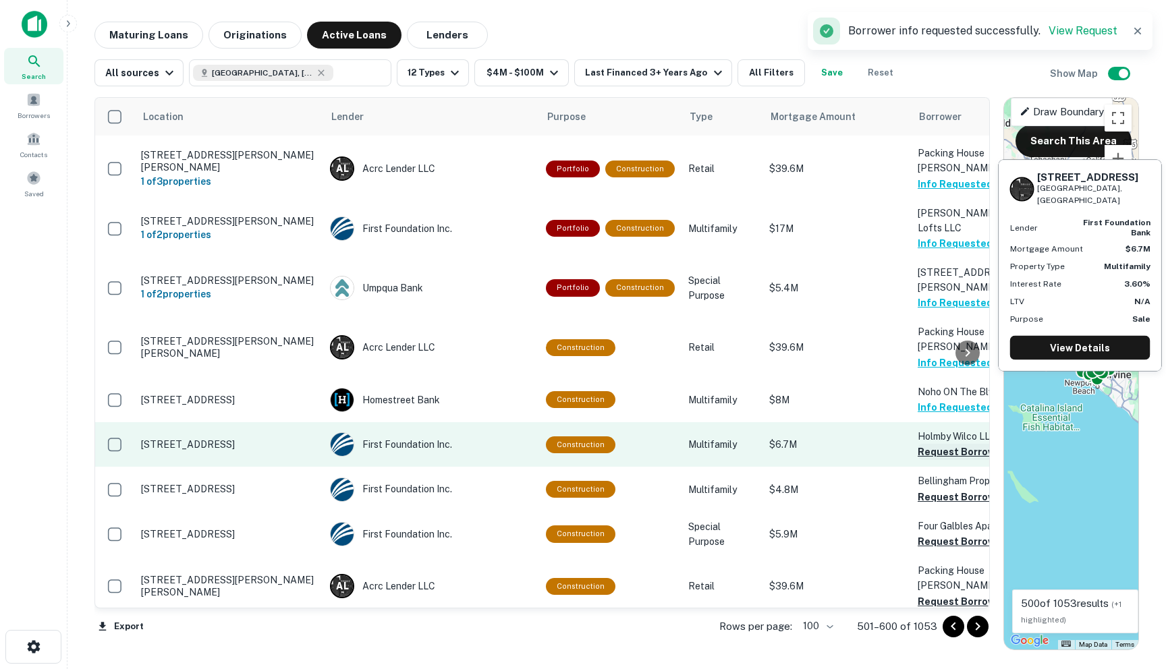
click at [922, 444] on button "Request Borrower Info" at bounding box center [972, 452] width 109 height 16
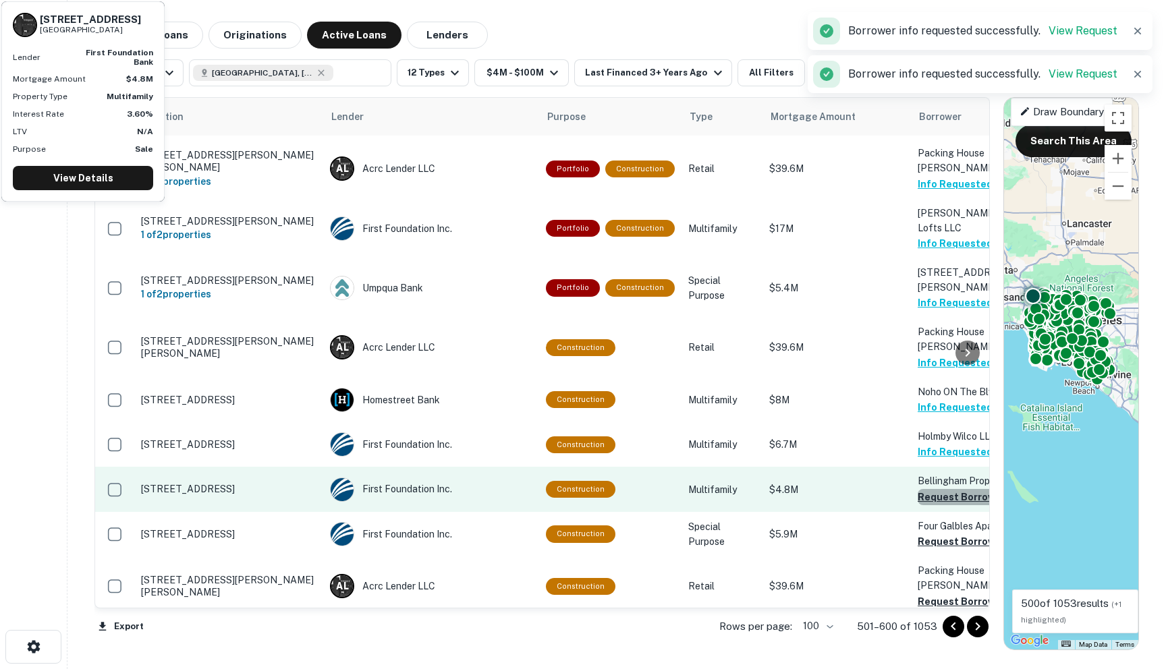
click at [918, 489] on button "Request Borrower Info" at bounding box center [972, 497] width 109 height 16
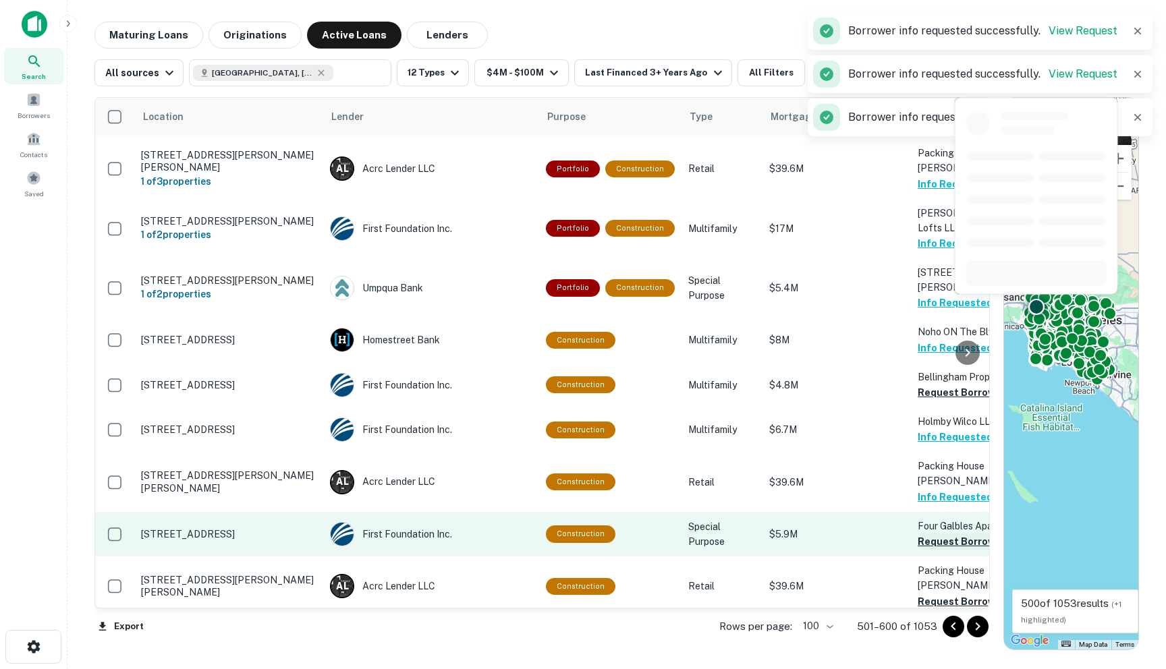
click at [918, 534] on button "Request Borrower Info" at bounding box center [972, 542] width 109 height 16
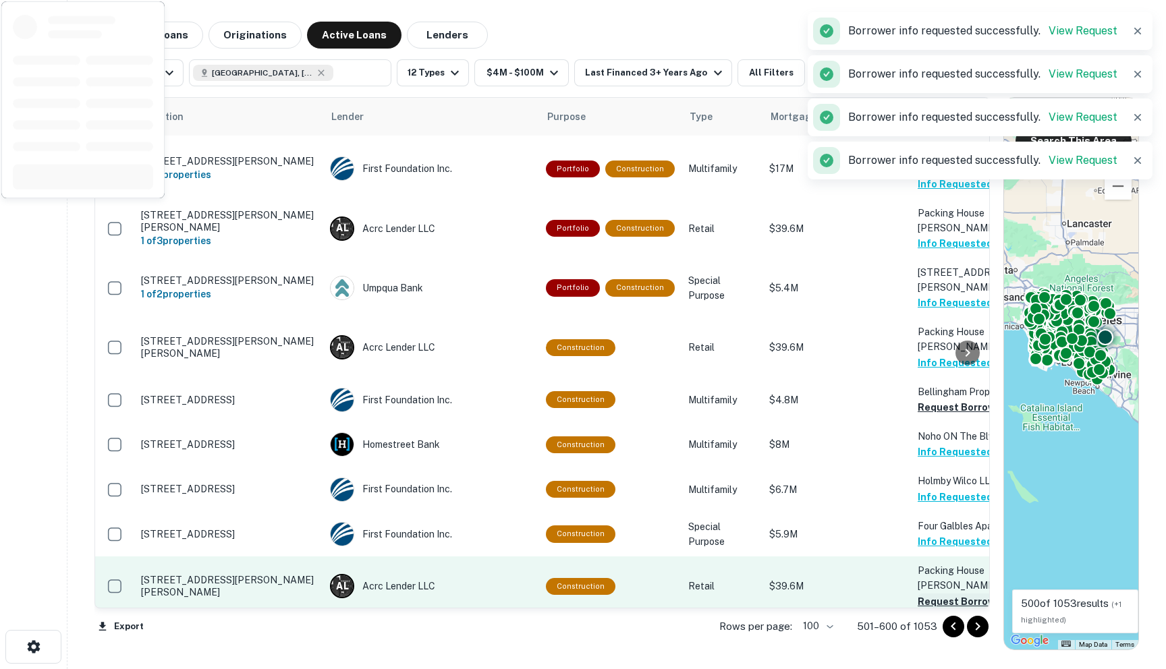
click at [918, 594] on button "Request Borrower Info" at bounding box center [972, 602] width 109 height 16
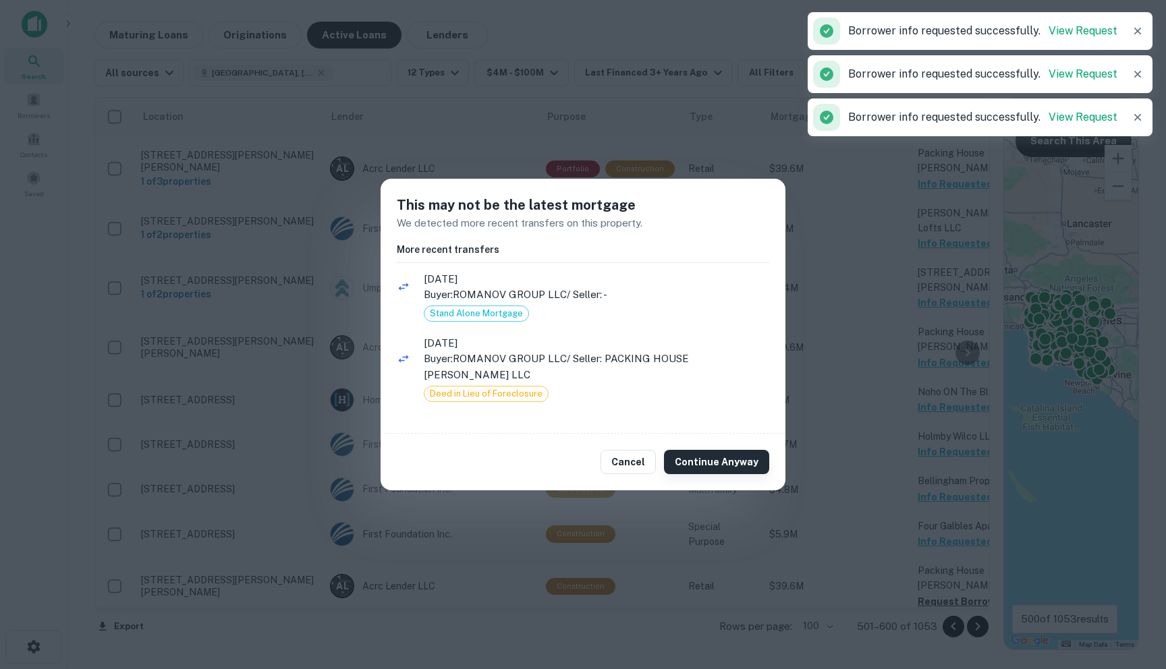
click at [738, 460] on button "Continue Anyway" at bounding box center [716, 462] width 105 height 24
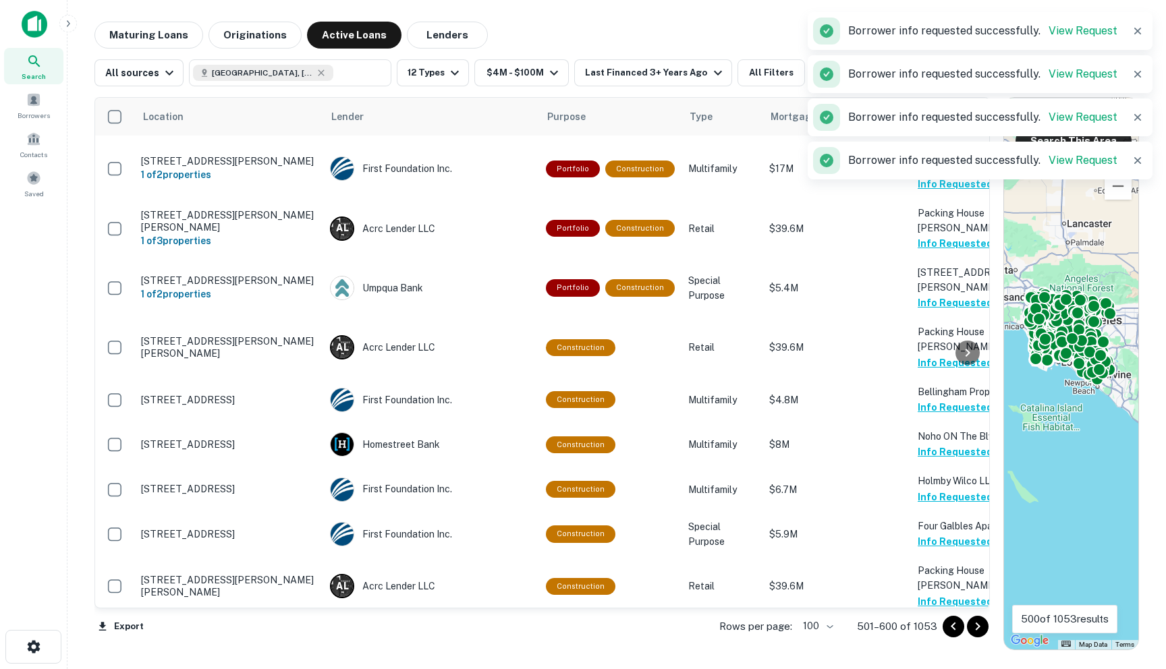
click at [924, 638] on button "Request Borrower Info" at bounding box center [972, 646] width 109 height 16
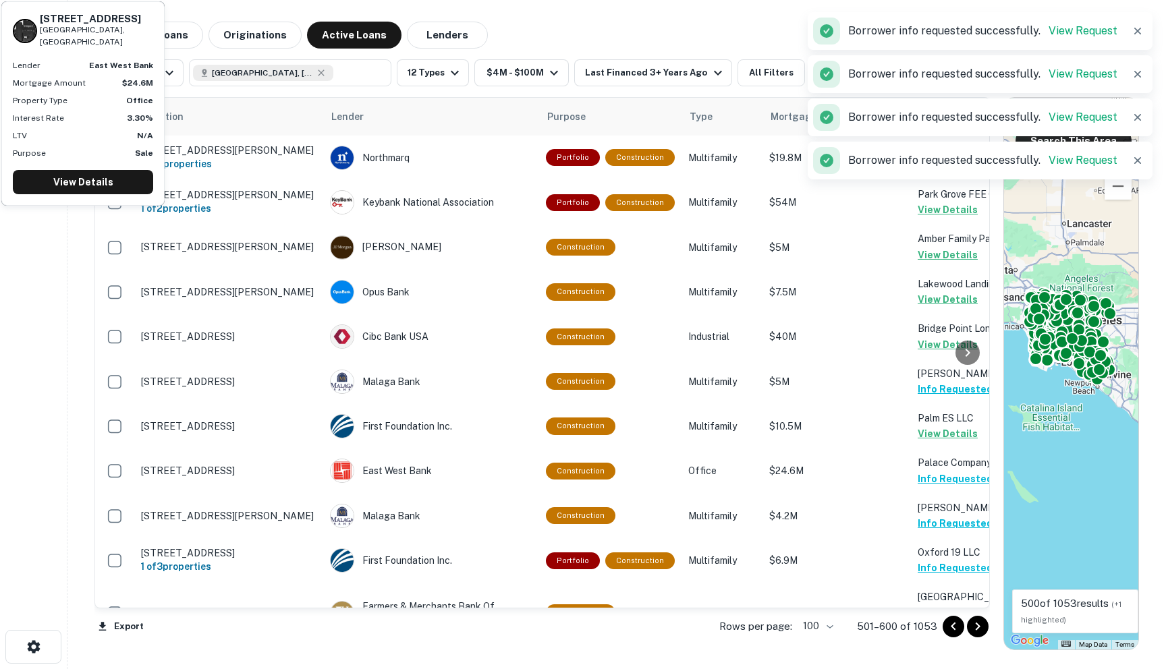
scroll to position [2434, 0]
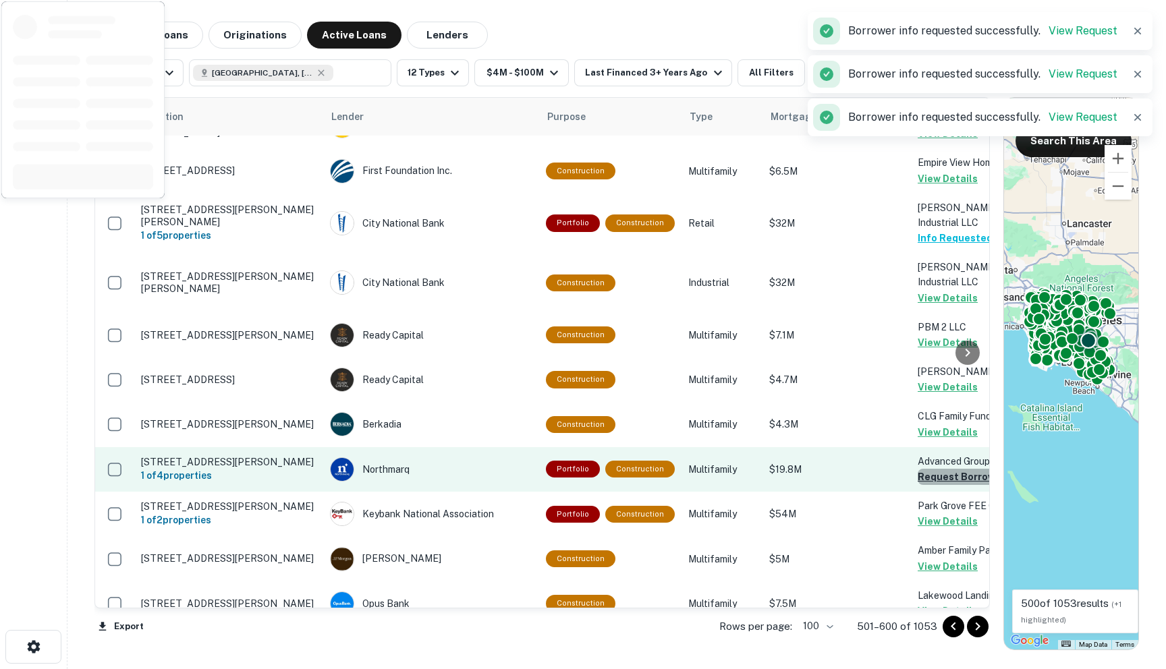
click at [923, 469] on button "Request Borrower Info" at bounding box center [972, 477] width 109 height 16
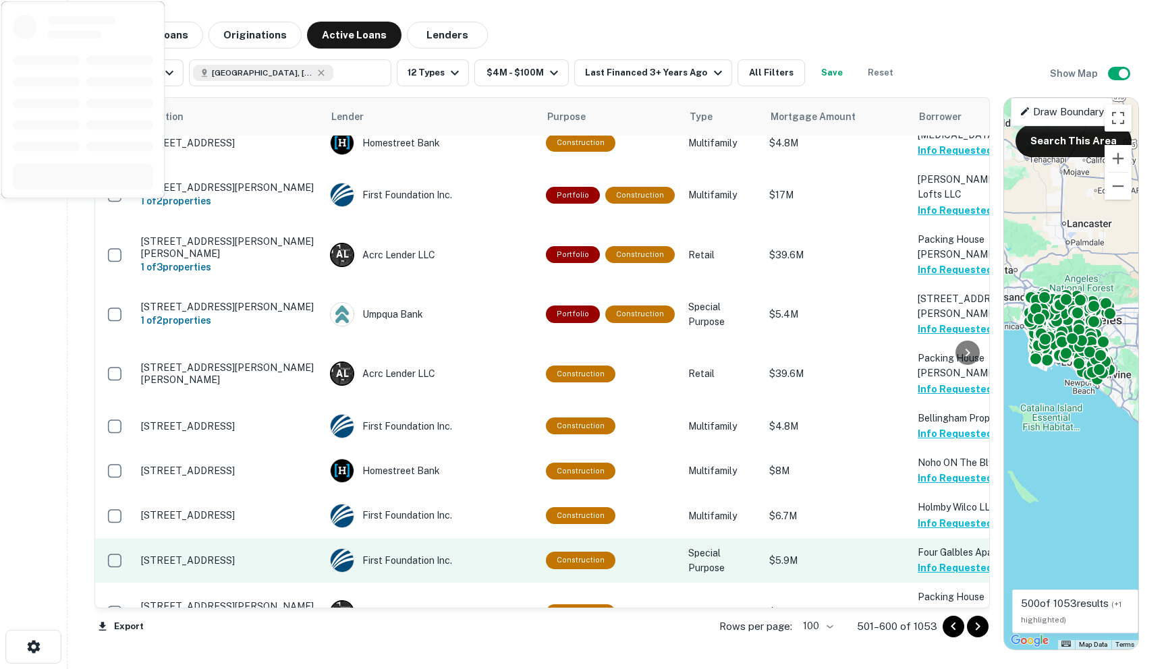
scroll to position [4322, 0]
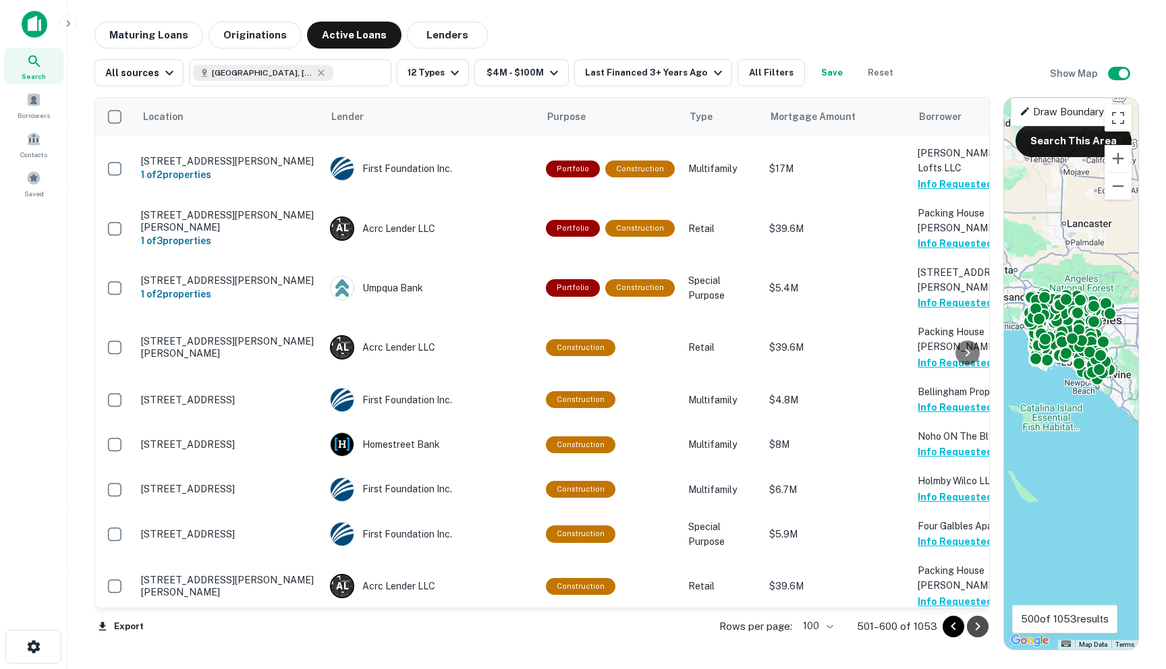
click at [931, 624] on icon "Go to next page" at bounding box center [978, 627] width 5 height 8
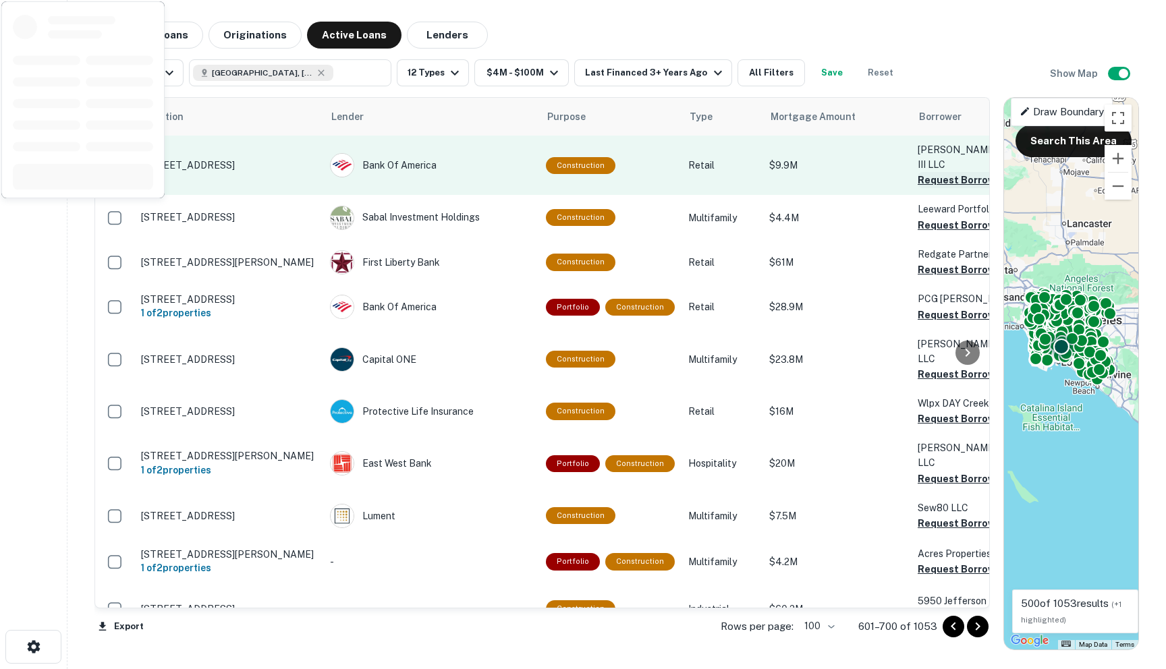
click at [918, 172] on button "Request Borrower Info" at bounding box center [972, 180] width 109 height 16
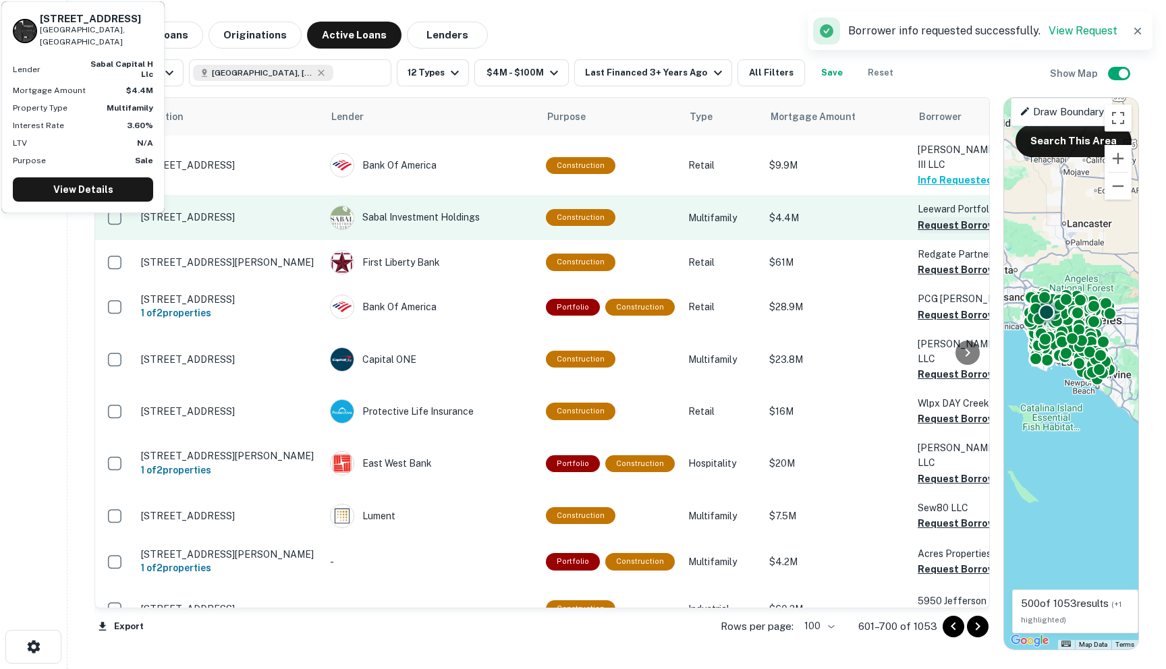
click at [918, 217] on button "Request Borrower Info" at bounding box center [972, 225] width 109 height 16
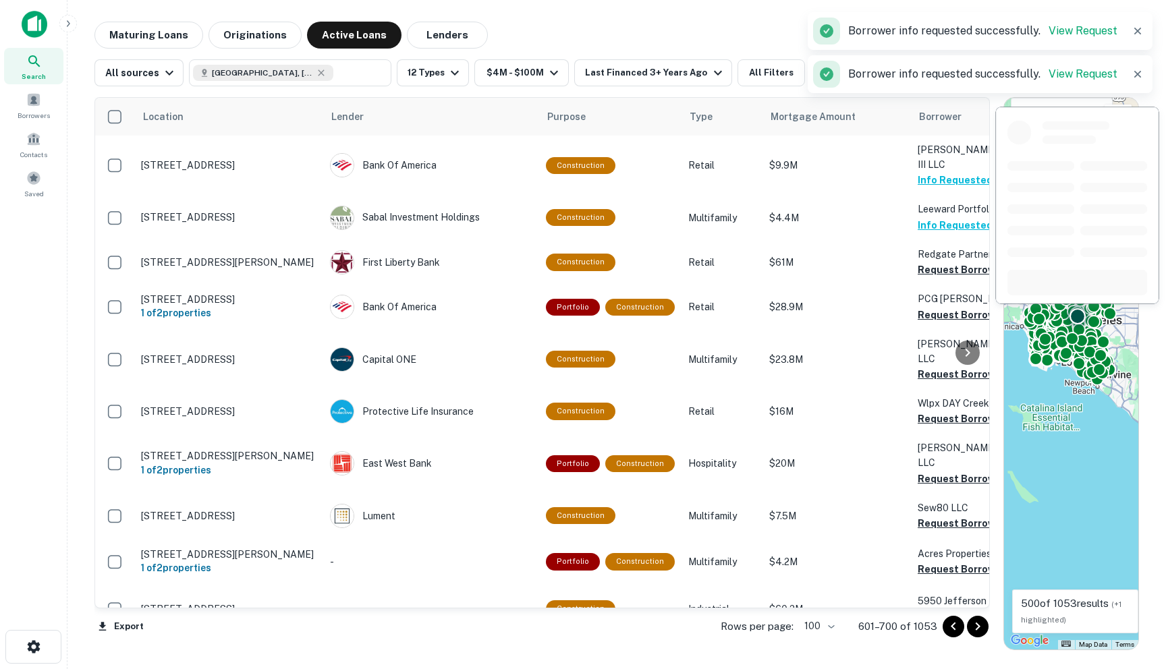
click at [922, 262] on button "Request Borrower Info" at bounding box center [972, 270] width 109 height 16
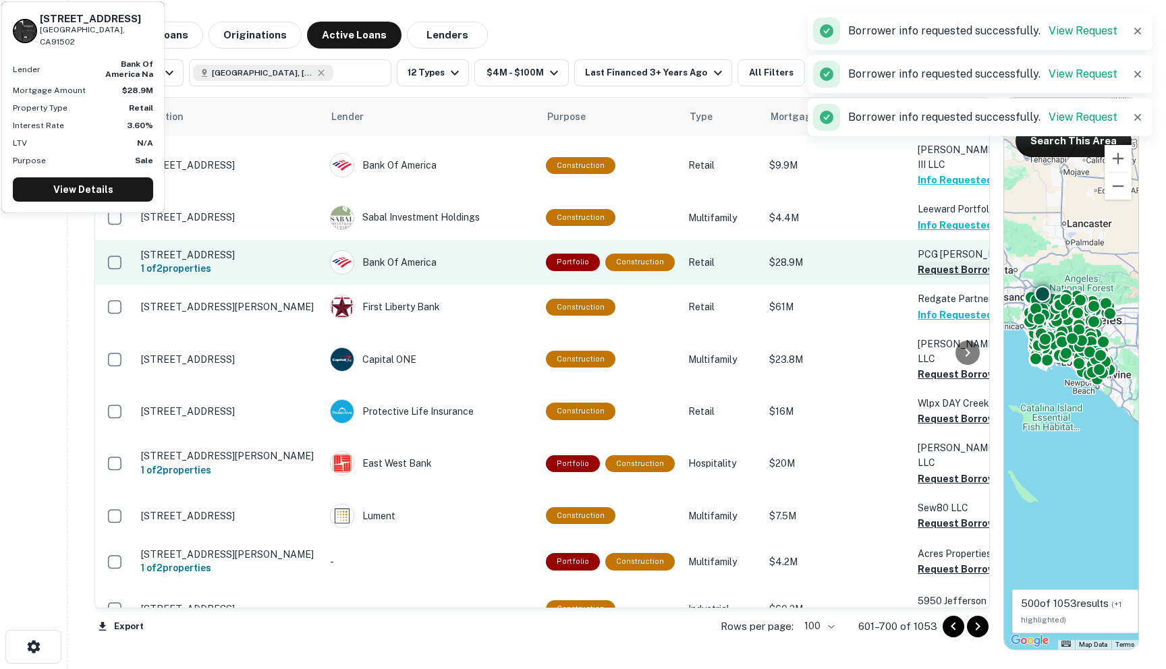
click at [925, 262] on button "Request Borrower Info" at bounding box center [972, 270] width 109 height 16
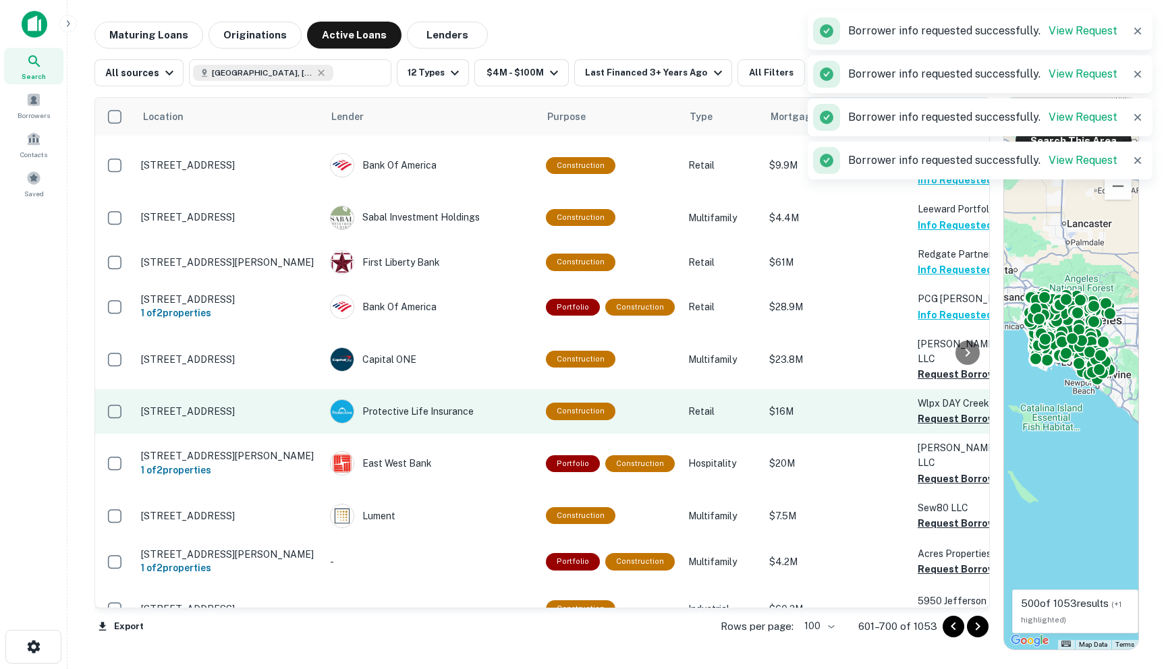
scroll to position [51, 0]
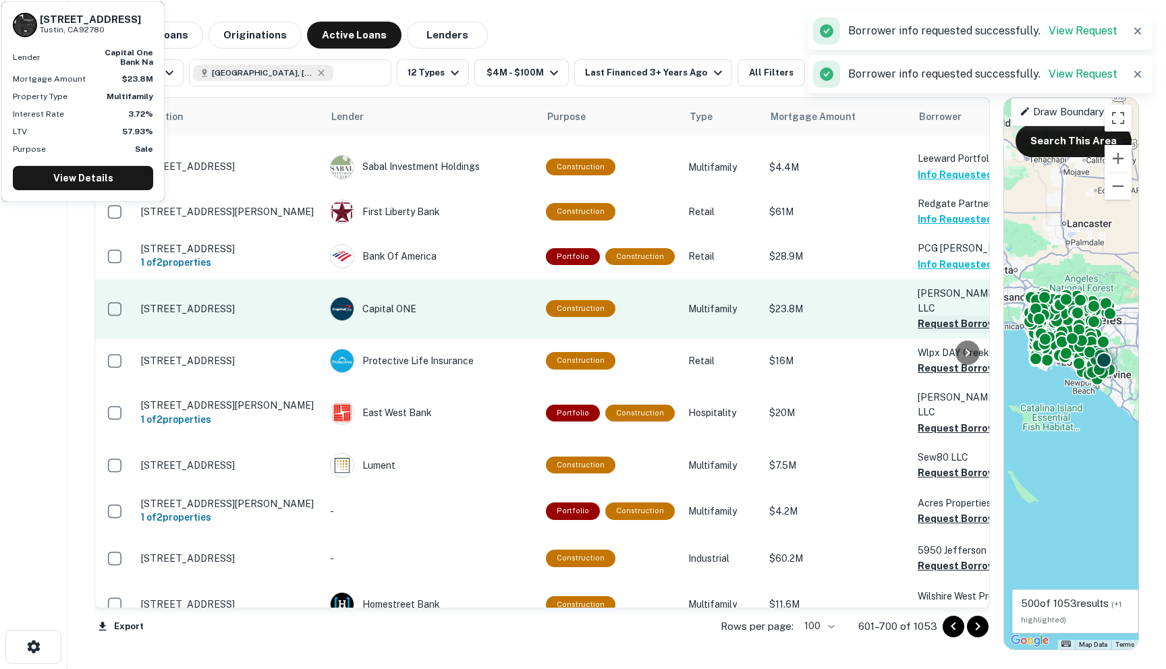
click at [926, 316] on button "Request Borrower Info" at bounding box center [972, 324] width 109 height 16
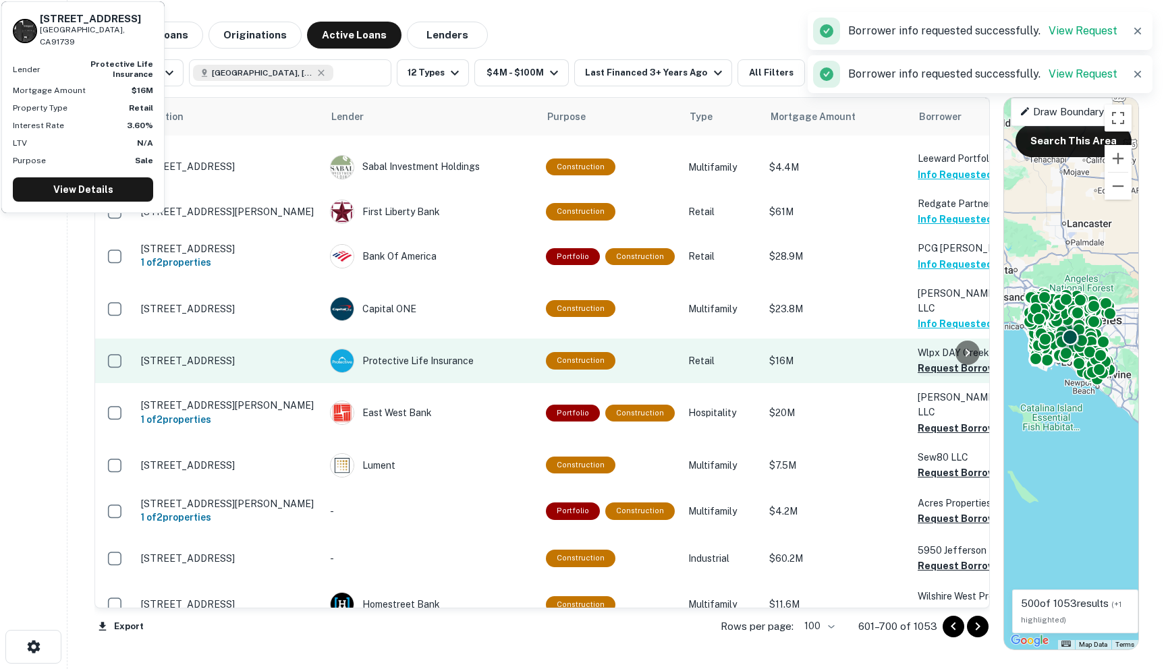
click at [918, 360] on button "Request Borrower Info" at bounding box center [972, 368] width 109 height 16
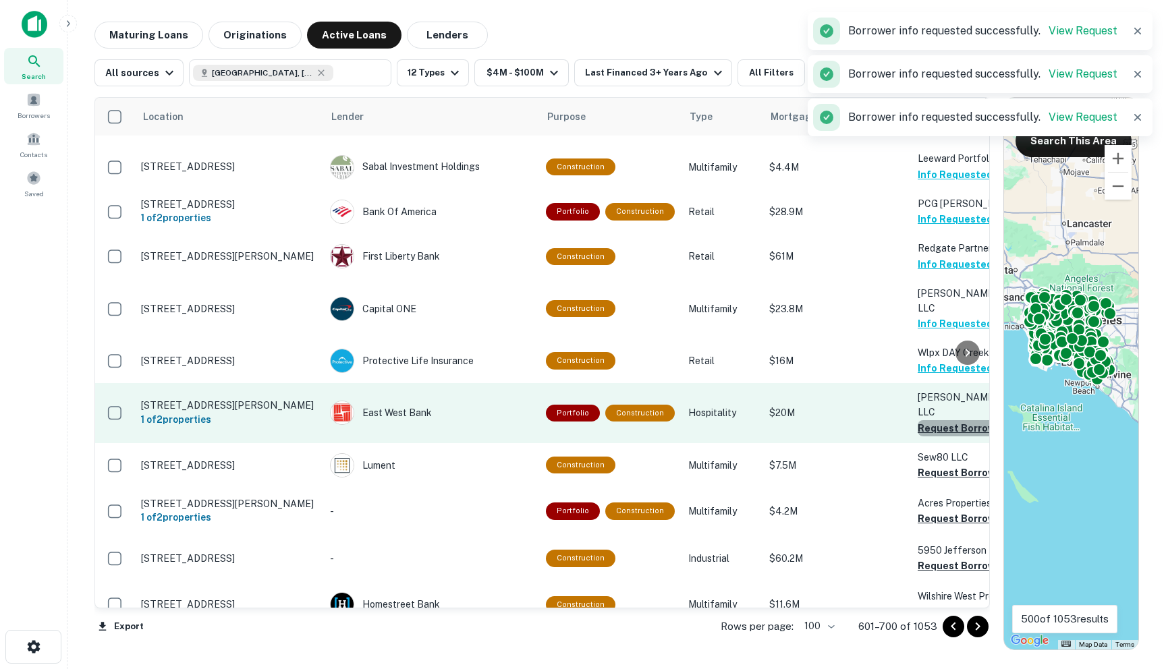
click at [919, 420] on button "Request Borrower Info" at bounding box center [972, 428] width 109 height 16
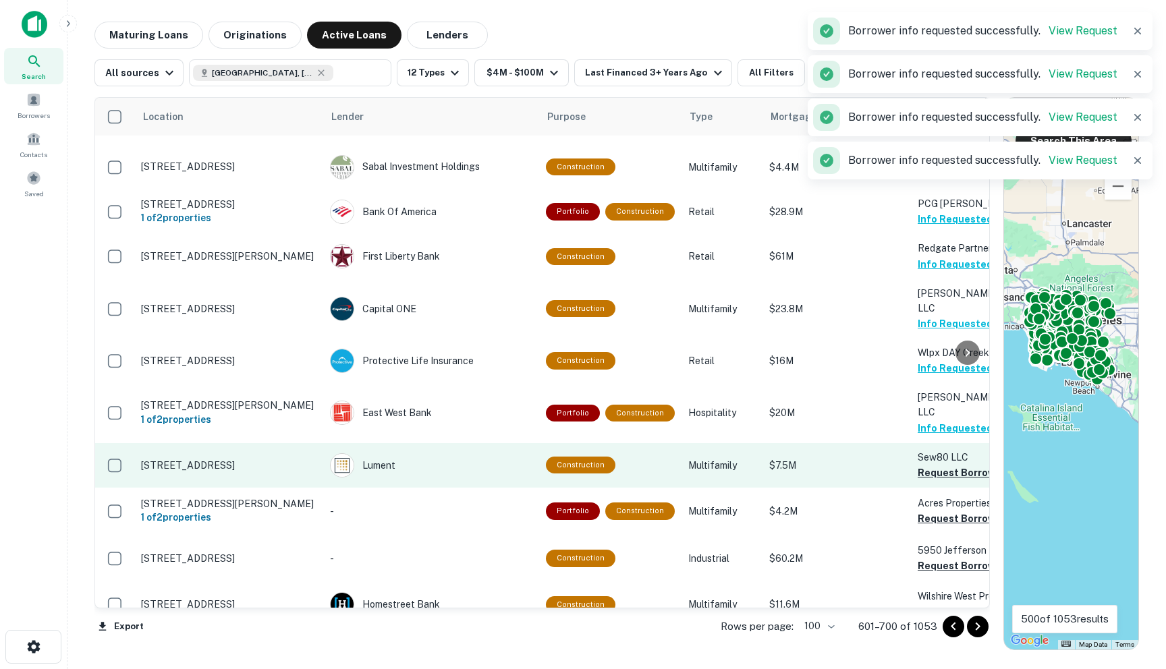
scroll to position [143, 0]
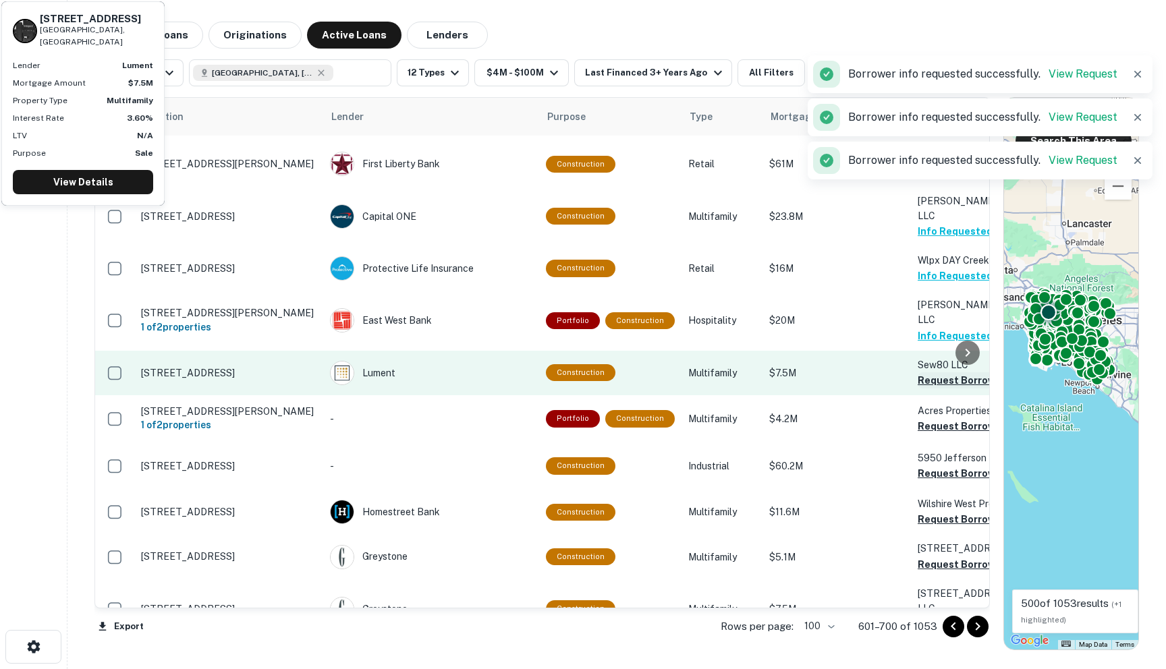
click at [923, 373] on button "Request Borrower Info" at bounding box center [972, 381] width 109 height 16
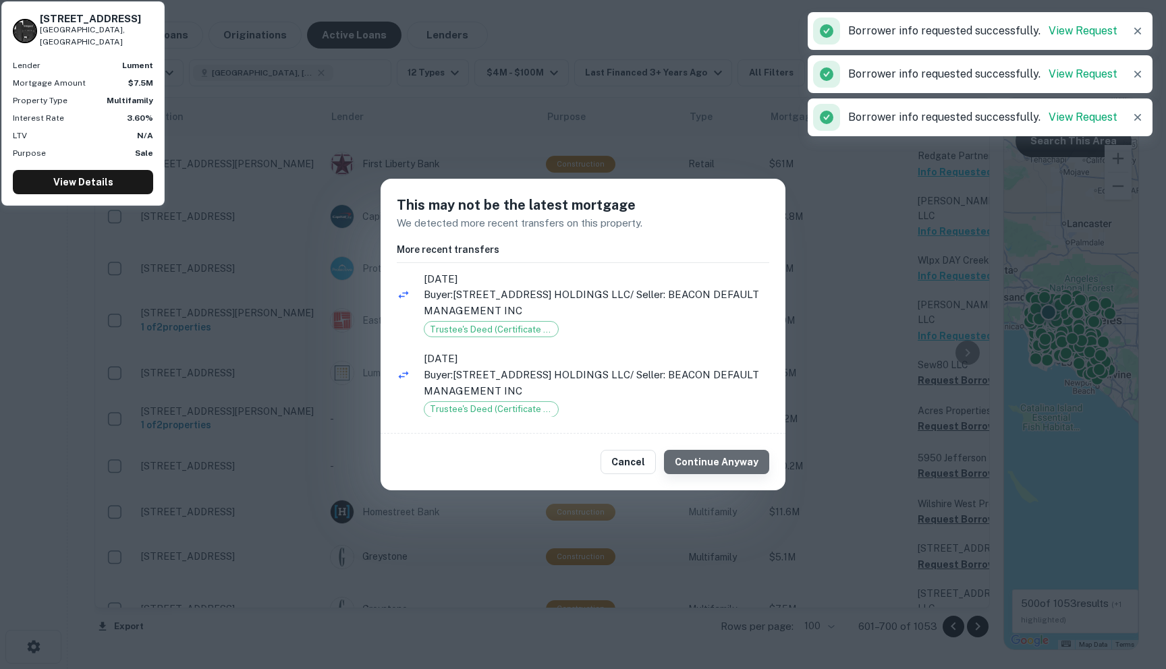
click at [723, 456] on button "Continue Anyway" at bounding box center [716, 462] width 105 height 24
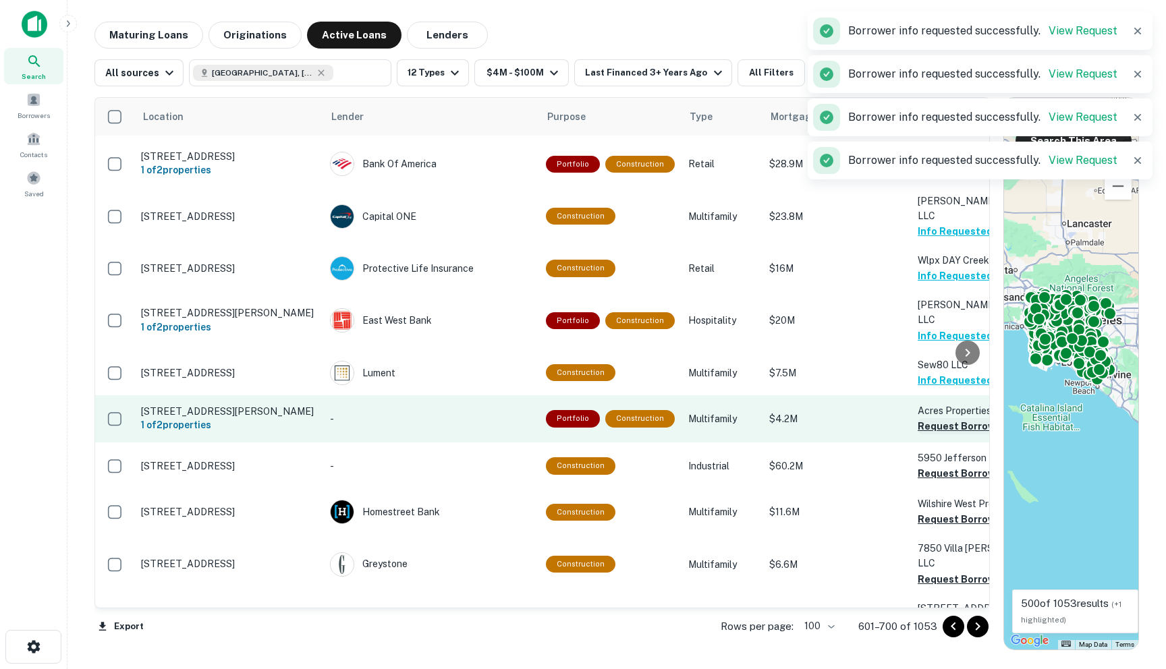
scroll to position [211, 0]
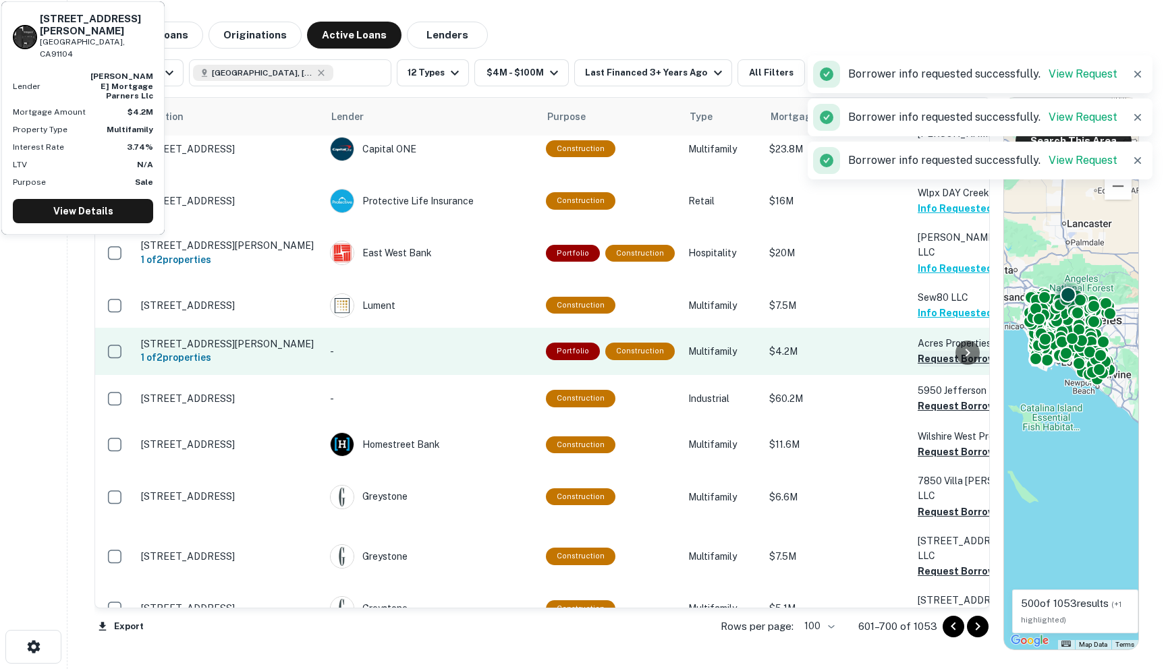
click at [920, 351] on button "Request Borrower Info" at bounding box center [972, 359] width 109 height 16
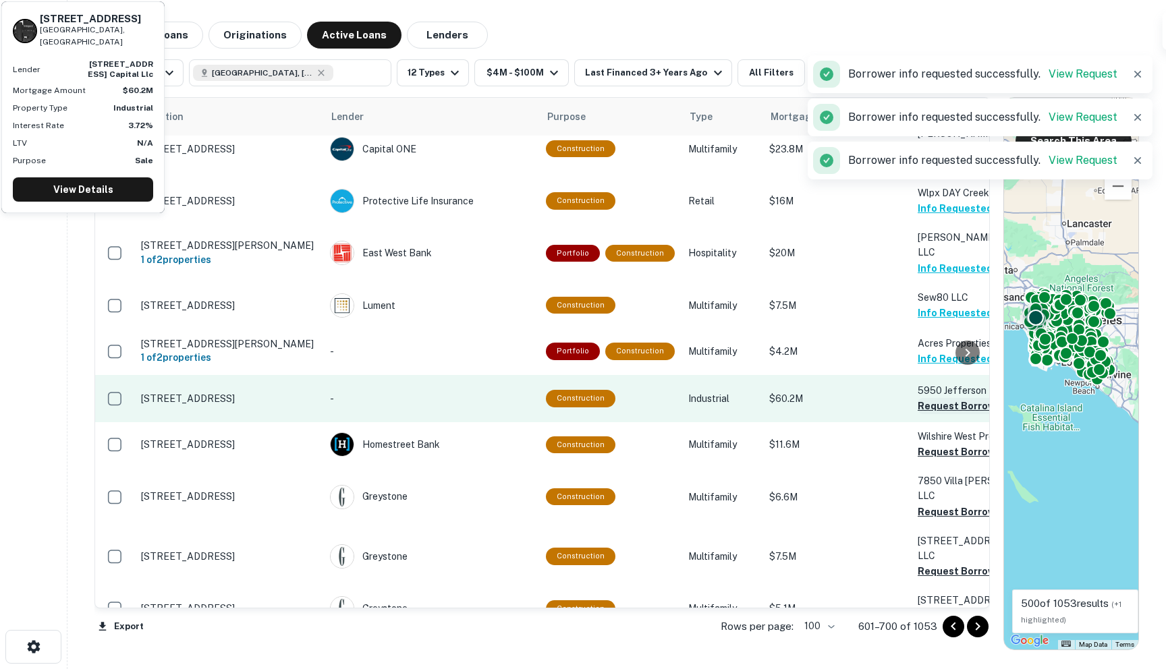
click at [918, 398] on button "Request Borrower Info" at bounding box center [972, 406] width 109 height 16
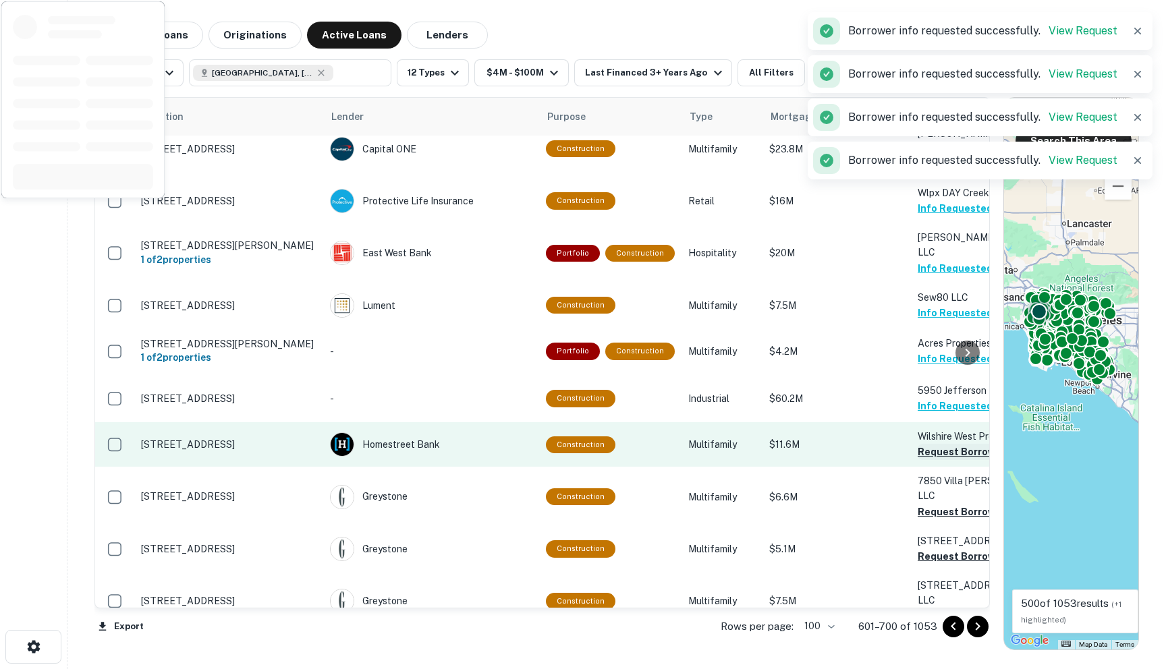
click at [924, 444] on button "Request Borrower Info" at bounding box center [972, 452] width 109 height 16
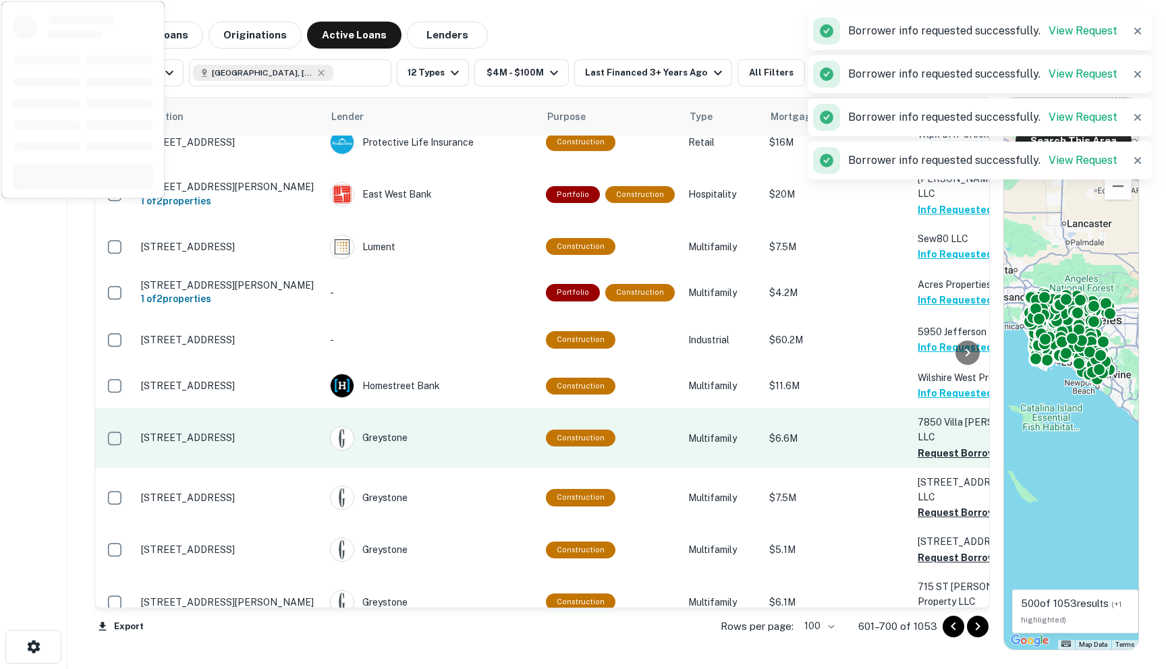
scroll to position [316, 0]
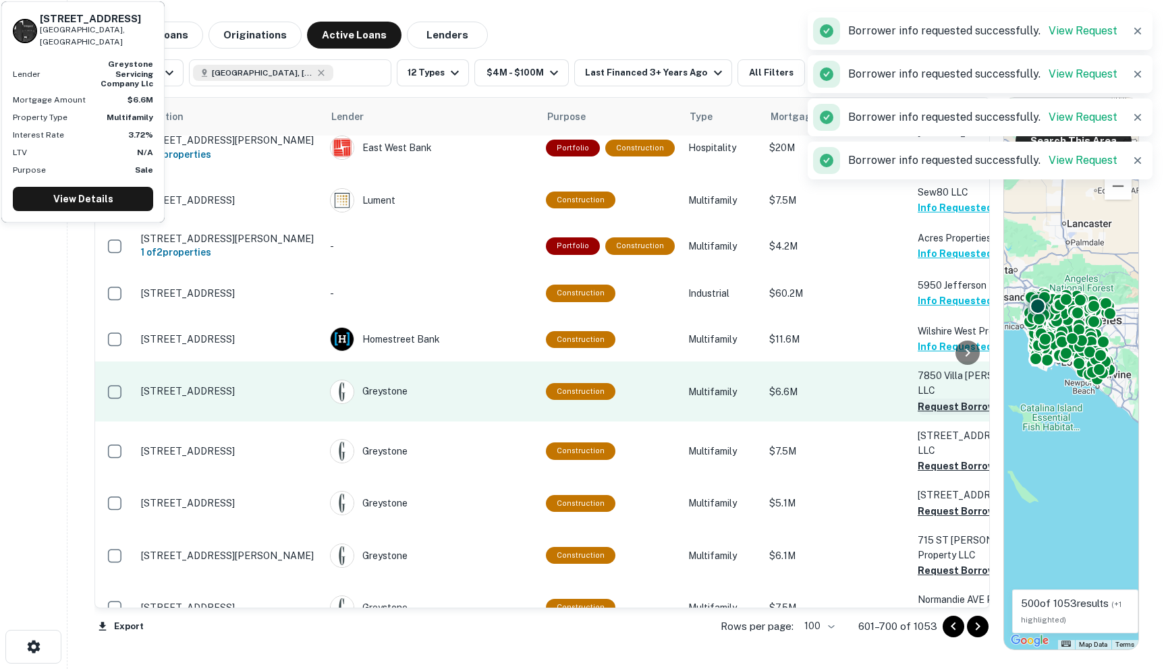
click at [918, 399] on button "Request Borrower Info" at bounding box center [972, 407] width 109 height 16
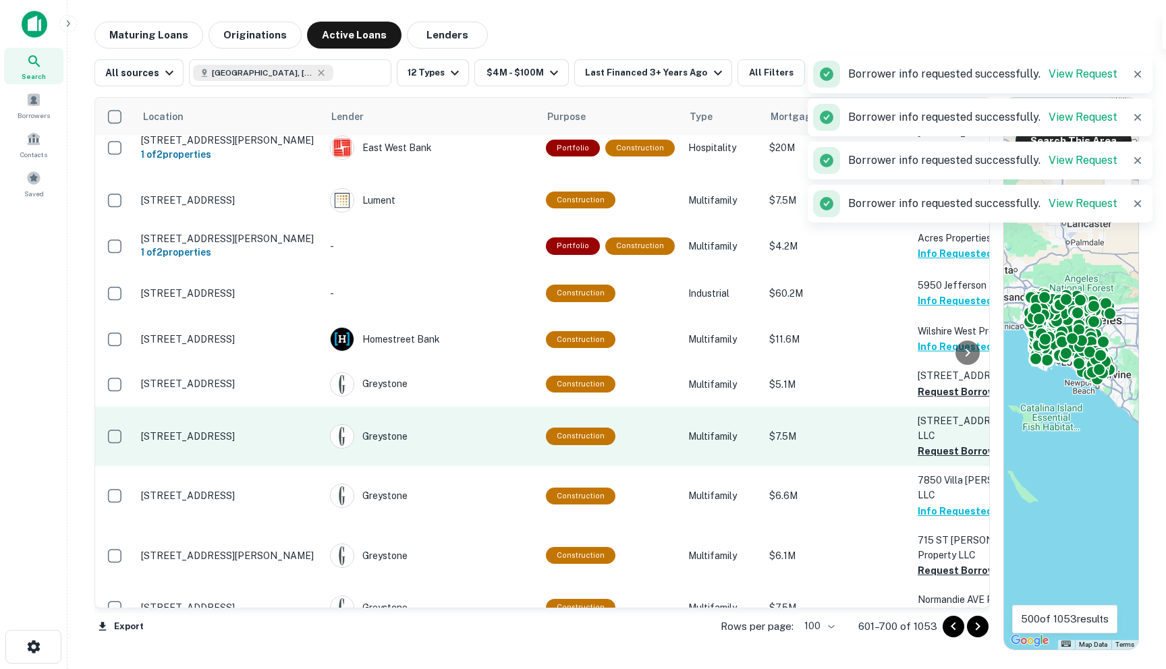
click at [924, 414] on p "[STREET_ADDRESS] Property LLC" at bounding box center [985, 429] width 135 height 30
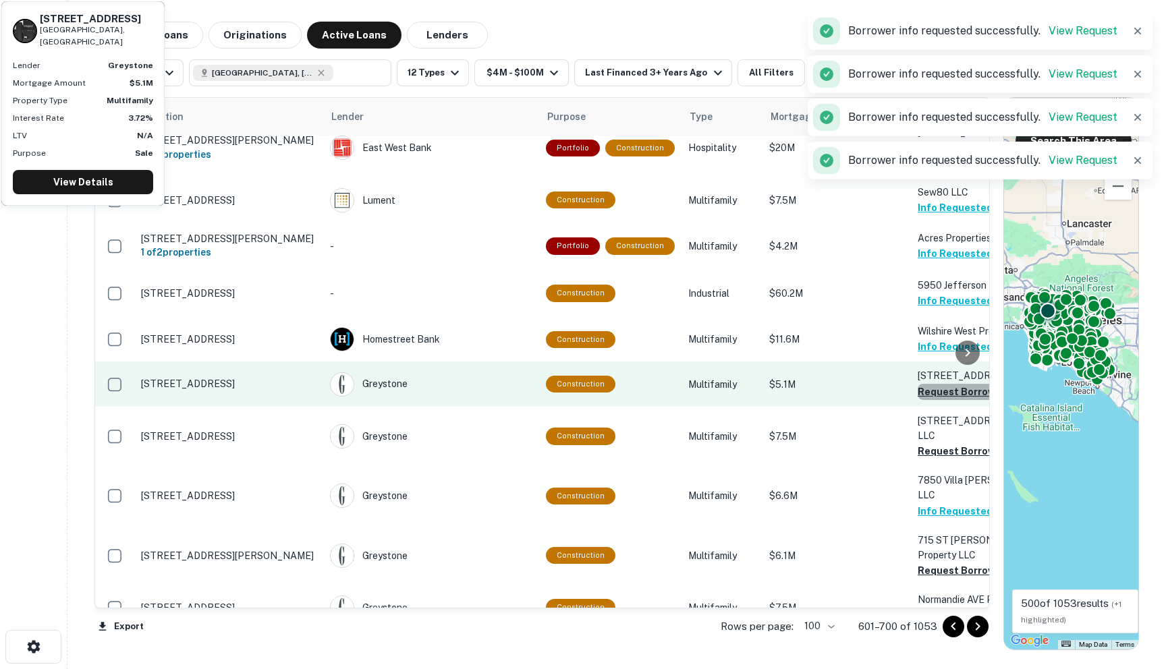
click at [920, 384] on button "Request Borrower Info" at bounding box center [972, 392] width 109 height 16
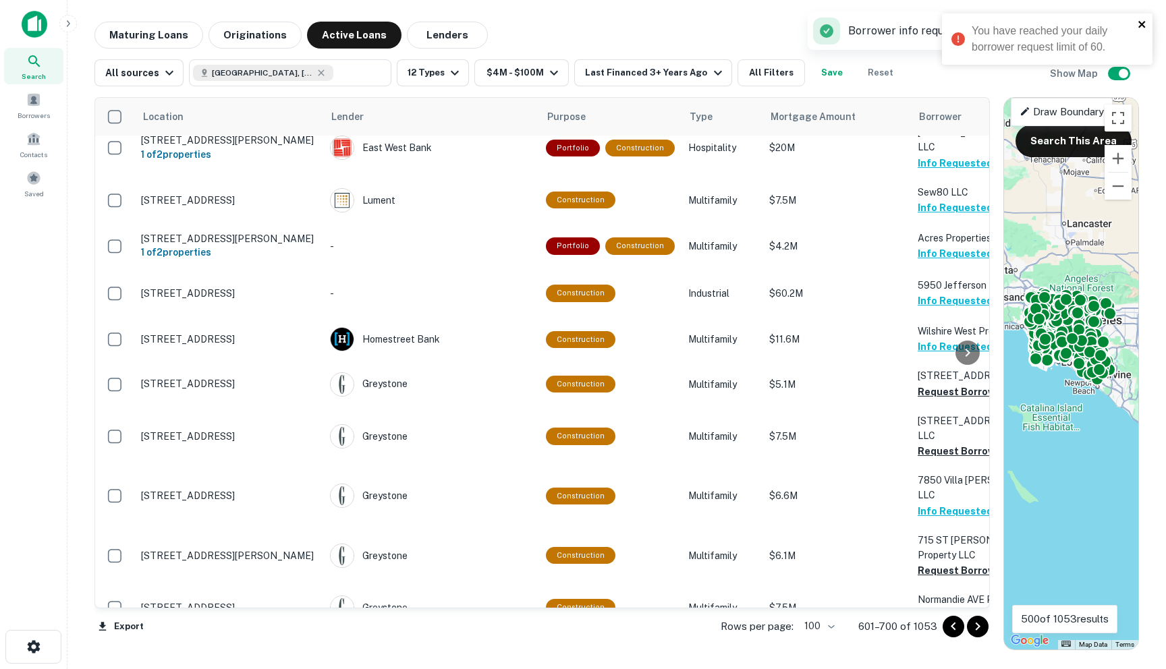
click at [931, 21] on icon "close" at bounding box center [1142, 24] width 9 height 11
click at [931, 30] on div "Borrower info requested successfully. View Request" at bounding box center [980, 31] width 345 height 38
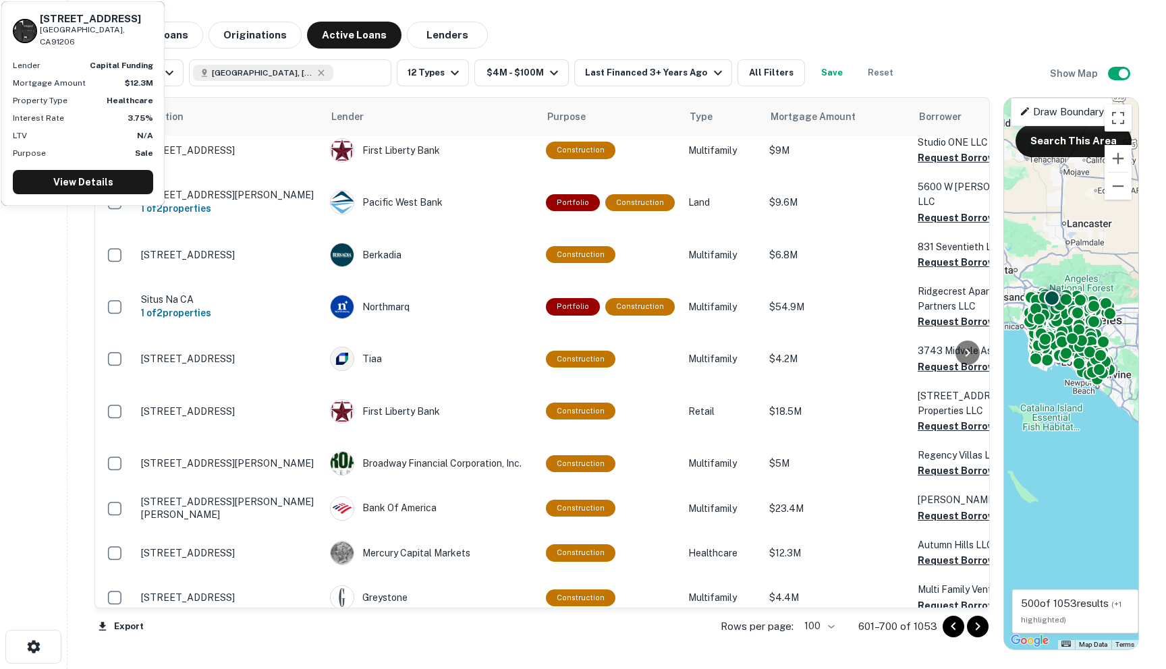
scroll to position [1937, 0]
